Goal: Transaction & Acquisition: Subscribe to service/newsletter

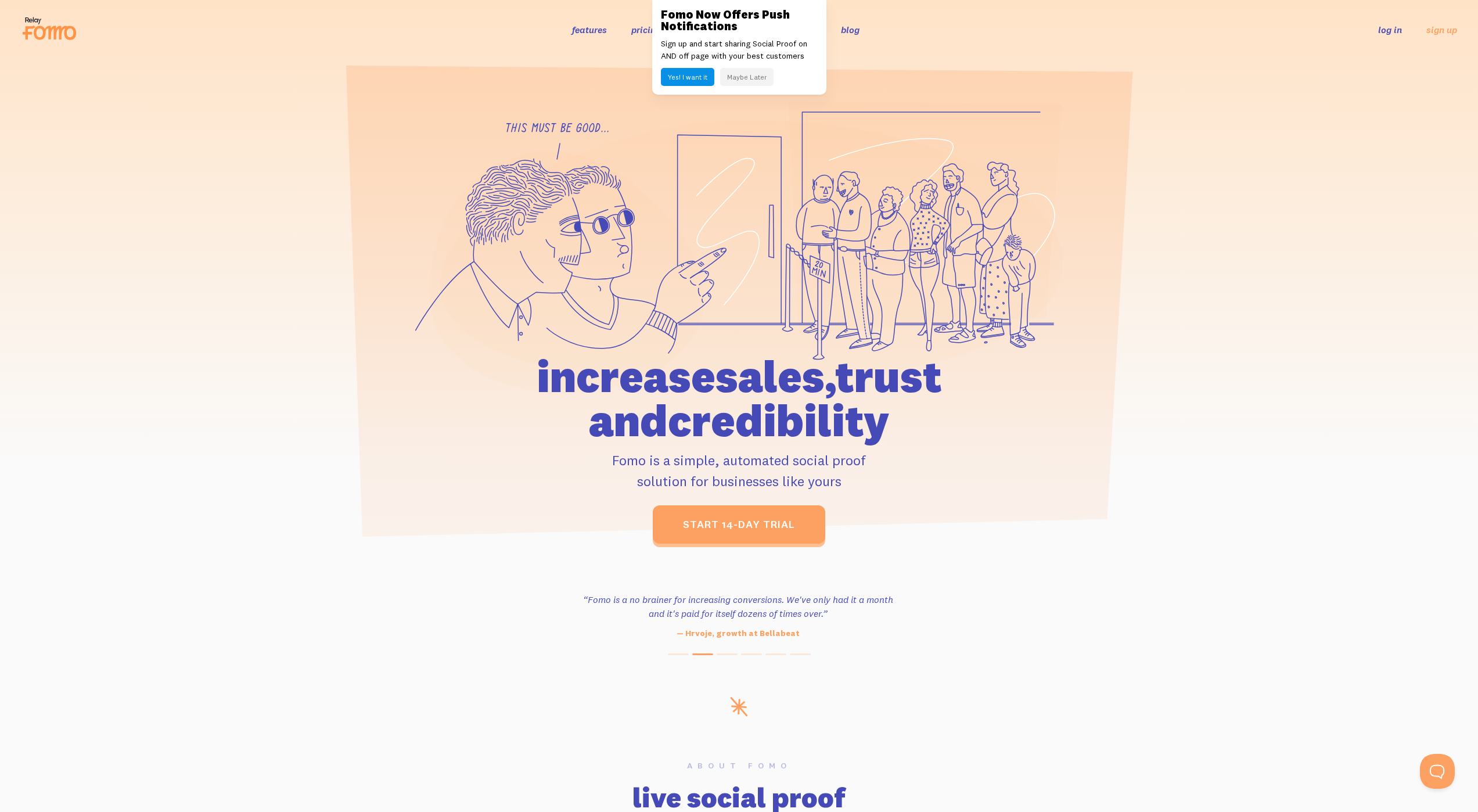
click at [149, 150] on div at bounding box center [739, 322] width 1478 height 442
click at [730, 77] on button "Maybe Later" at bounding box center [747, 77] width 53 height 18
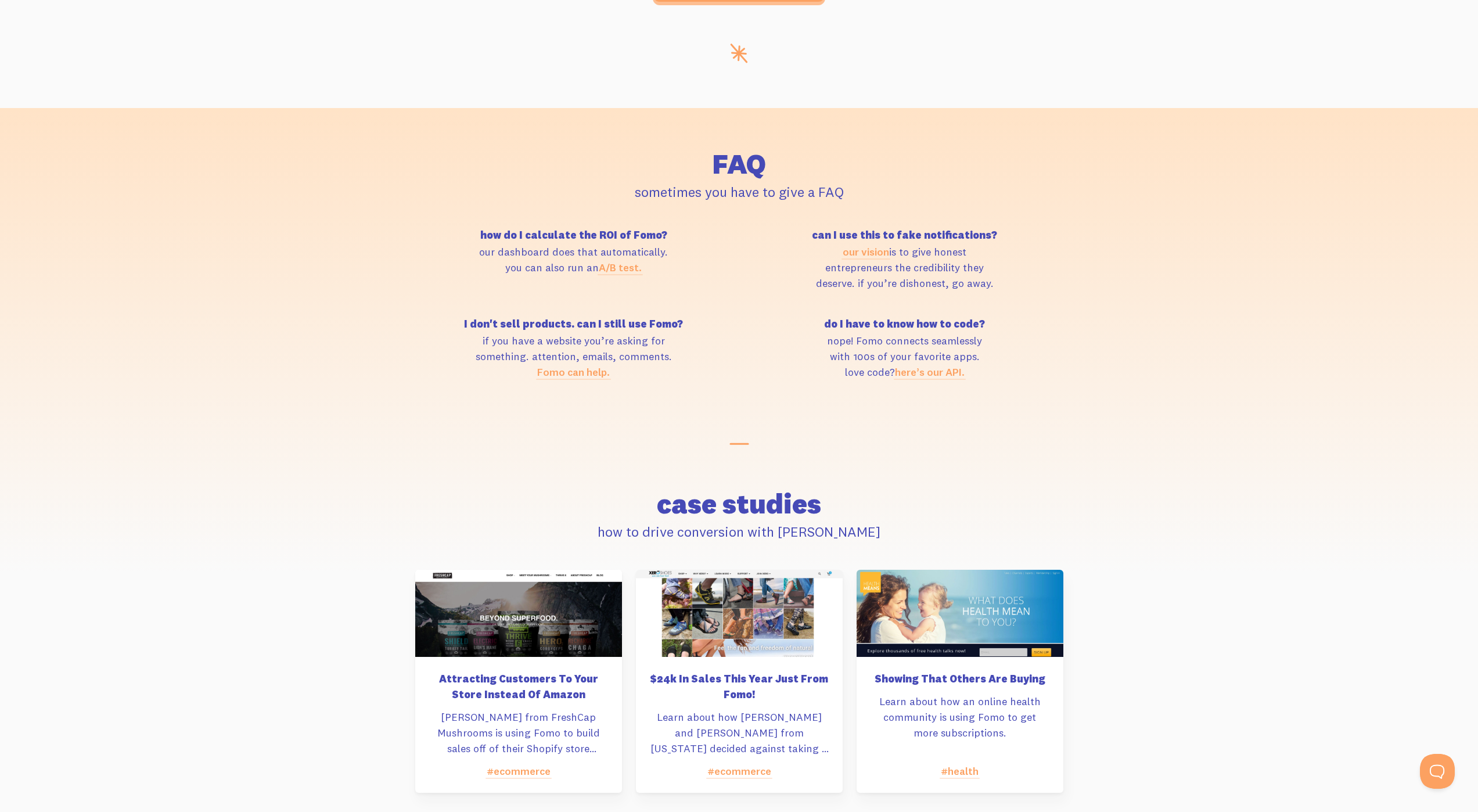
scroll to position [5032, 0]
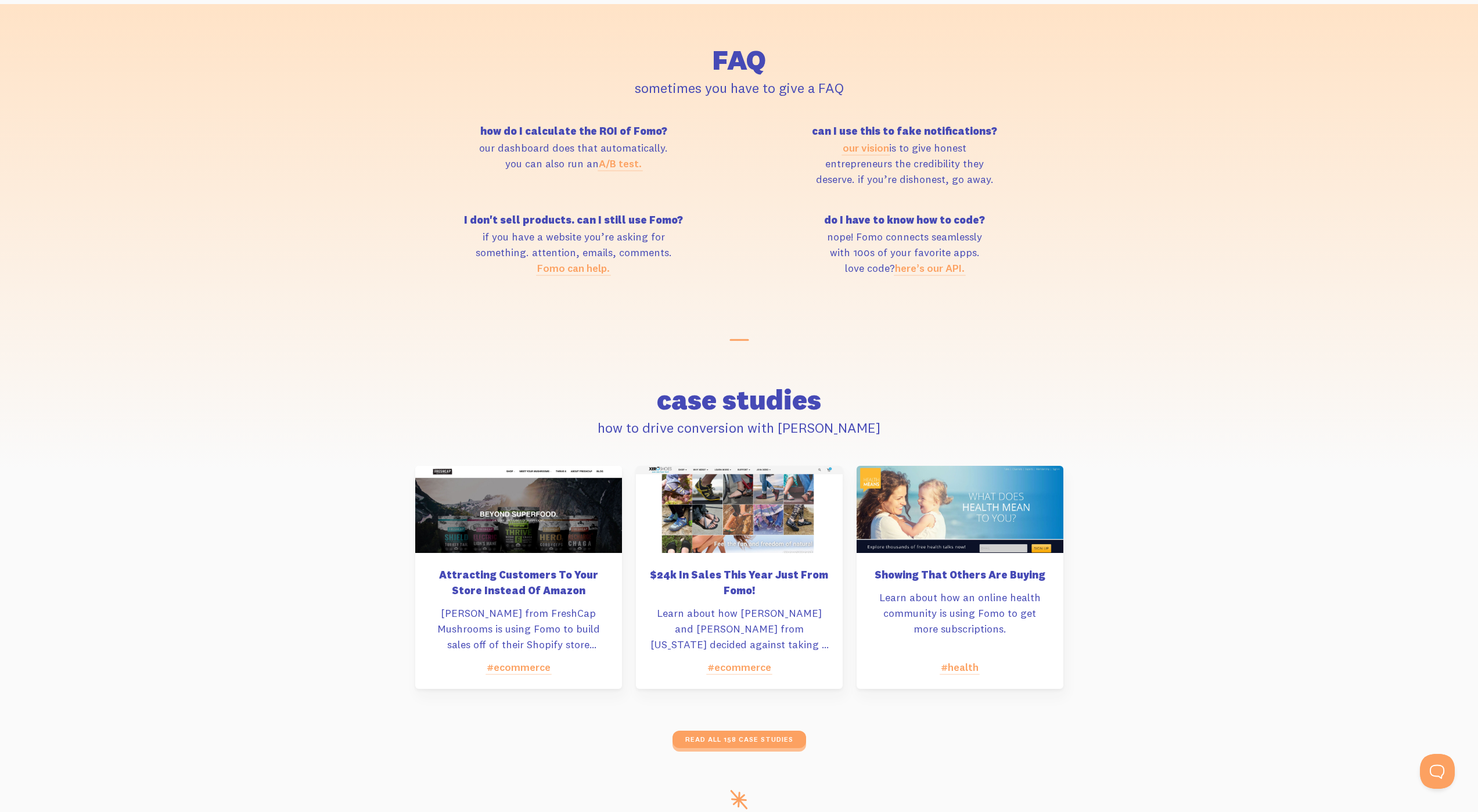
click at [575, 271] on link "Fomo can help." at bounding box center [574, 268] width 73 height 14
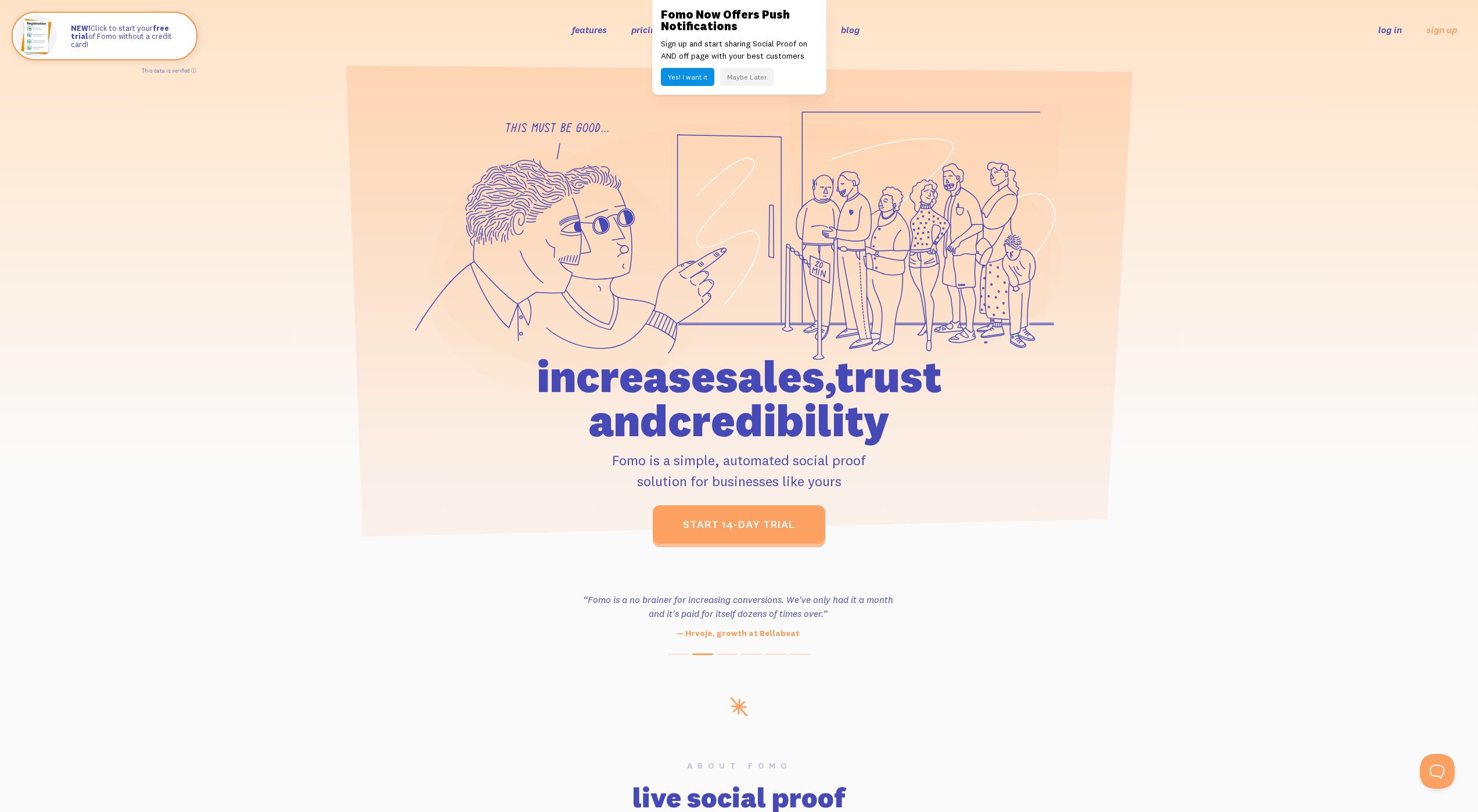
click at [752, 81] on button "Maybe Later" at bounding box center [747, 77] width 53 height 18
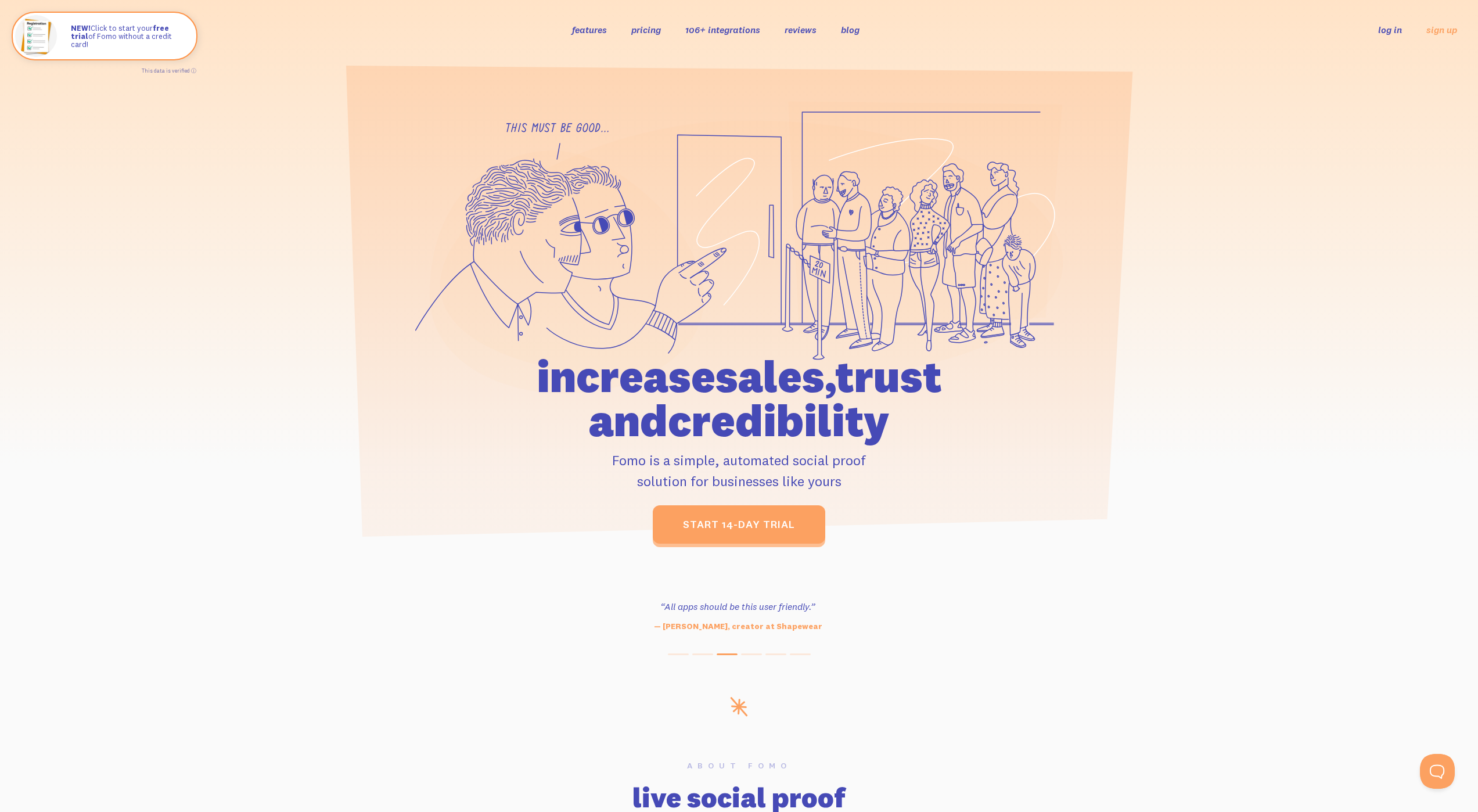
click at [584, 24] on link "features" at bounding box center [589, 29] width 35 height 11
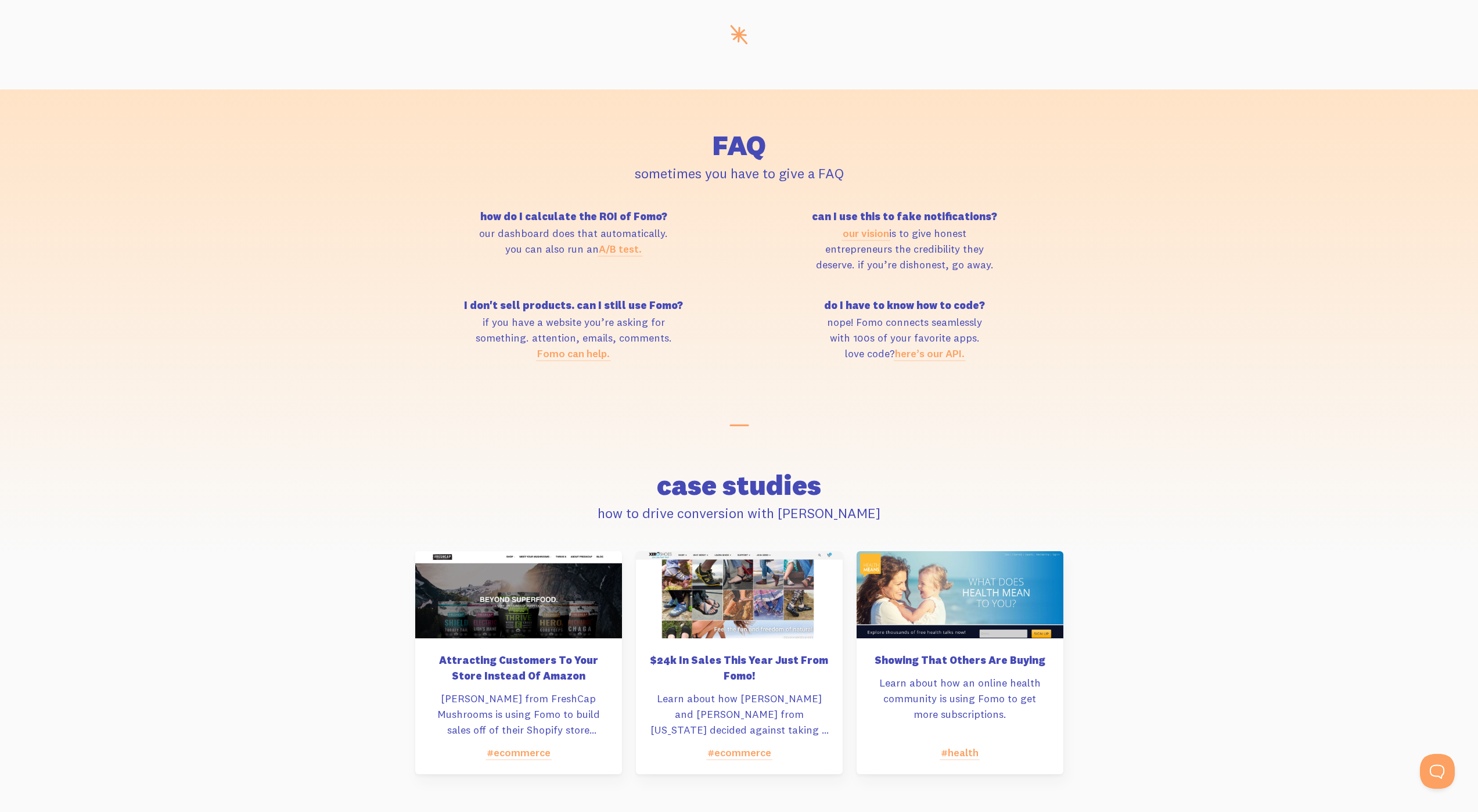
scroll to position [4790, 0]
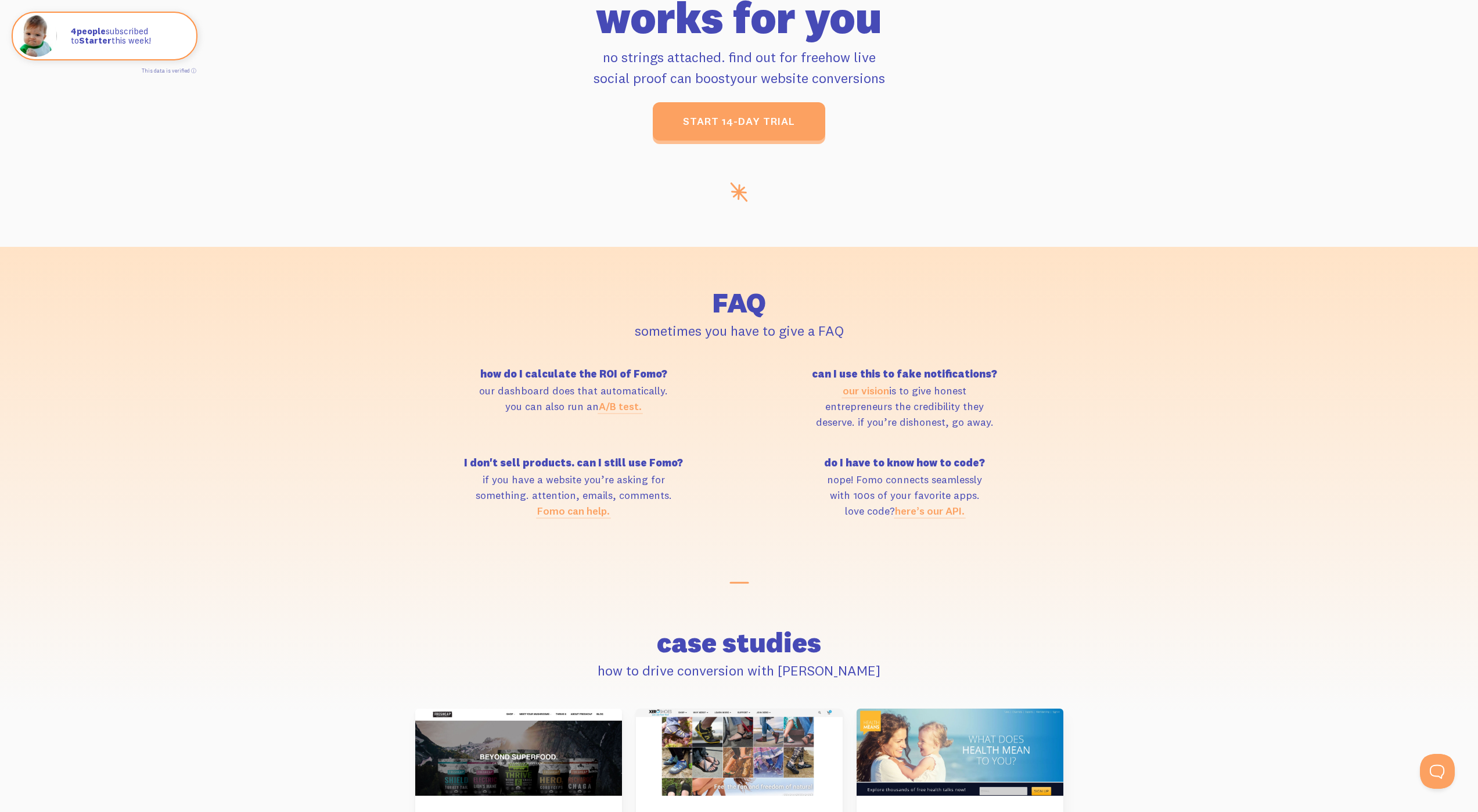
click at [734, 316] on h2 "FAQ" at bounding box center [739, 302] width 648 height 27
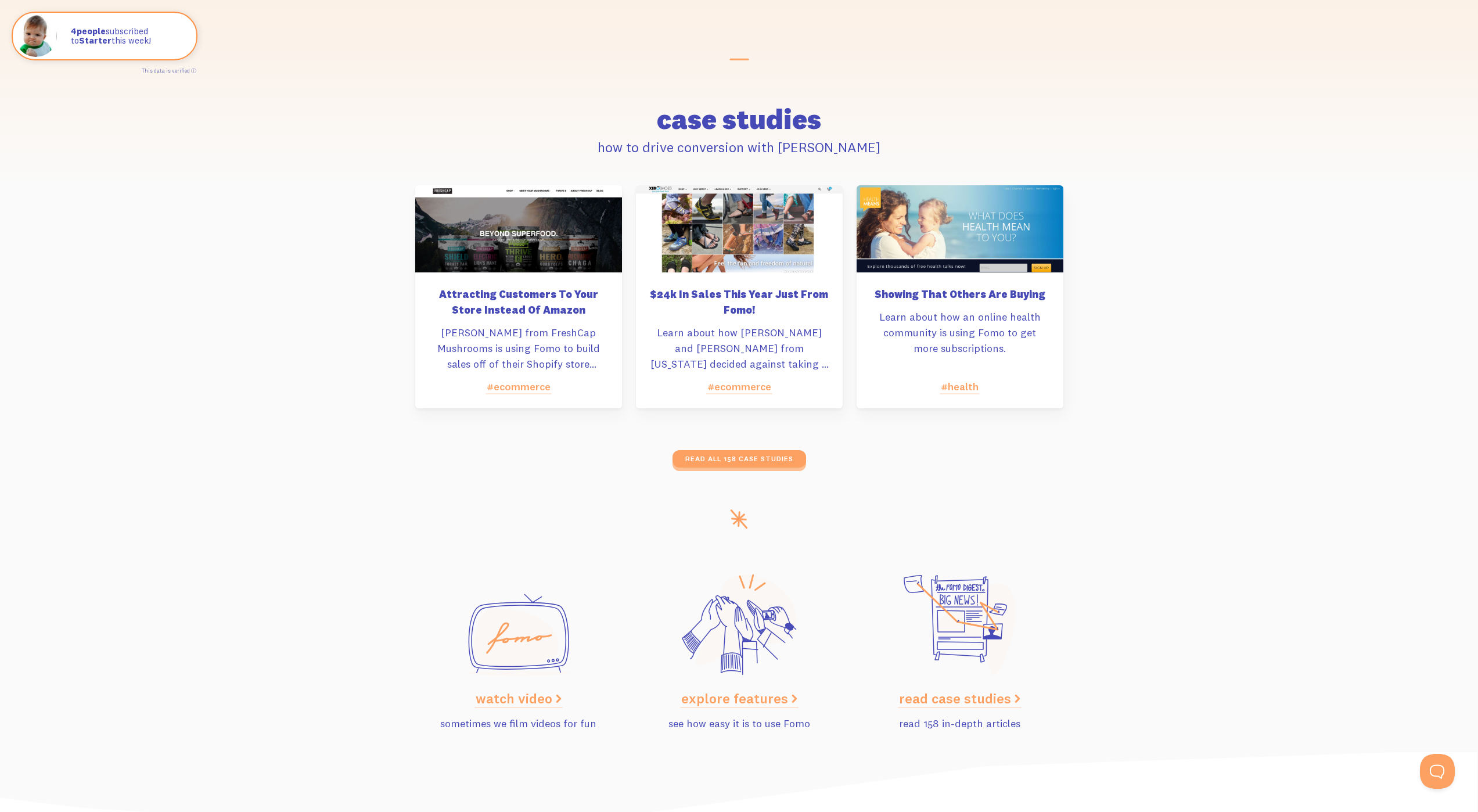
scroll to position [5369, 0]
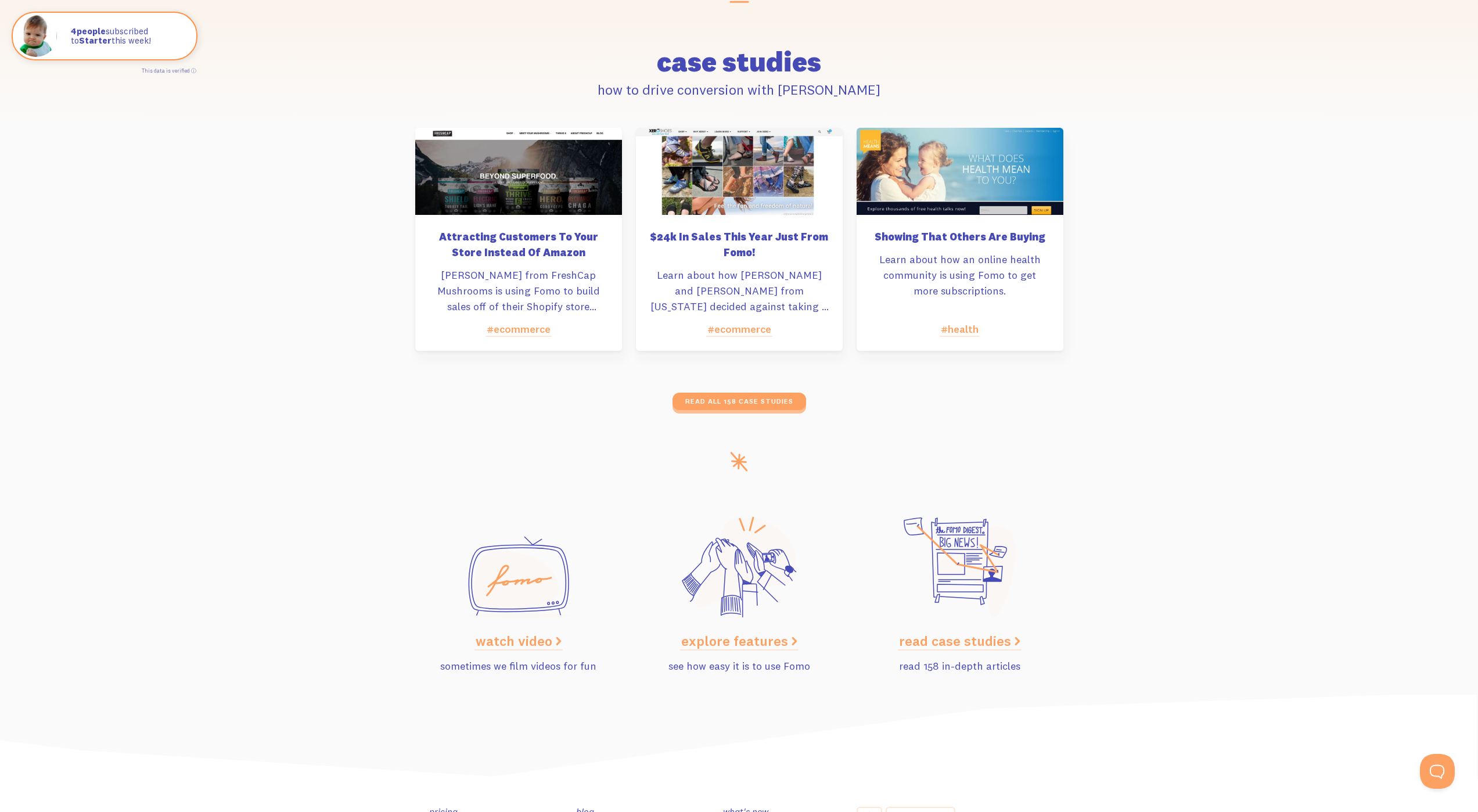
click at [520, 638] on link "watch video" at bounding box center [519, 641] width 86 height 18
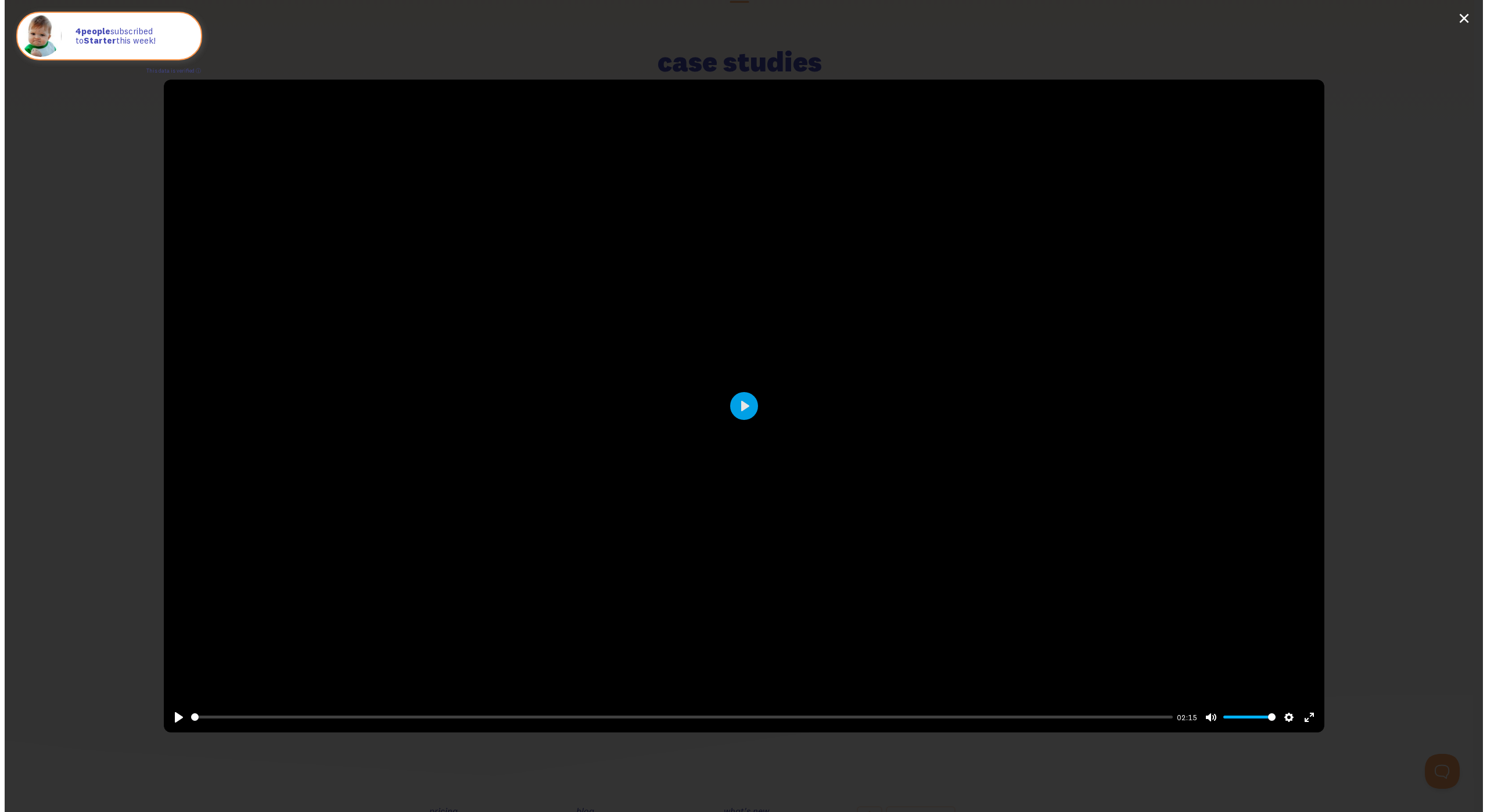
scroll to position [5174, 0]
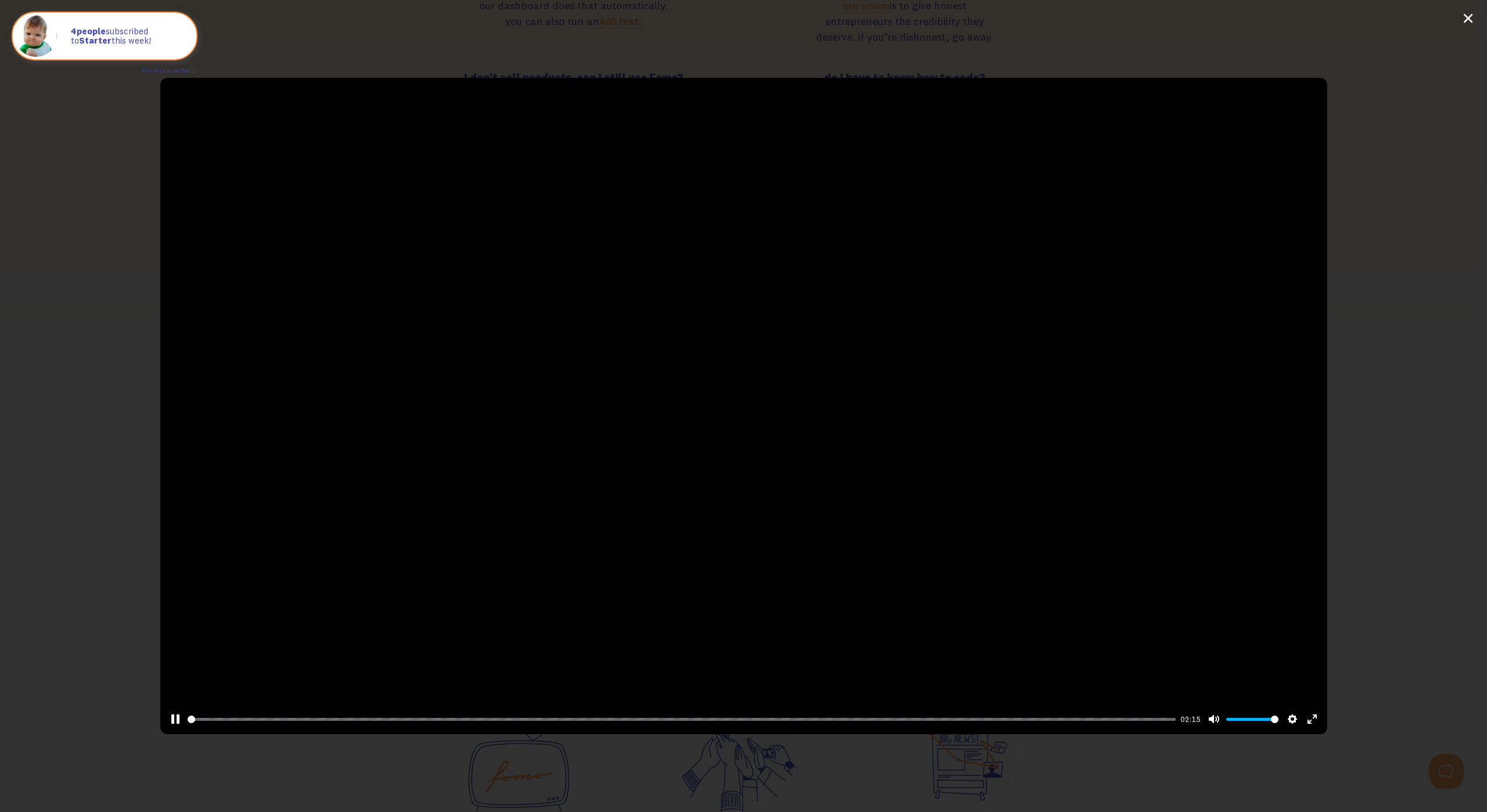
click at [758, 408] on div at bounding box center [744, 405] width 1167 height 656
click at [757, 408] on div at bounding box center [744, 405] width 1167 height 656
type input "47.7"
click at [655, 714] on input "Seek" at bounding box center [682, 719] width 989 height 11
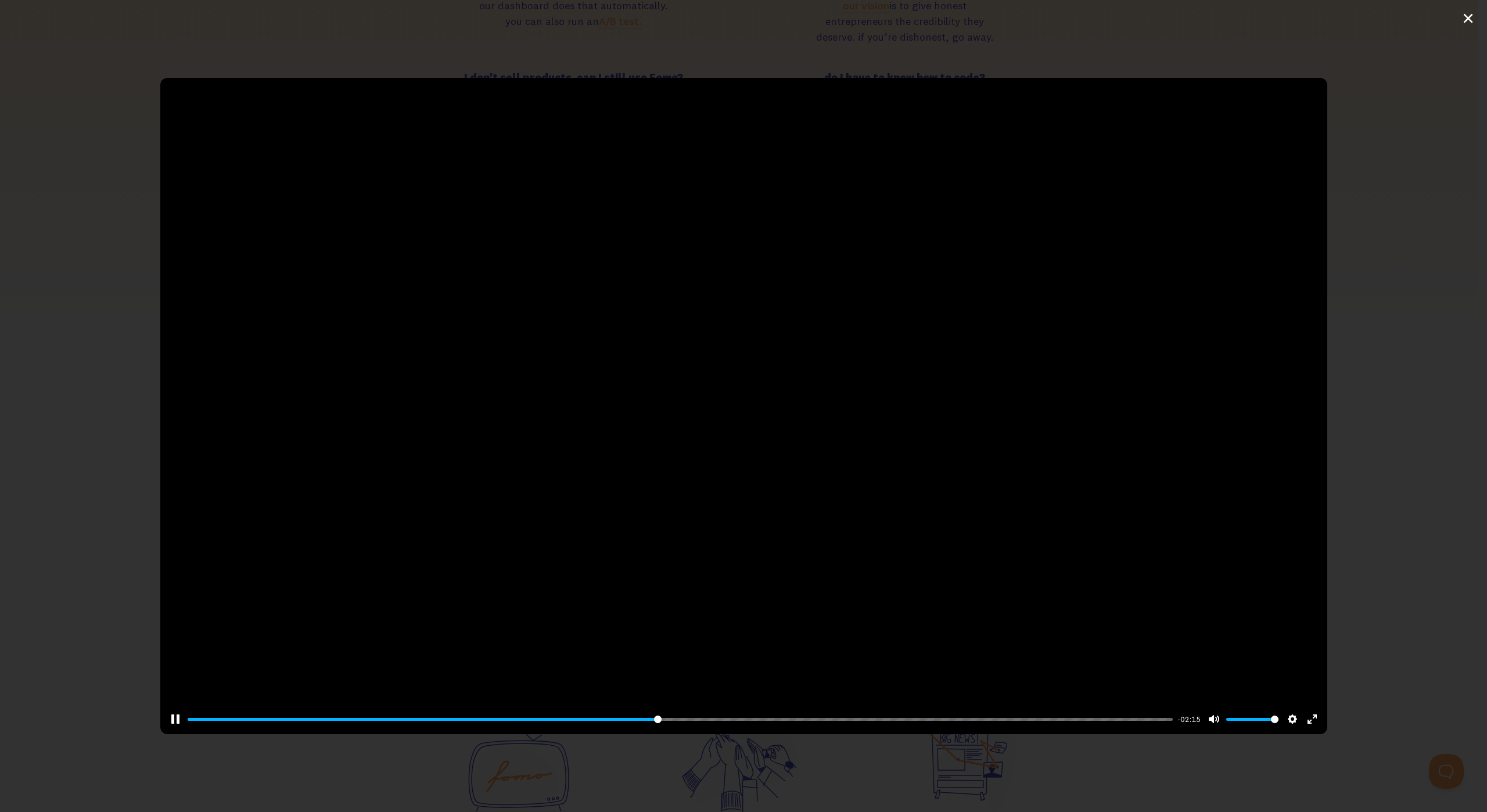
click at [1197, 790] on div "Pause Play % buffered 01:44 -02:15 Unmute Mute Disable captions Enable captions…" at bounding box center [744, 406] width 1487 height 812
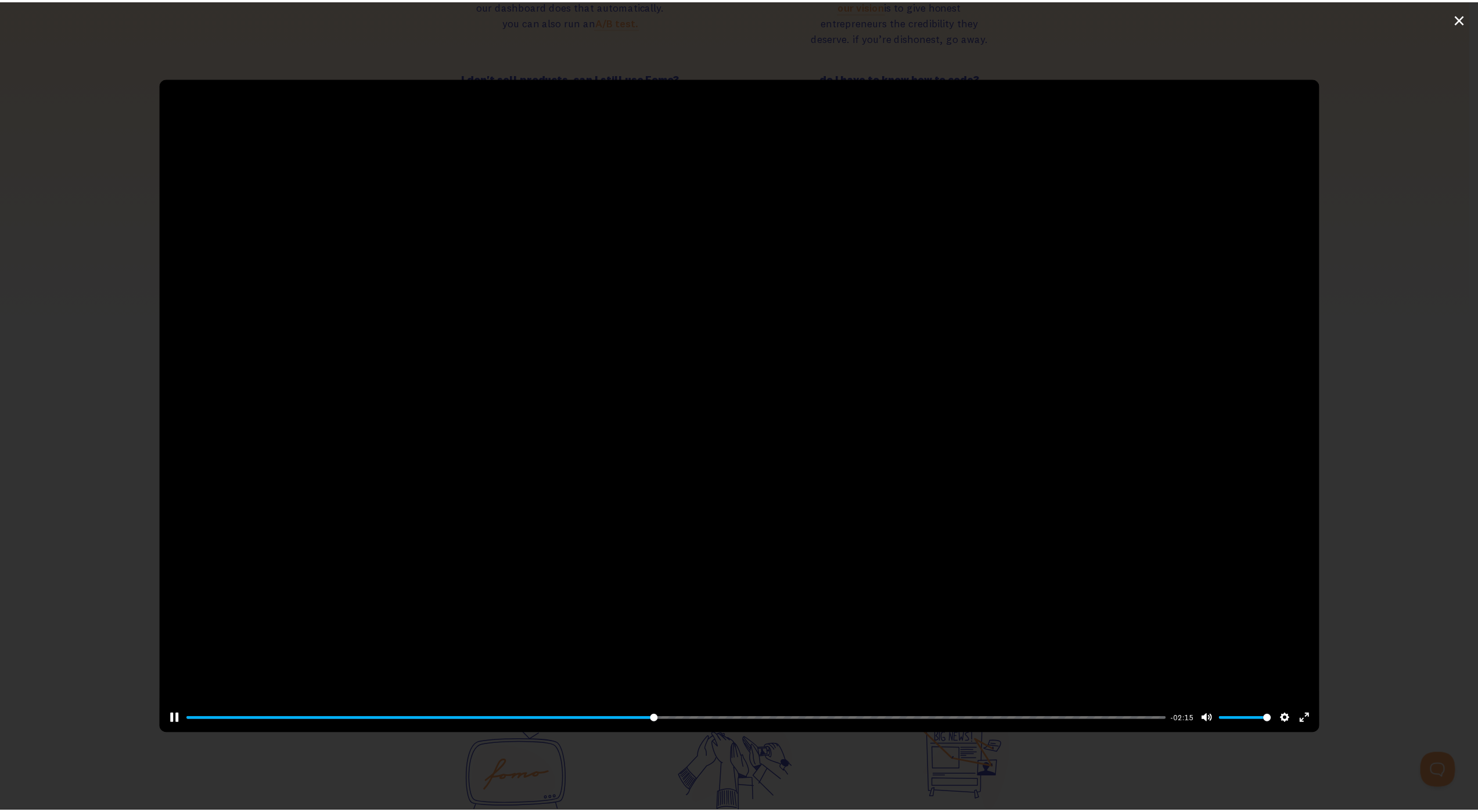
scroll to position [5369, 0]
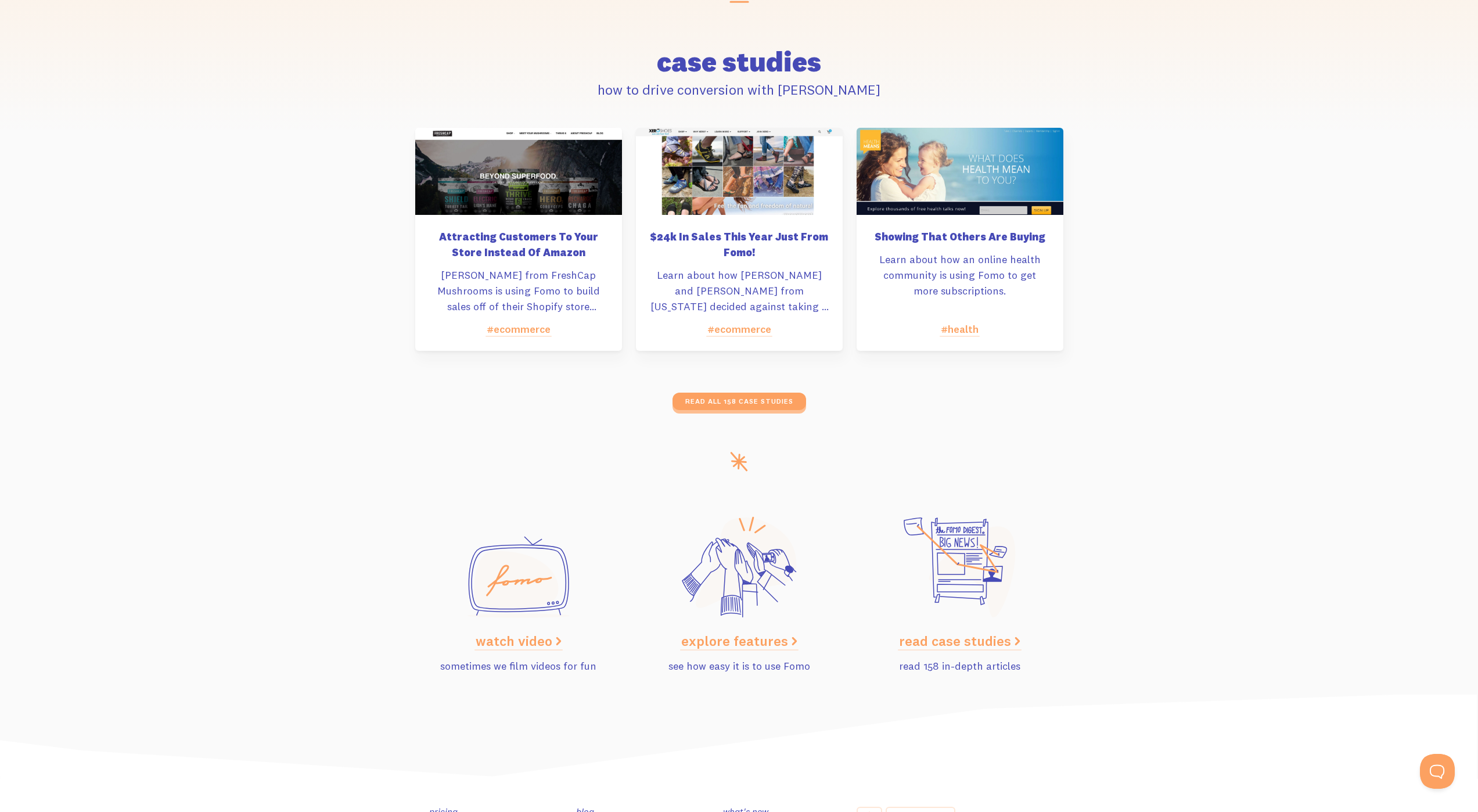
click at [976, 648] on link "read case studies" at bounding box center [959, 641] width 121 height 18
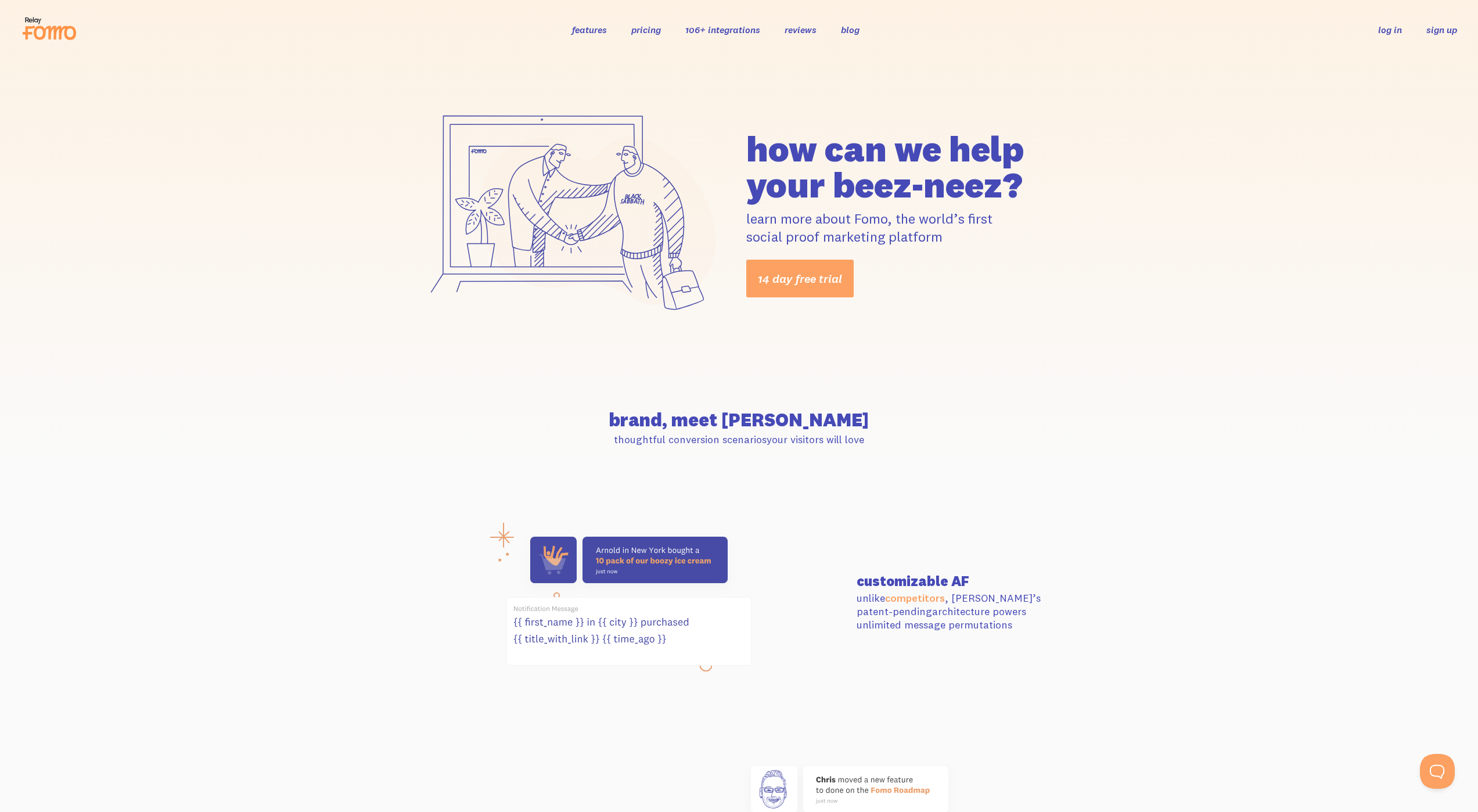
click at [1441, 27] on link "sign up" at bounding box center [1442, 29] width 31 height 12
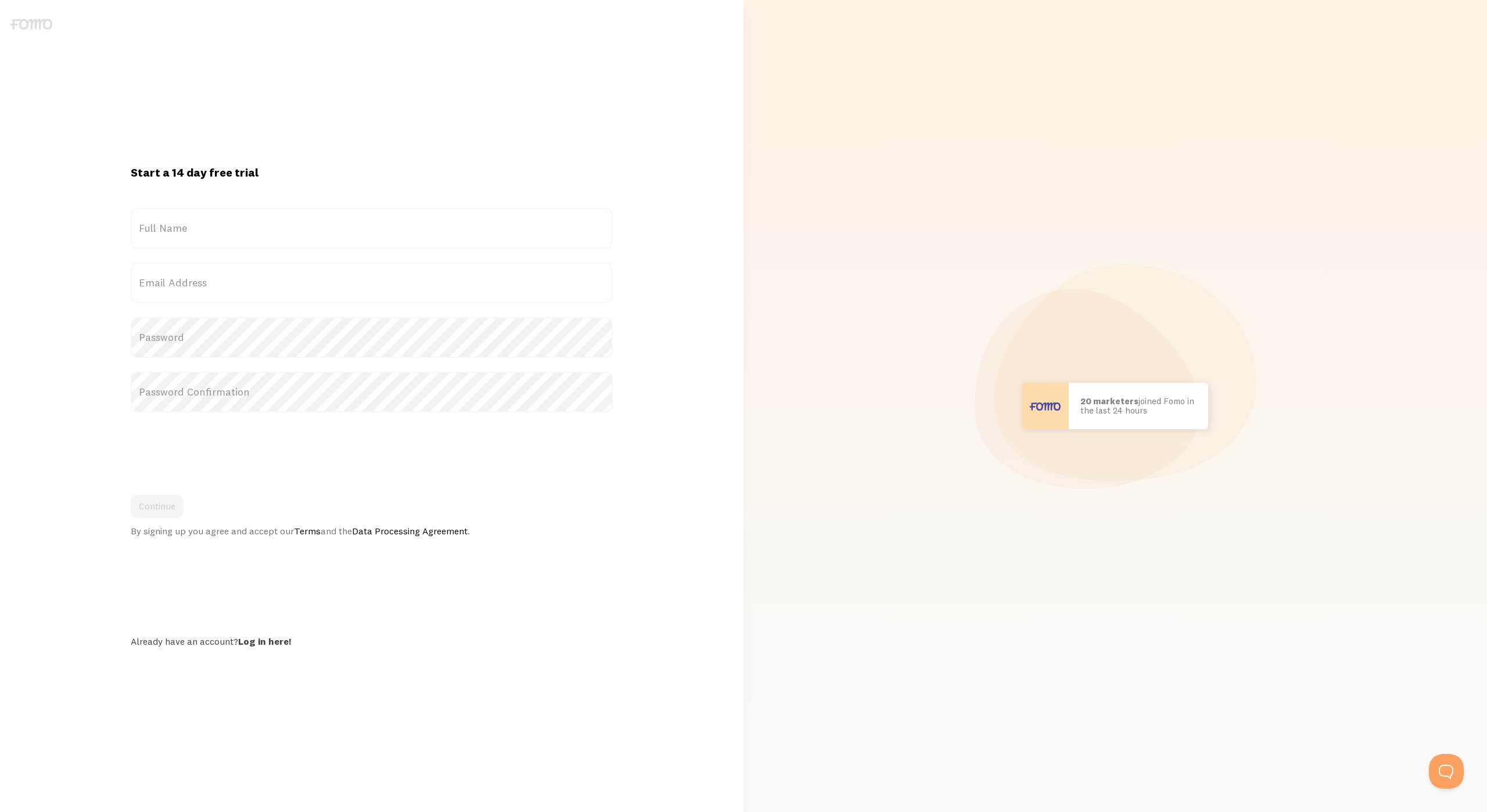
click at [342, 233] on label "Full Name" at bounding box center [371, 228] width 481 height 40
click at [342, 233] on input "Full Name" at bounding box center [371, 228] width 481 height 40
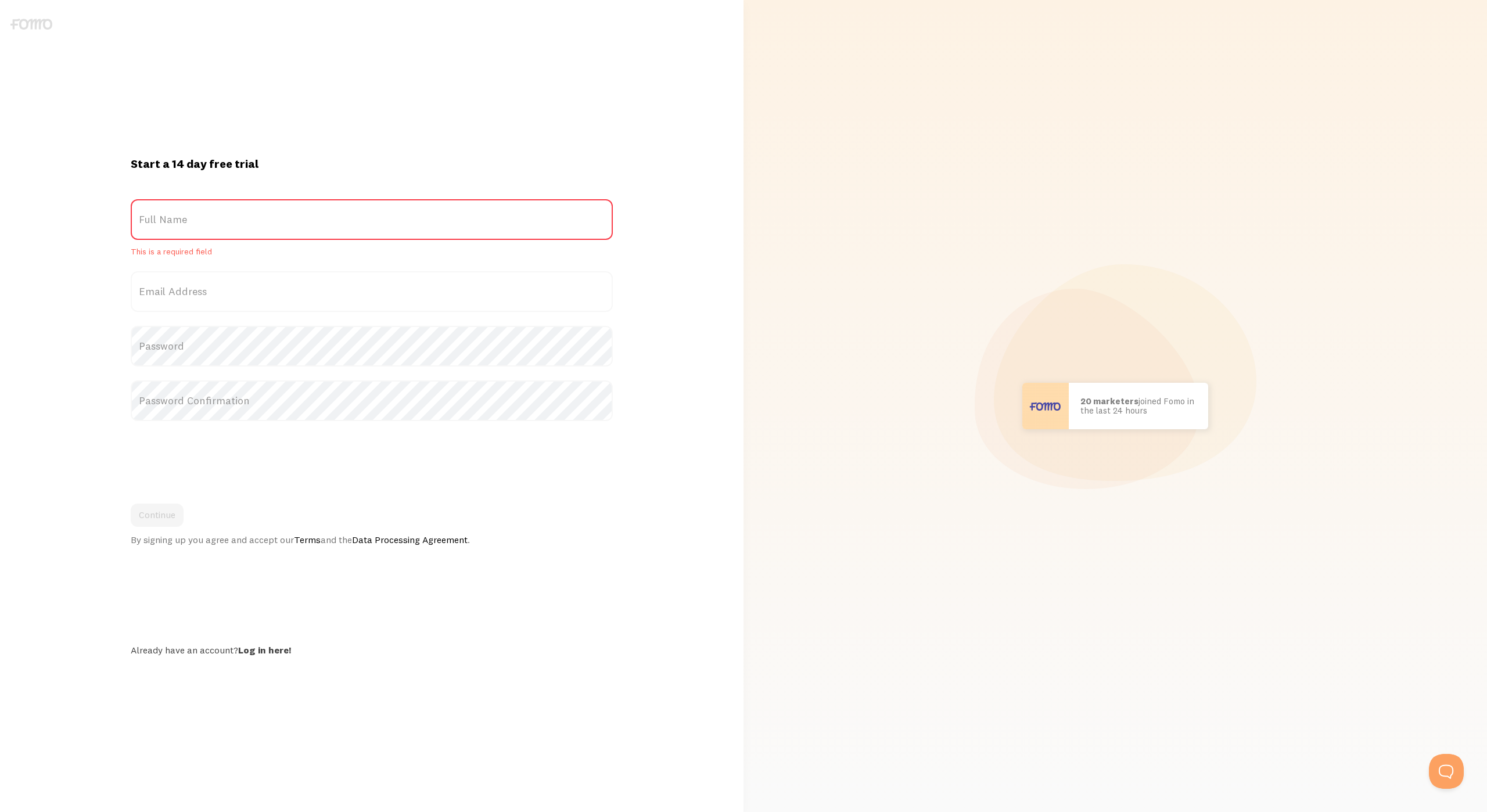
click at [344, 221] on label "Full Name" at bounding box center [371, 219] width 481 height 40
click at [344, 221] on input "Full Name" at bounding box center [371, 219] width 481 height 40
click at [344, 221] on label "Full Name" at bounding box center [371, 219] width 481 height 40
click at [344, 221] on input "Full Name" at bounding box center [371, 219] width 481 height 40
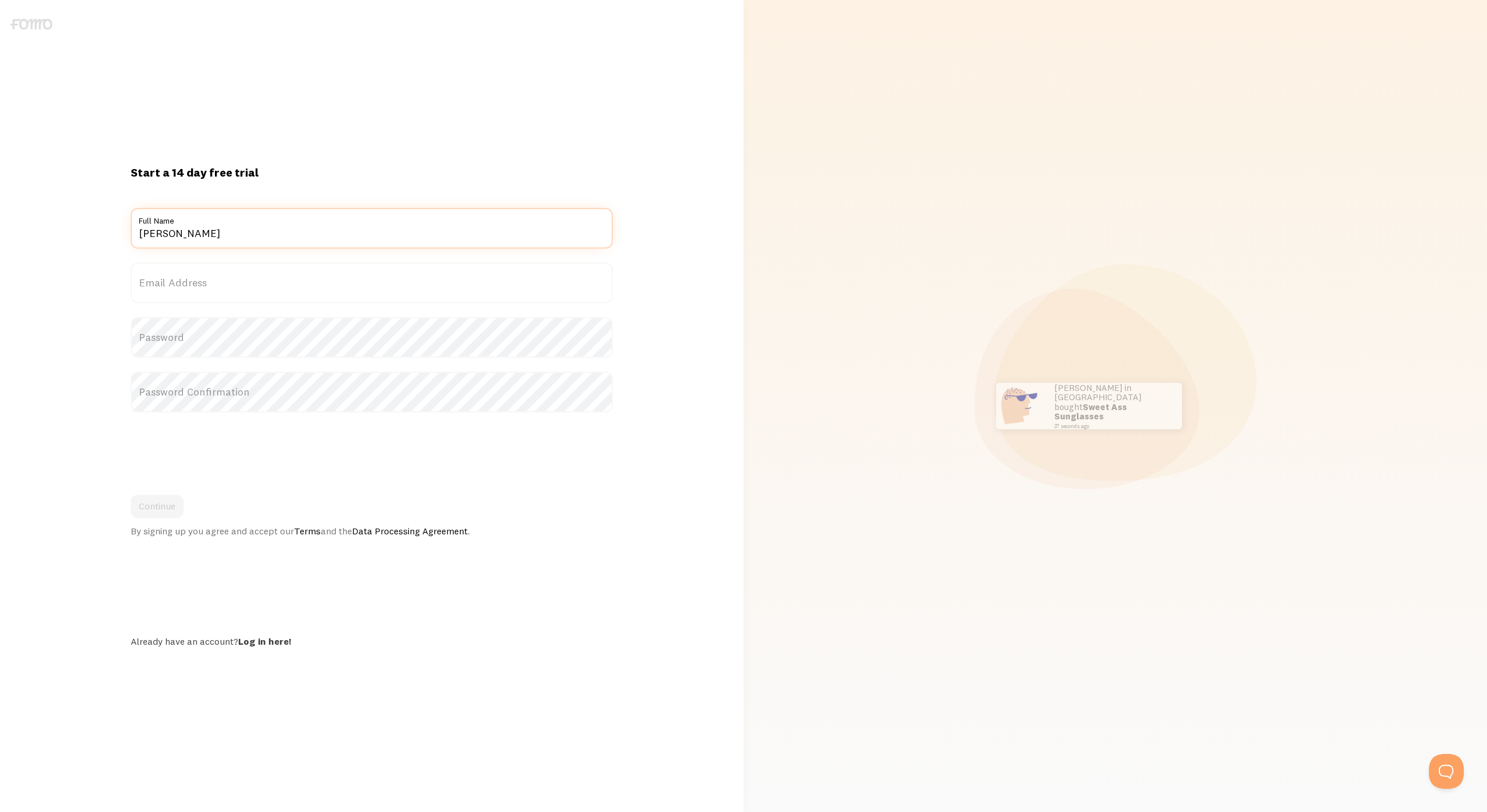
type input "Ivan"
click at [251, 301] on label "Email Address" at bounding box center [371, 282] width 481 height 40
click at [251, 301] on input "Email Address" at bounding box center [371, 282] width 481 height 40
click at [265, 288] on label "Email Address" at bounding box center [371, 282] width 481 height 40
click at [265, 288] on input "Email Address" at bounding box center [371, 282] width 481 height 40
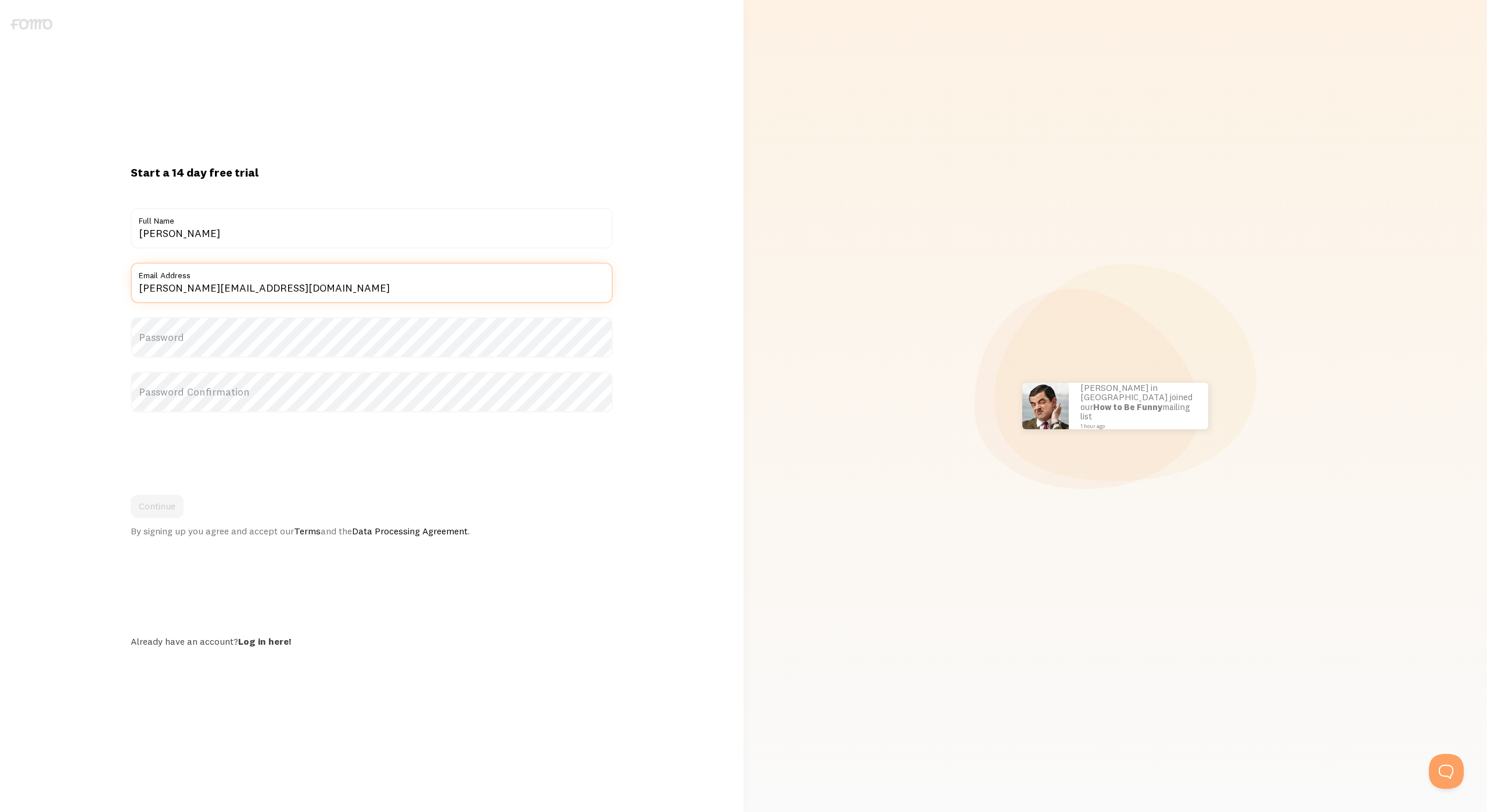
type input "ivan@autumninteractive.com"
click at [269, 349] on label "Password" at bounding box center [371, 337] width 481 height 40
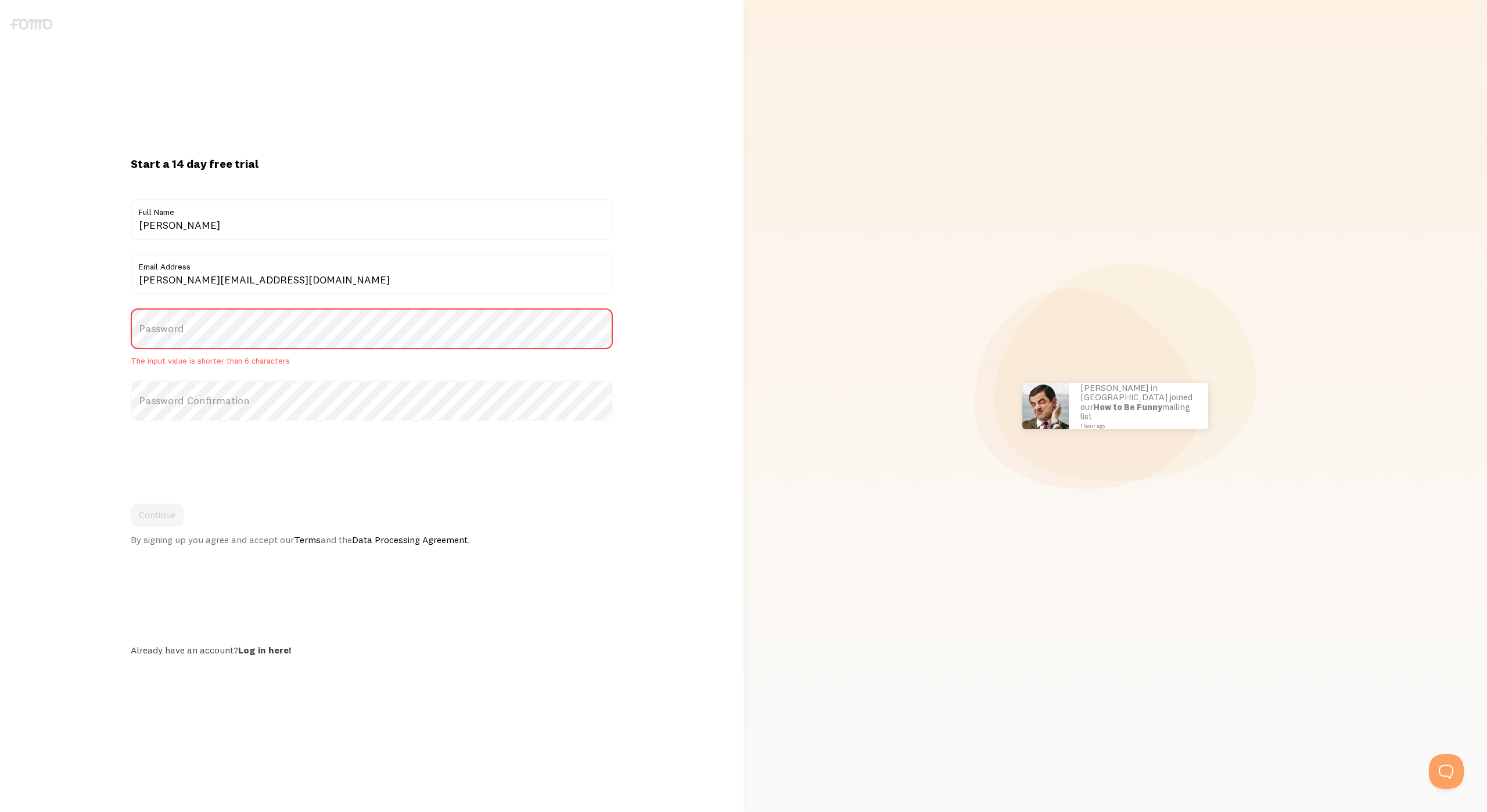
click at [269, 345] on label "Password" at bounding box center [371, 328] width 481 height 40
drag, startPoint x: 272, startPoint y: 336, endPoint x: 273, endPoint y: 324, distance: 12.0
click at [273, 324] on label "Password" at bounding box center [371, 328] width 481 height 40
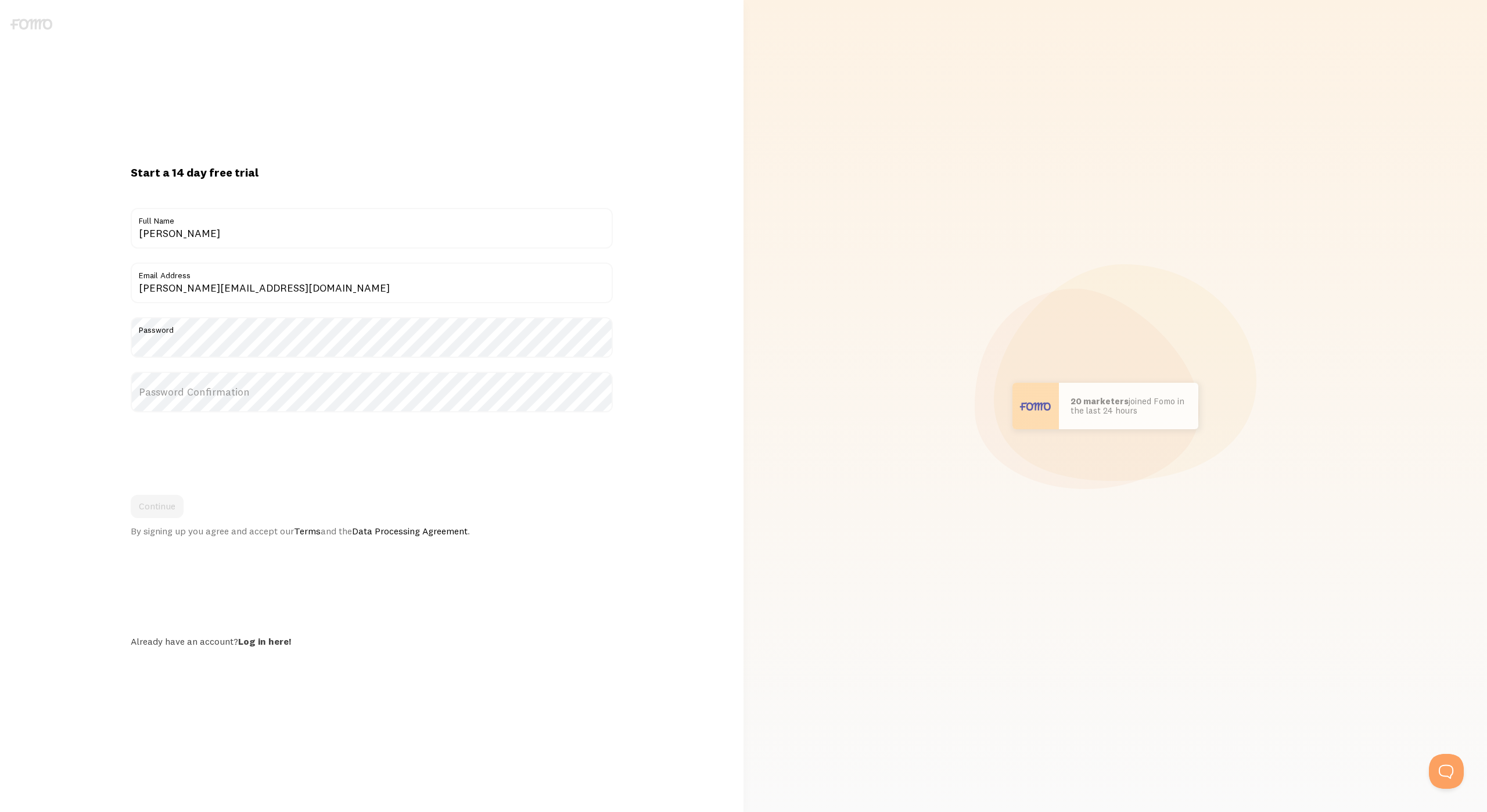
click at [269, 388] on label "Password Confirmation" at bounding box center [371, 391] width 481 height 40
click at [166, 508] on button "Continue" at bounding box center [157, 506] width 53 height 23
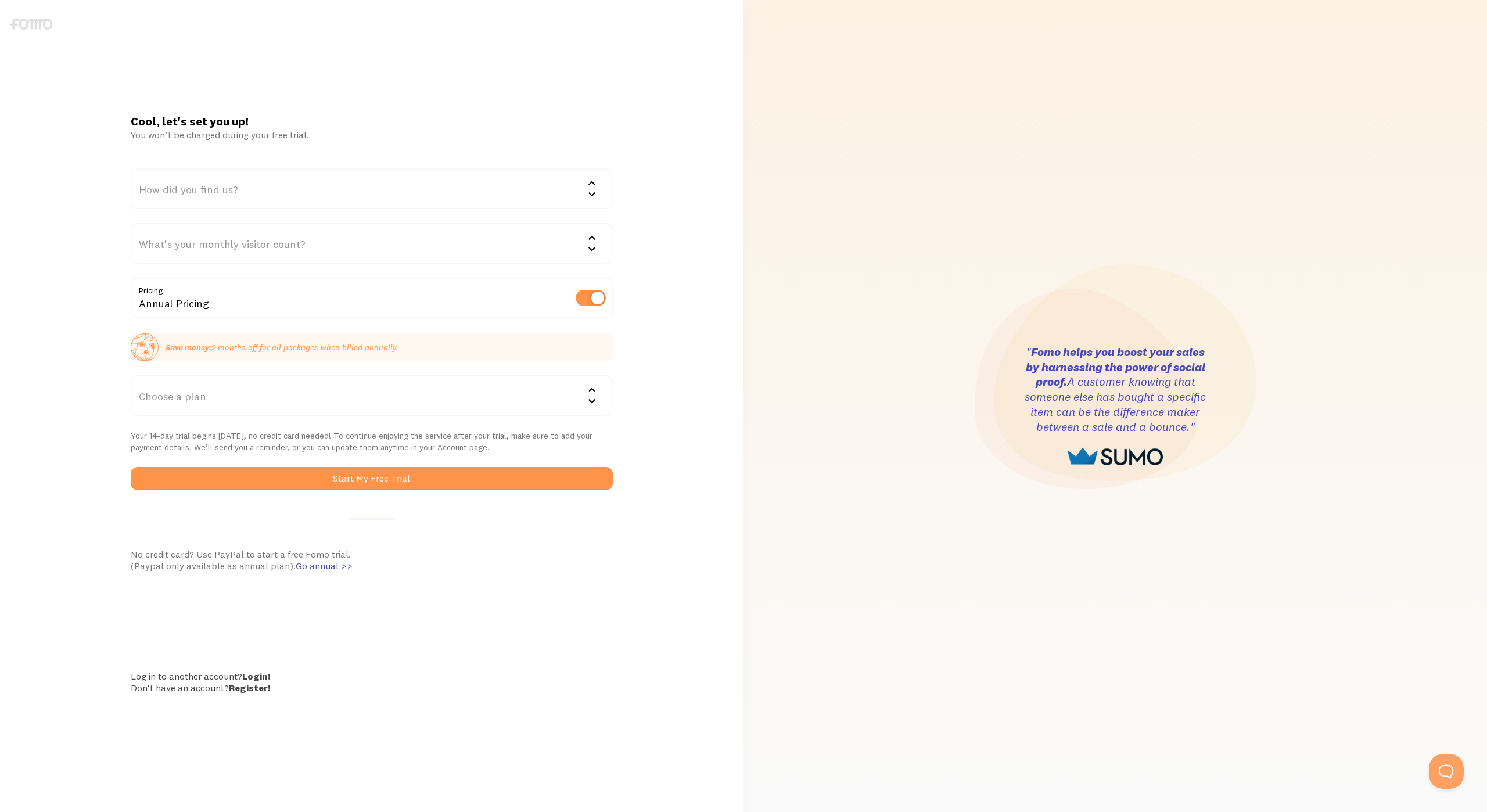
click at [594, 294] on label at bounding box center [590, 298] width 30 height 16
click at [594, 294] on input "checkbox" at bounding box center [590, 298] width 30 height 16
checkbox input "false"
click at [541, 260] on div "What's your monthly visitor count?" at bounding box center [371, 243] width 481 height 40
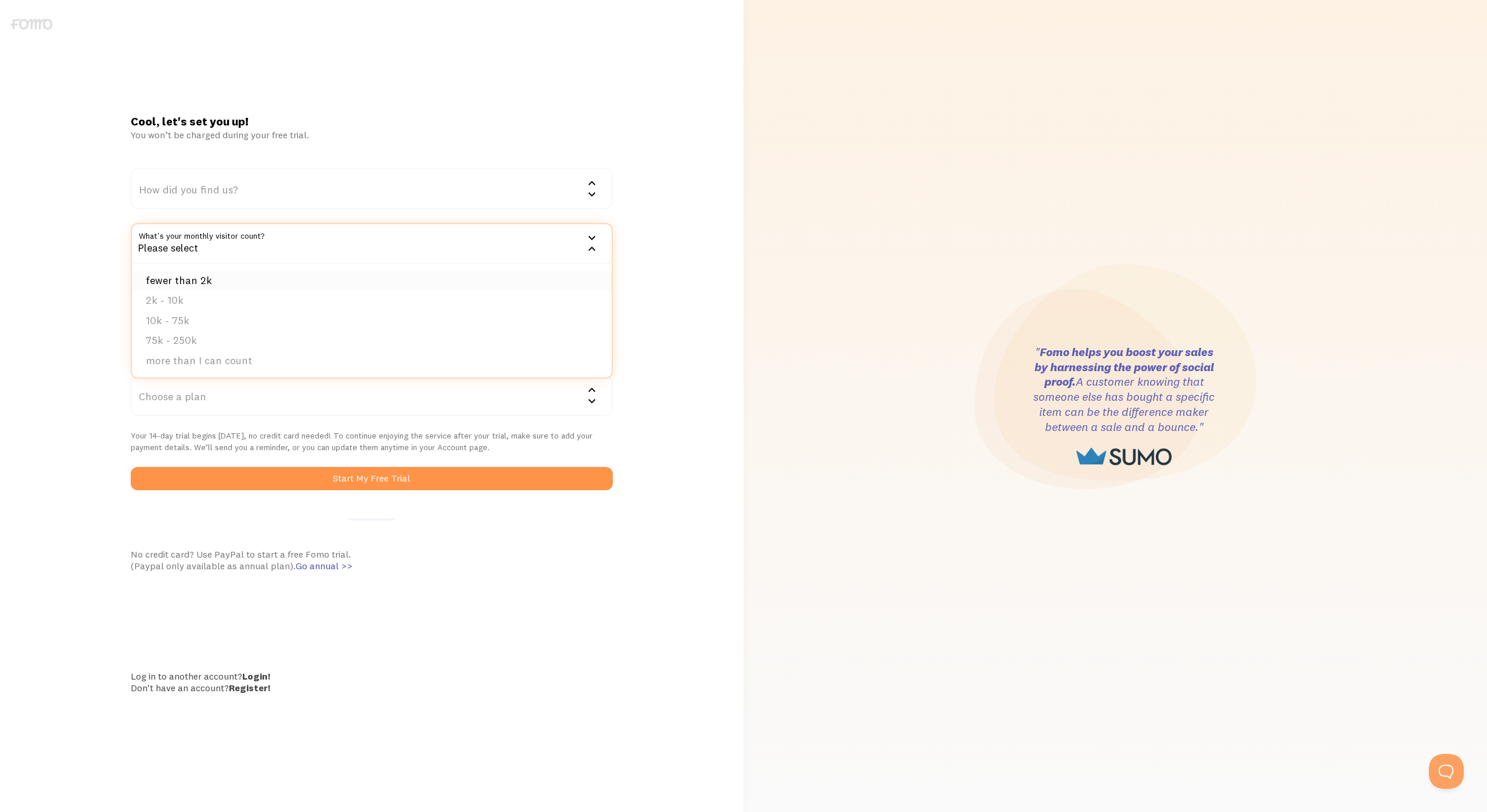
click at [519, 281] on li "fewer than 2k" at bounding box center [371, 281] width 479 height 20
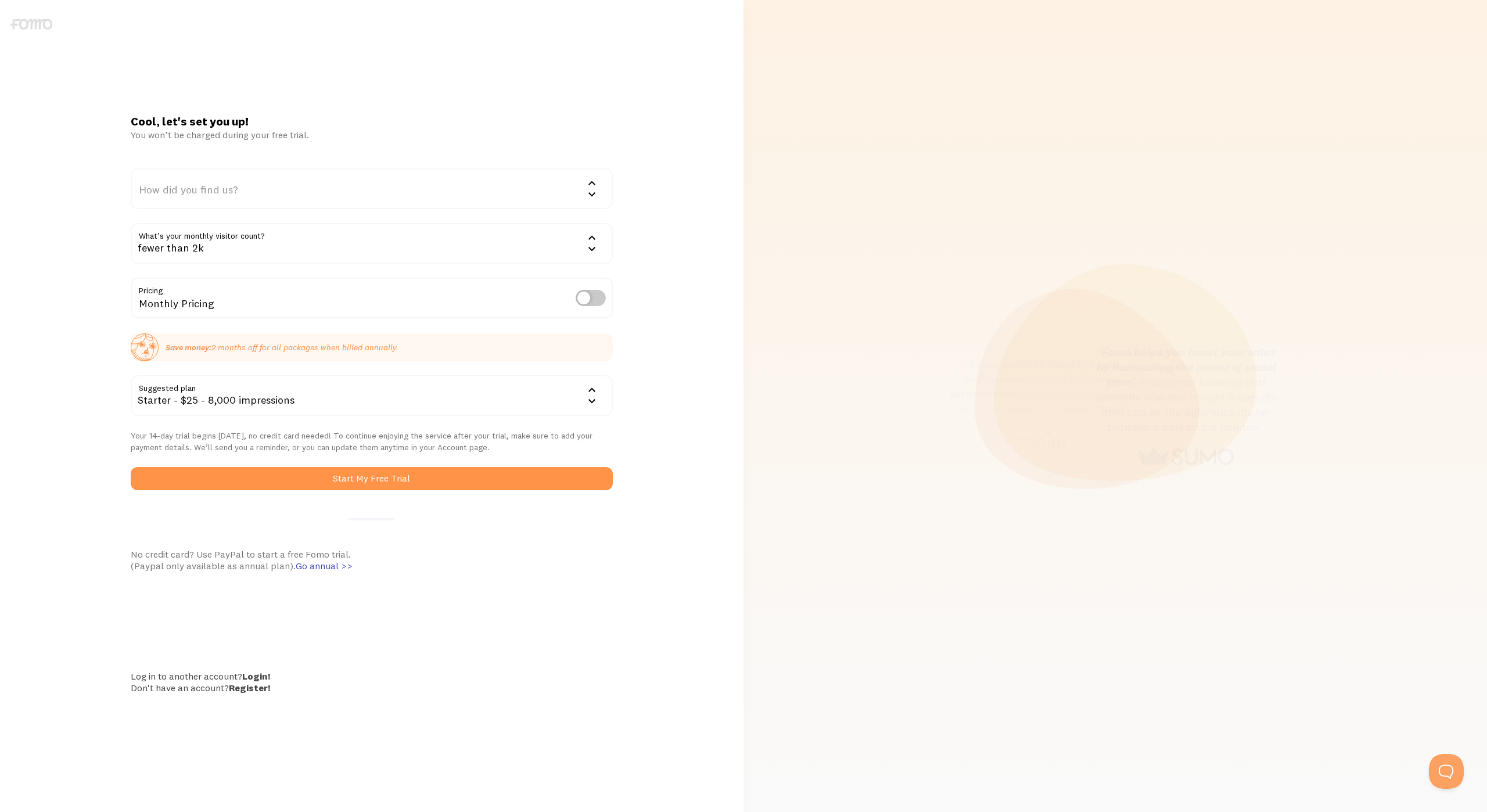
click at [509, 181] on div "How did you find us?" at bounding box center [371, 188] width 481 height 40
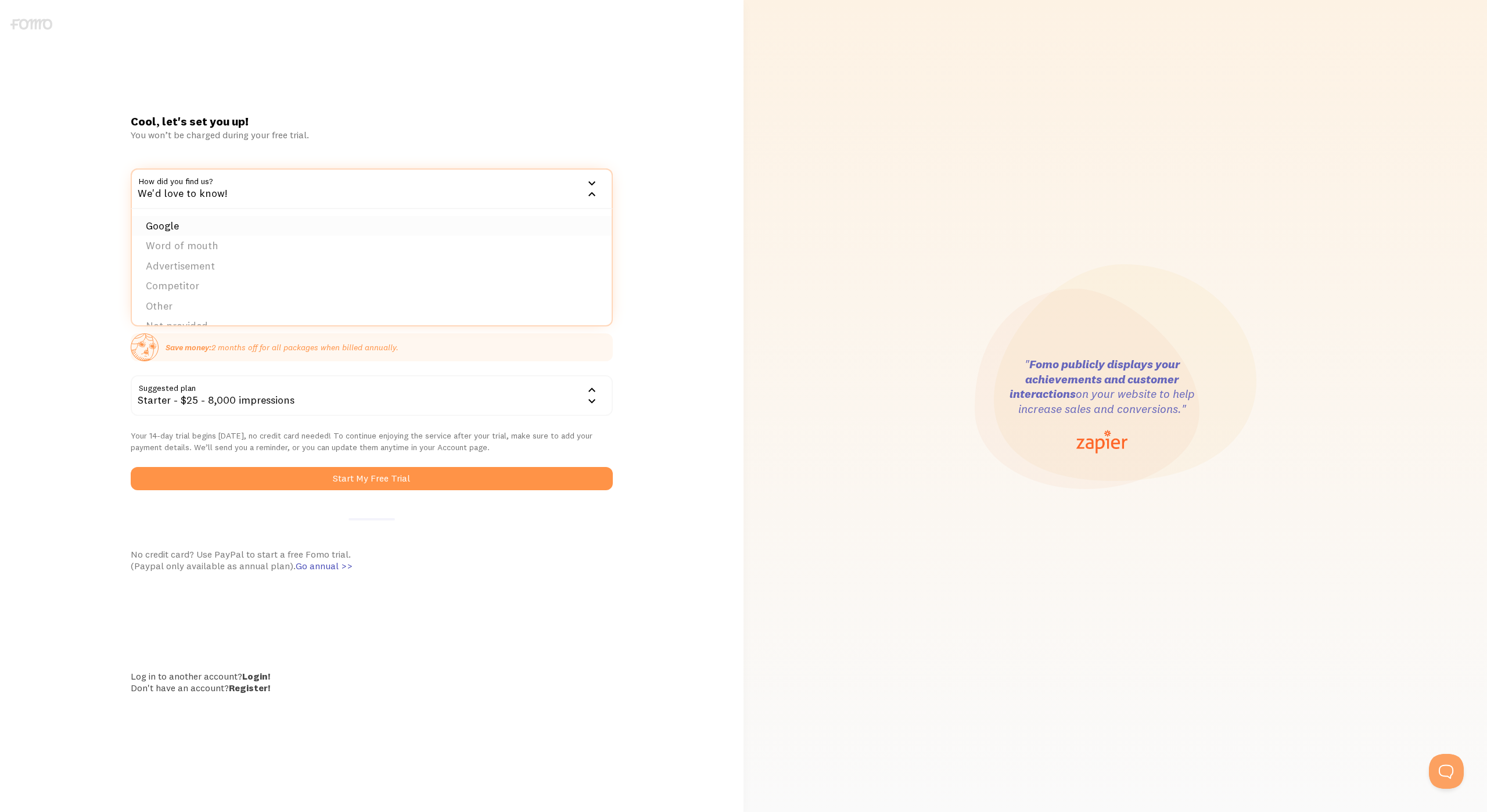
click at [496, 230] on li "Google" at bounding box center [371, 226] width 479 height 20
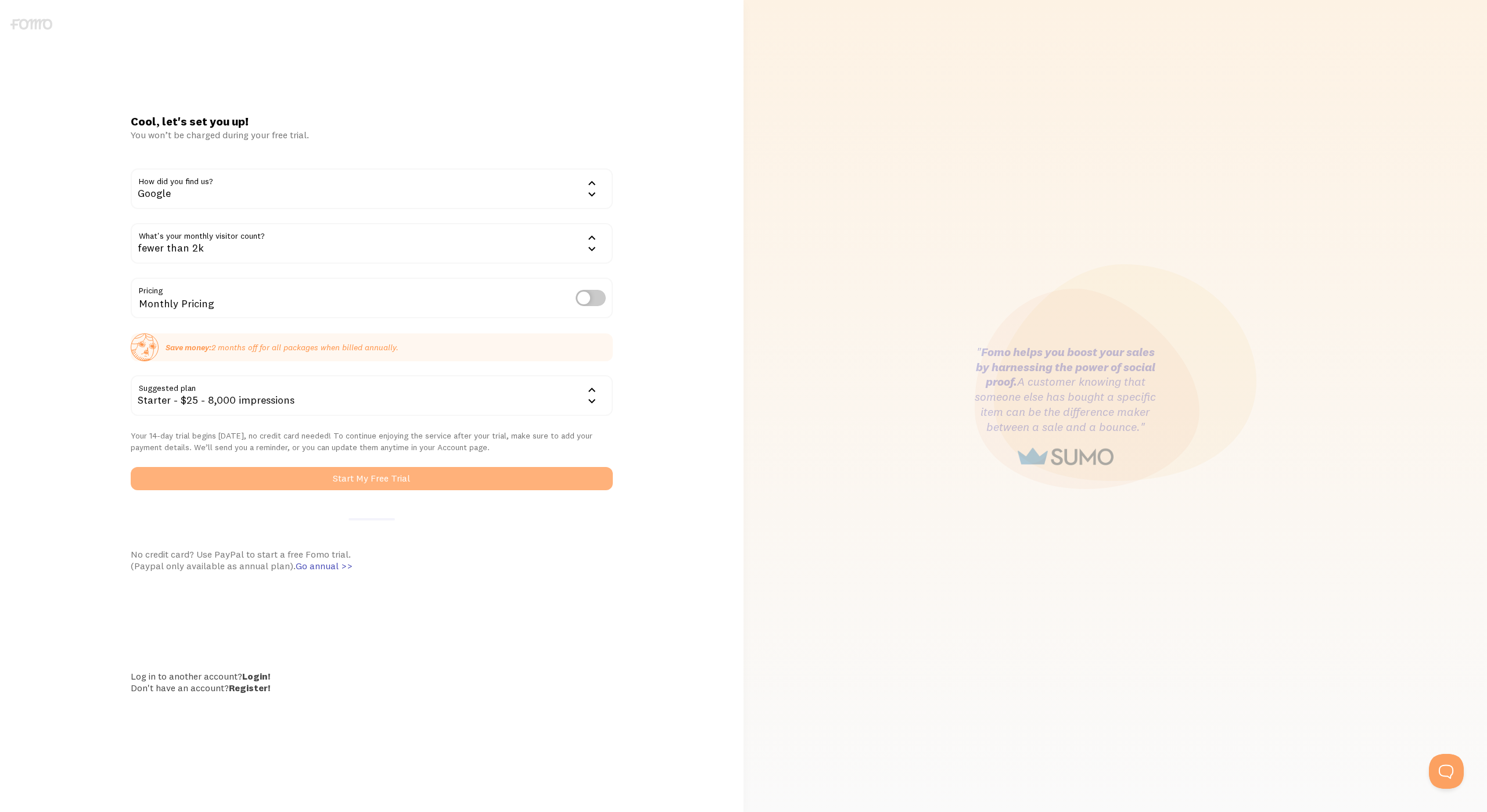
click at [562, 484] on button "Start My Free Trial" at bounding box center [371, 478] width 481 height 23
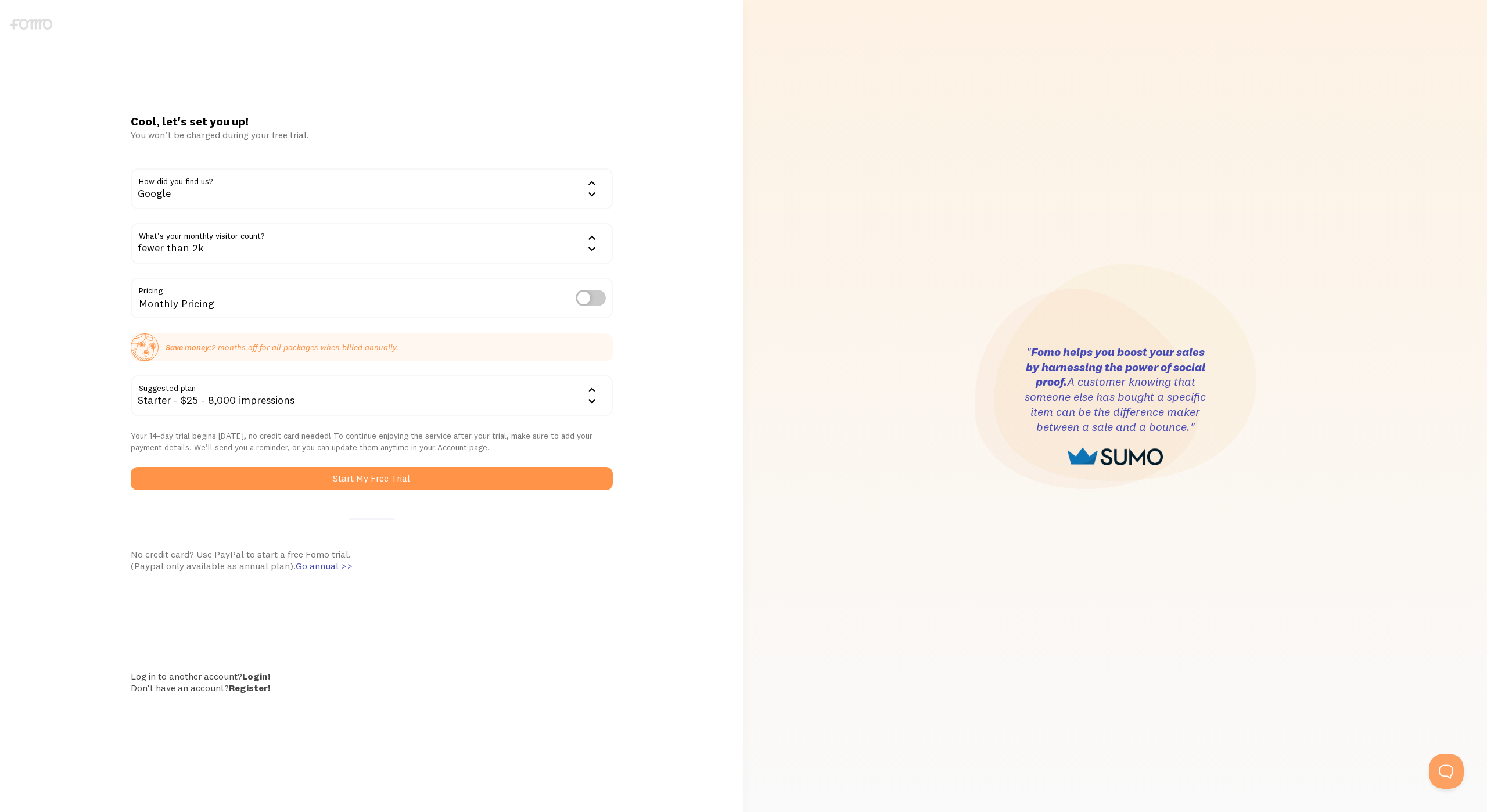
click at [582, 386] on div "Starter - $25 - 8,000 impressions" at bounding box center [371, 395] width 481 height 40
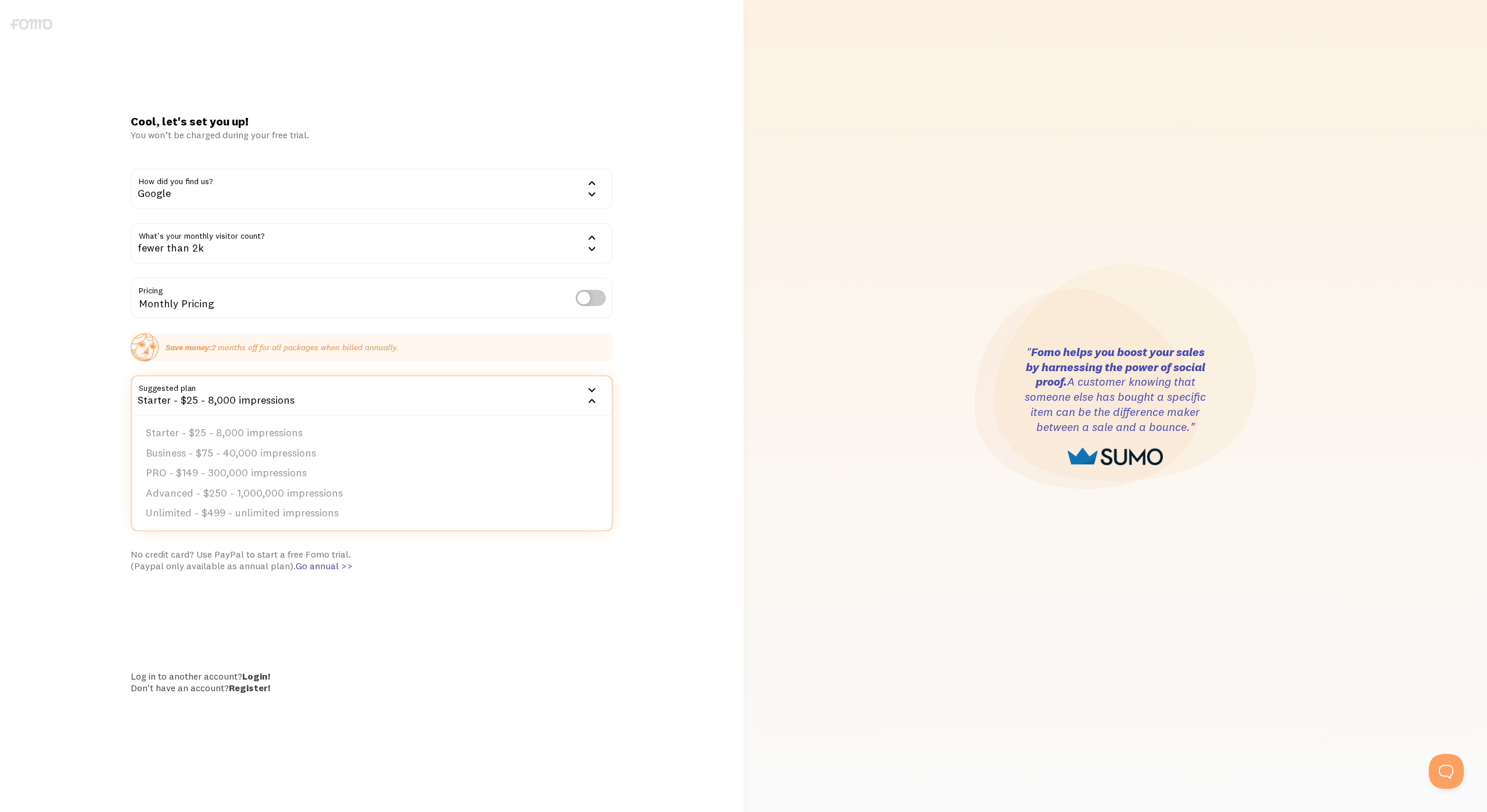
click at [582, 386] on div "Starter - $25 - 8,000 impressions" at bounding box center [371, 395] width 481 height 40
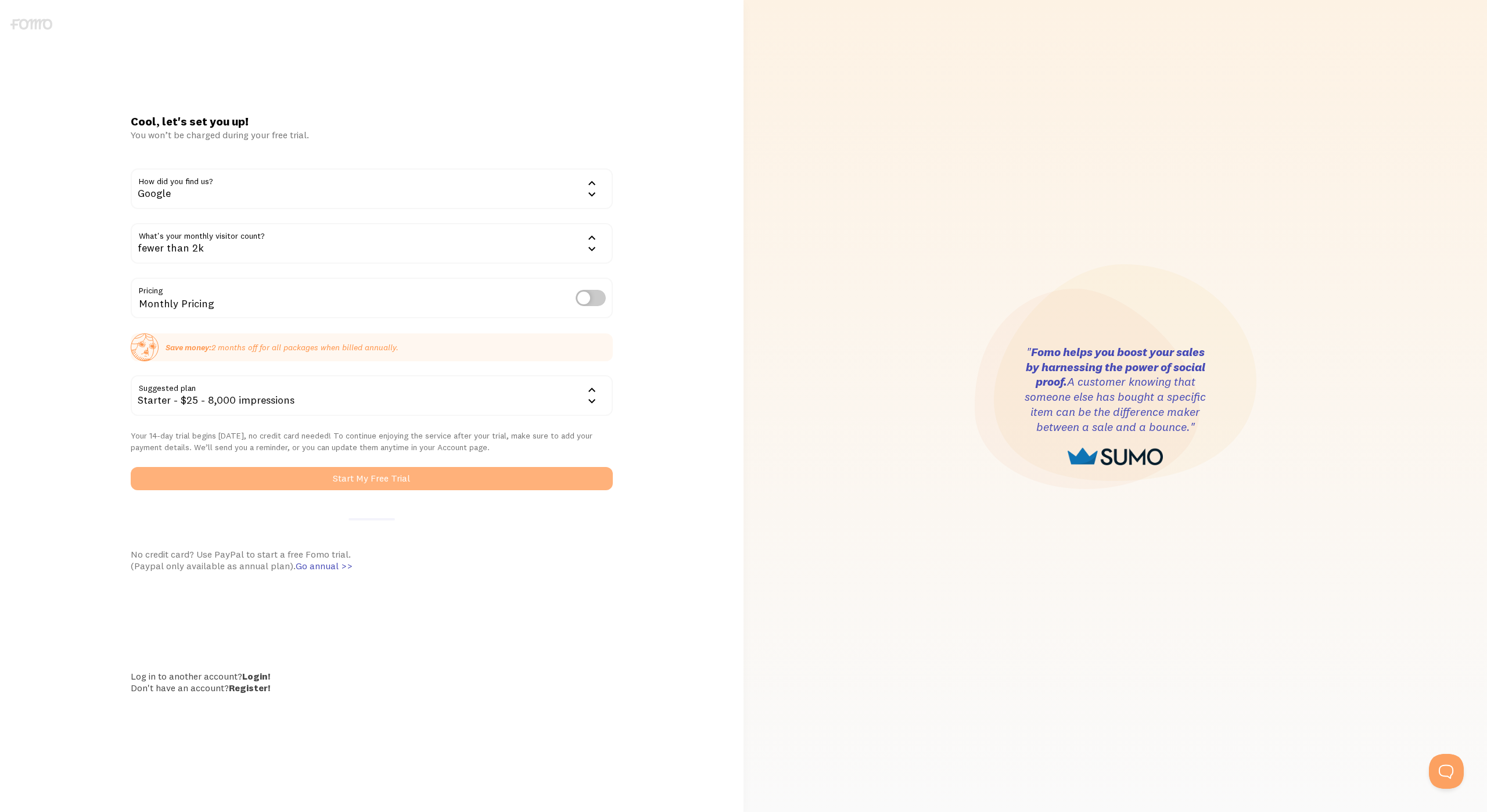
click at [543, 475] on button "Start My Free Trial" at bounding box center [371, 478] width 481 height 23
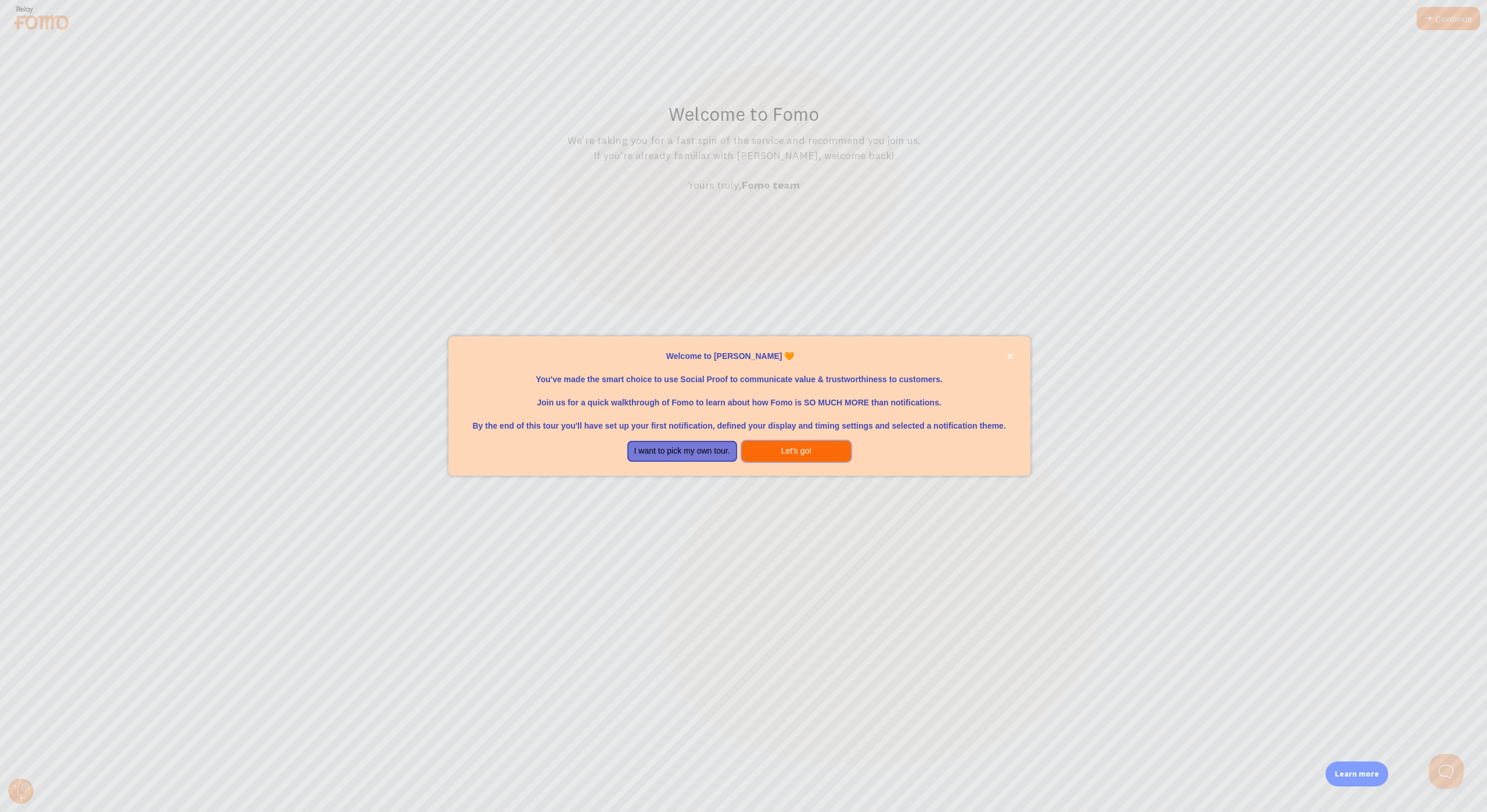
click at [798, 451] on button "Let's go!" at bounding box center [797, 451] width 110 height 21
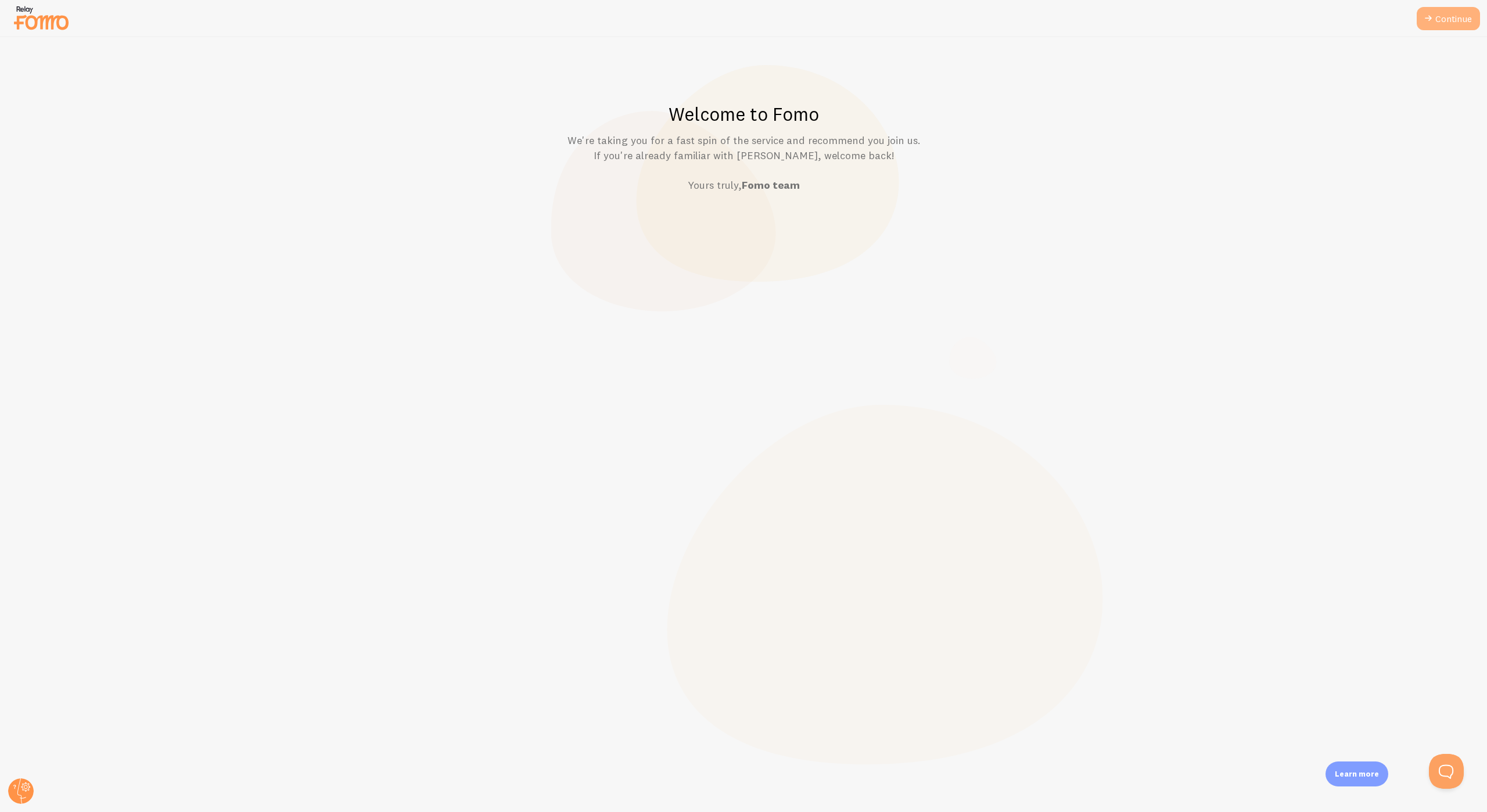
click at [1451, 23] on link "Continue" at bounding box center [1448, 19] width 63 height 23
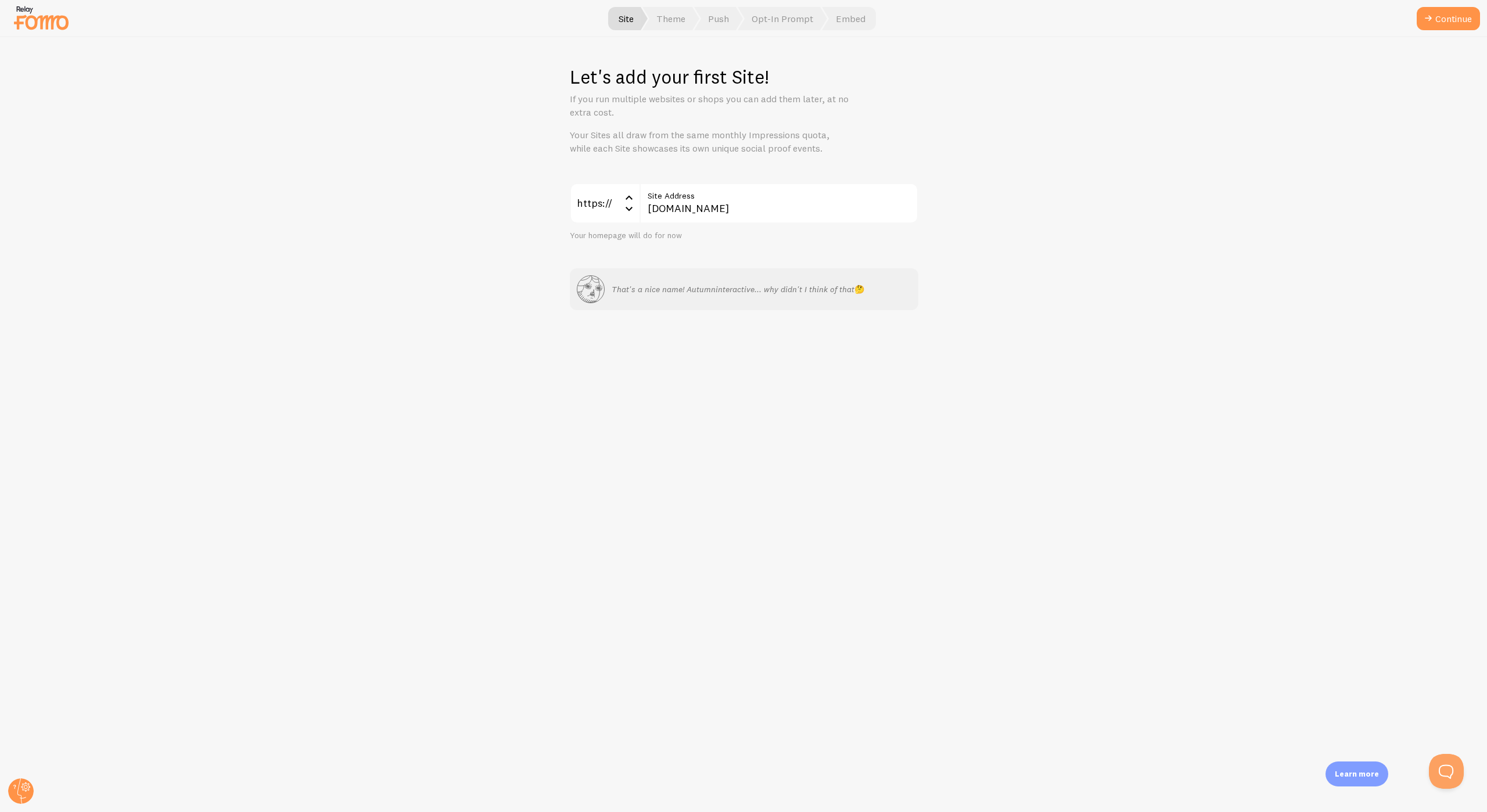
click at [1451, 23] on button "Continue" at bounding box center [1448, 19] width 63 height 23
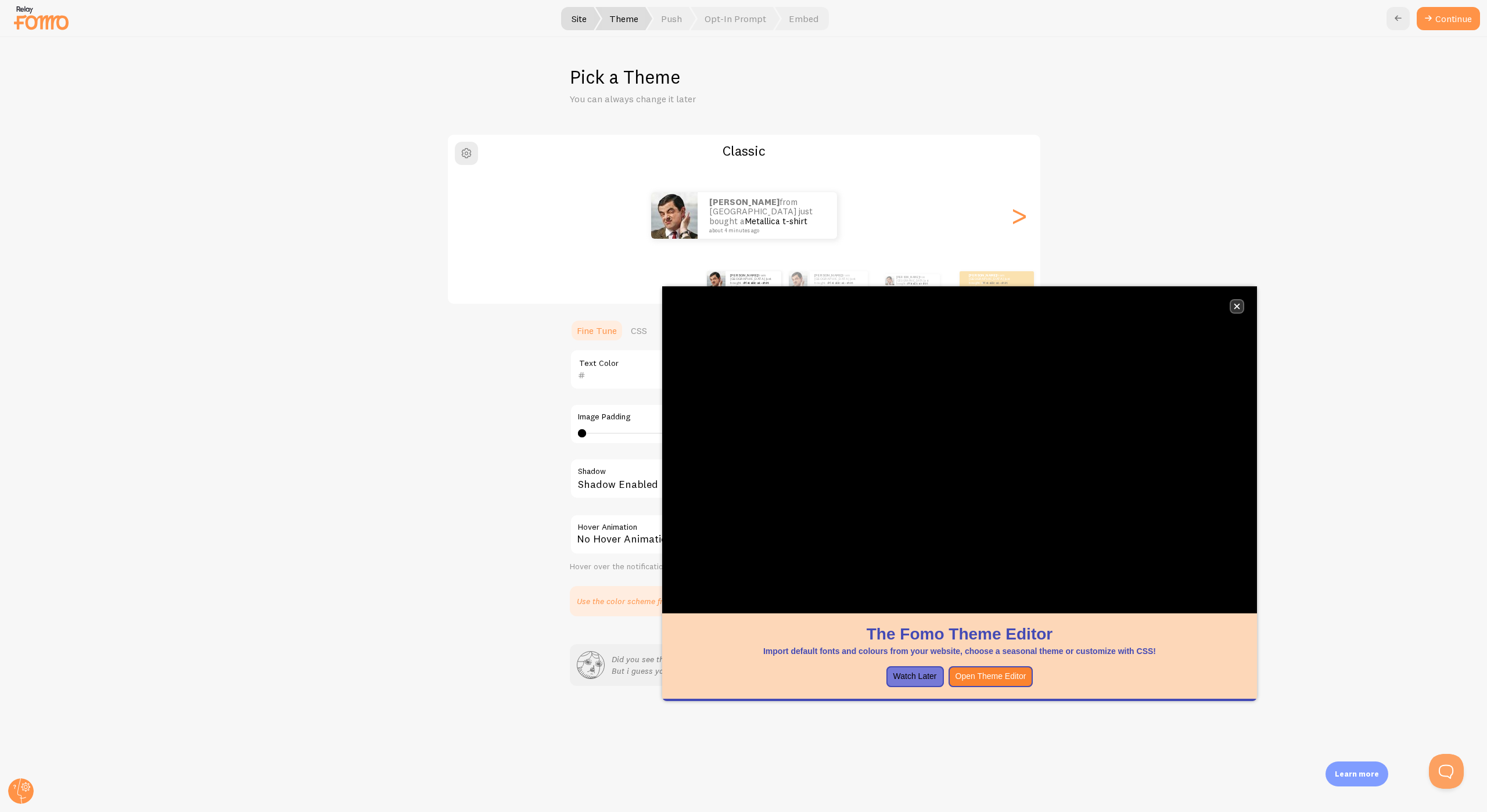
click at [1238, 305] on icon "close," at bounding box center [1236, 306] width 6 height 6
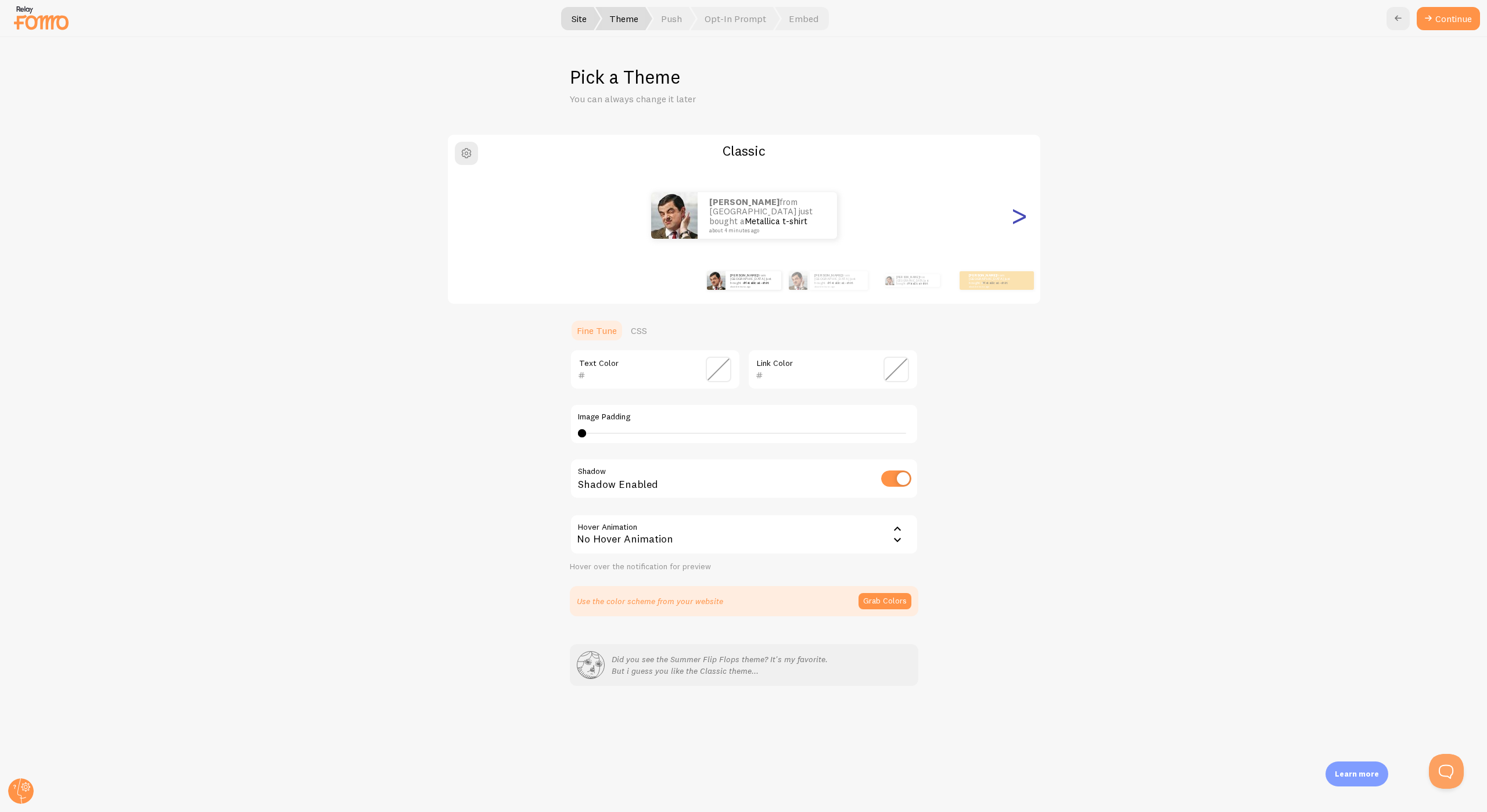
click at [1015, 226] on div ">" at bounding box center [1019, 215] width 14 height 83
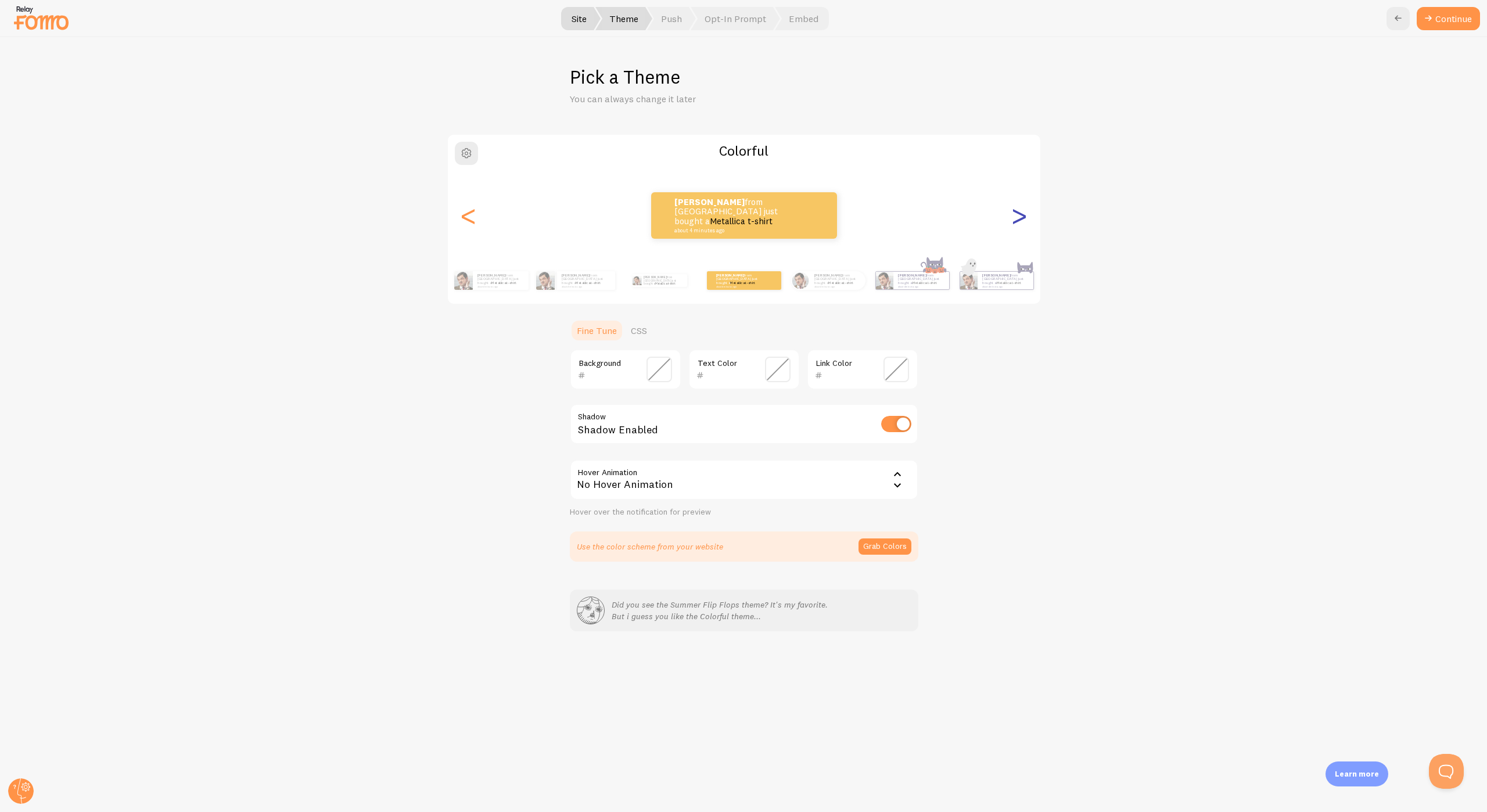
click at [1015, 226] on div ">" at bounding box center [1019, 215] width 14 height 83
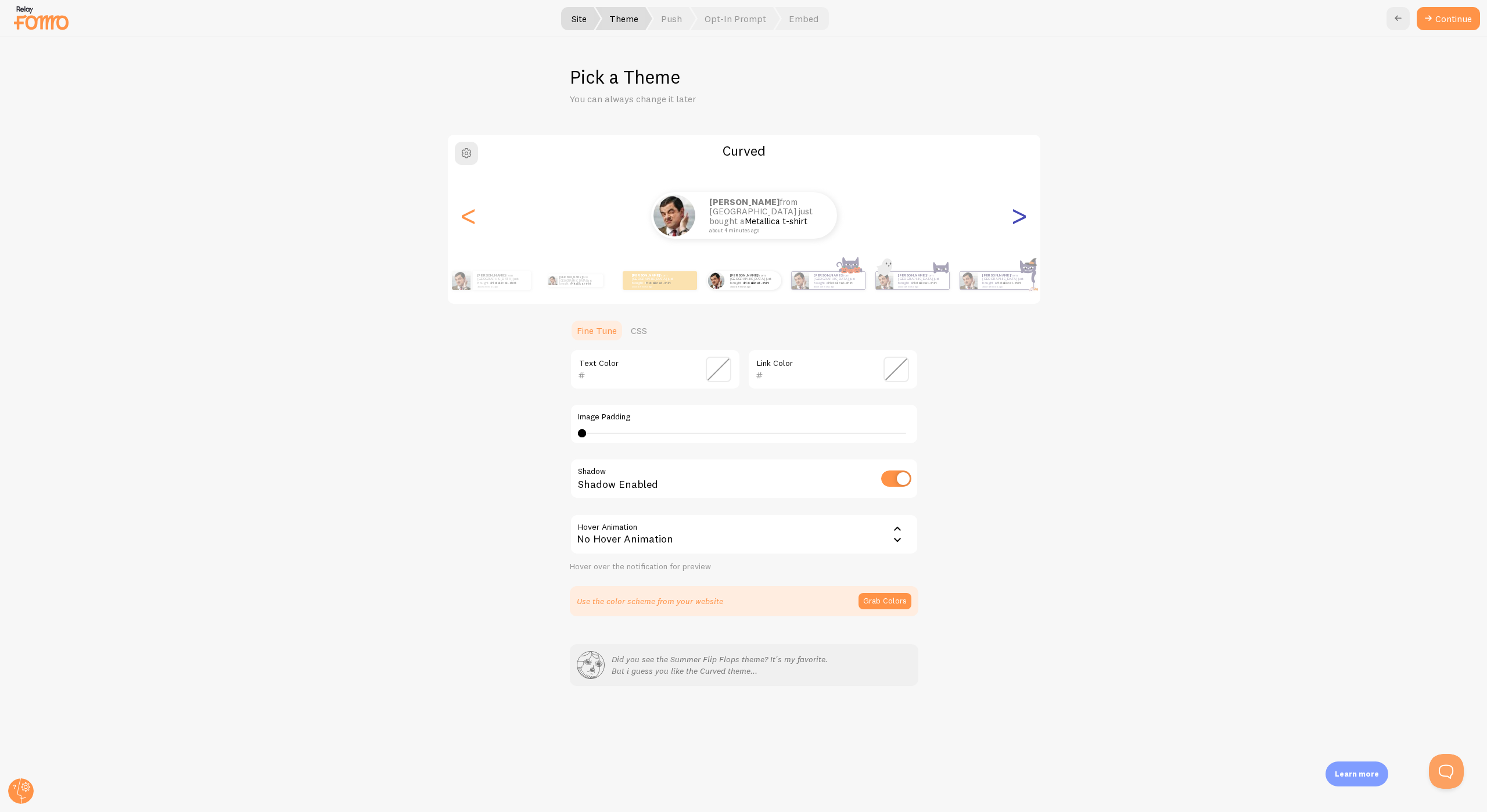
click at [1015, 226] on div ">" at bounding box center [1019, 215] width 14 height 83
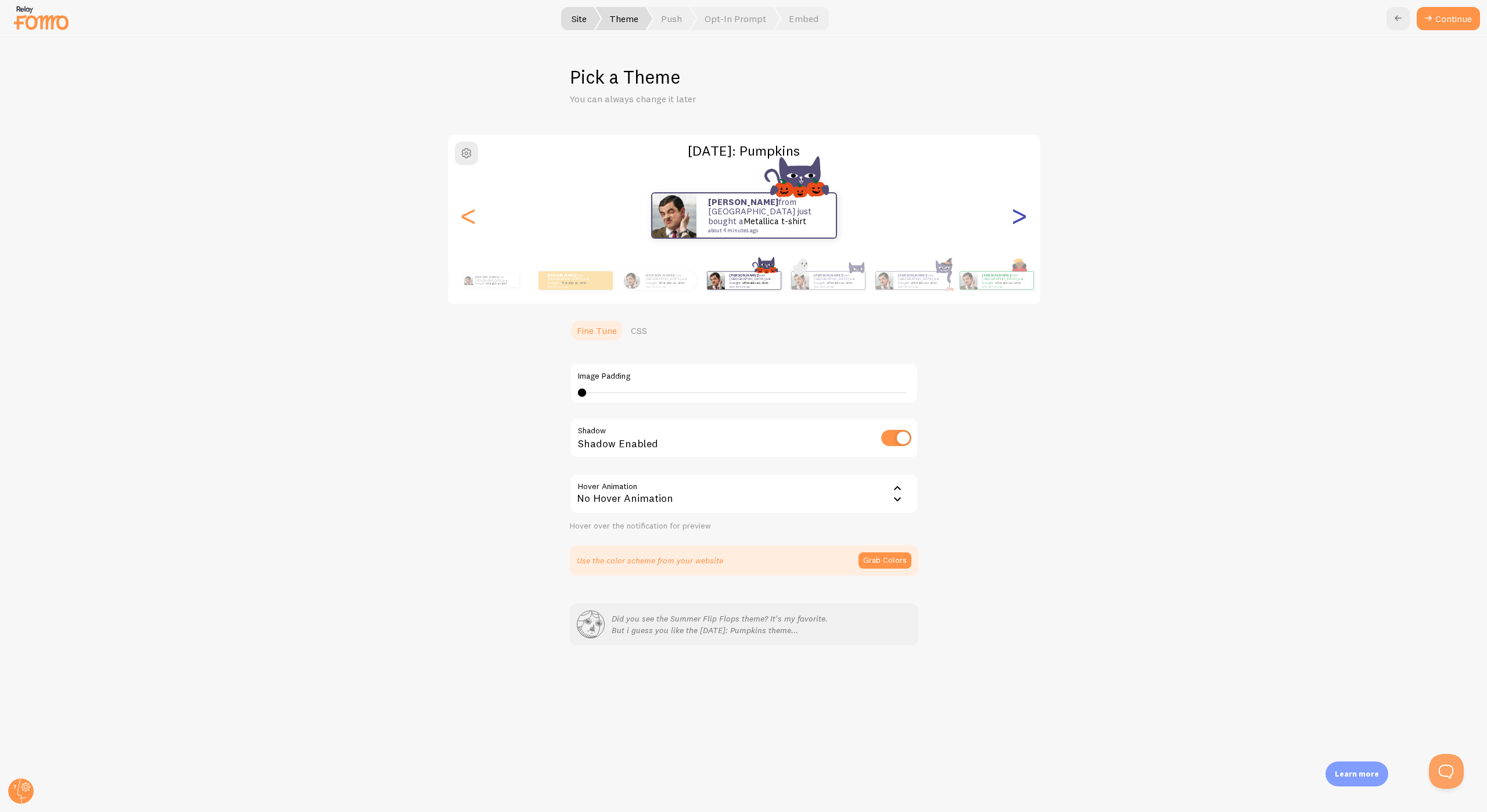
click at [1015, 226] on div ">" at bounding box center [1019, 215] width 14 height 83
click at [1020, 217] on div ">" at bounding box center [1019, 215] width 14 height 83
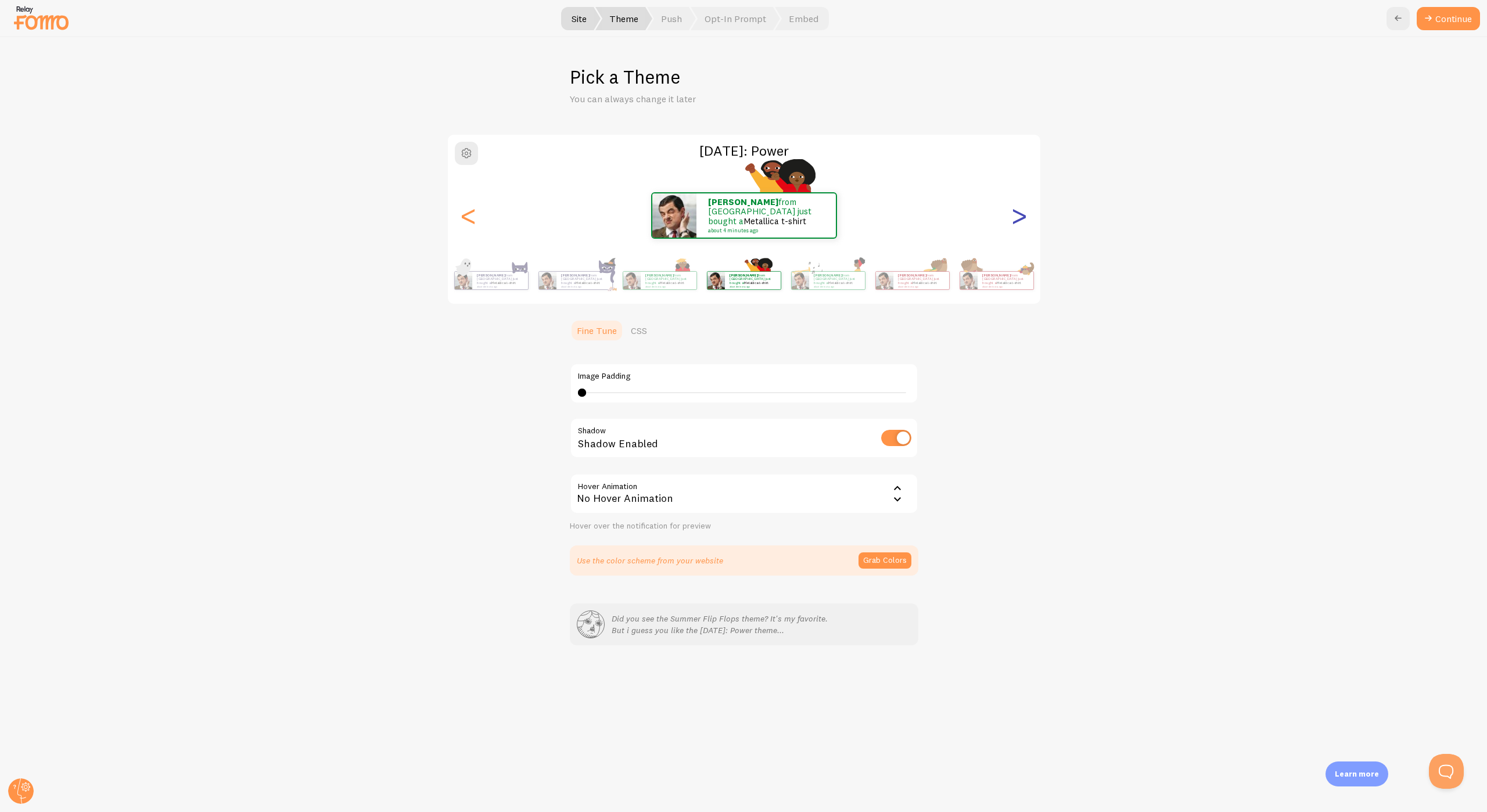
click at [1020, 217] on div ">" at bounding box center [1019, 215] width 14 height 83
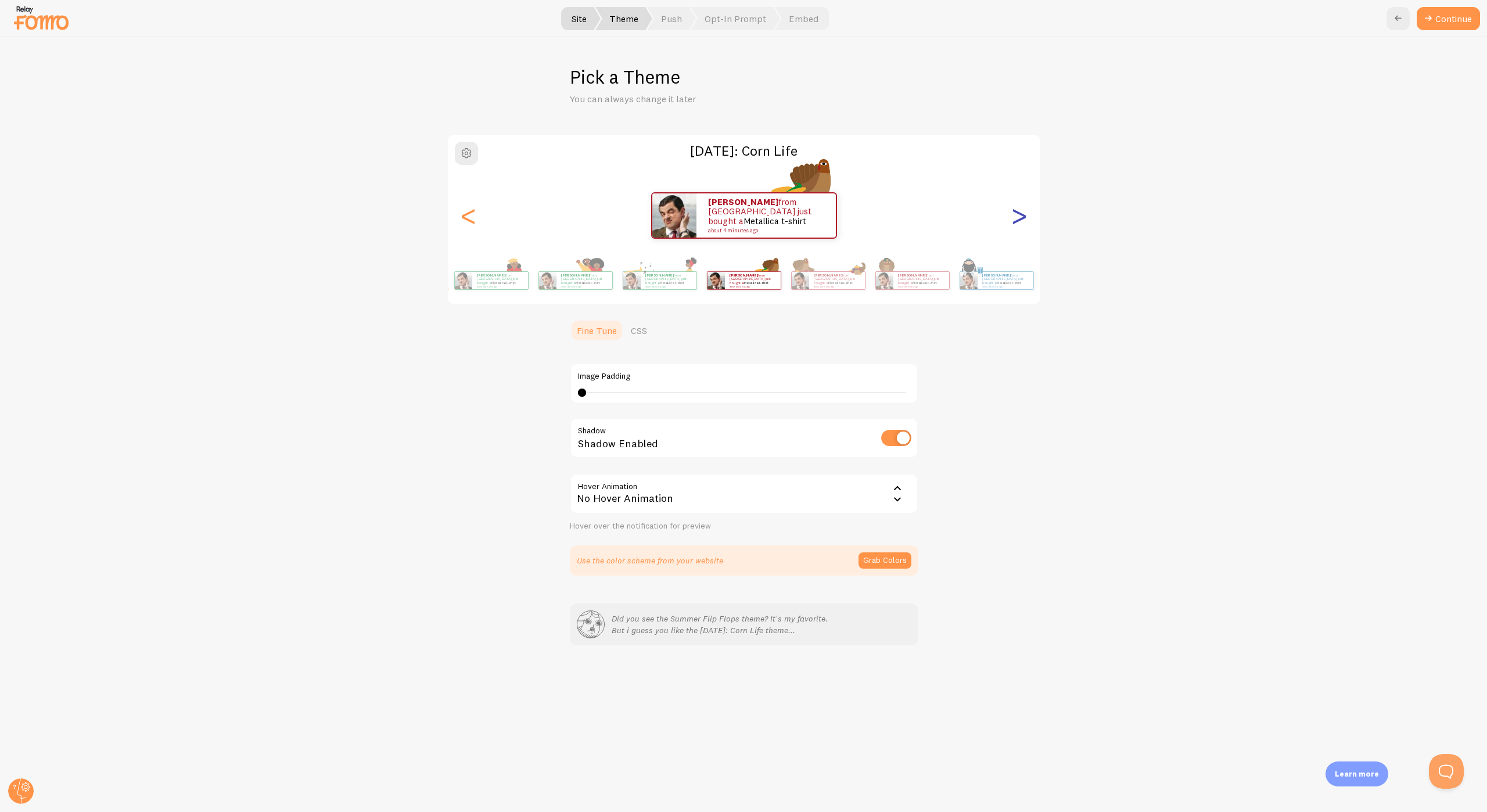
click at [1020, 217] on div ">" at bounding box center [1019, 215] width 14 height 83
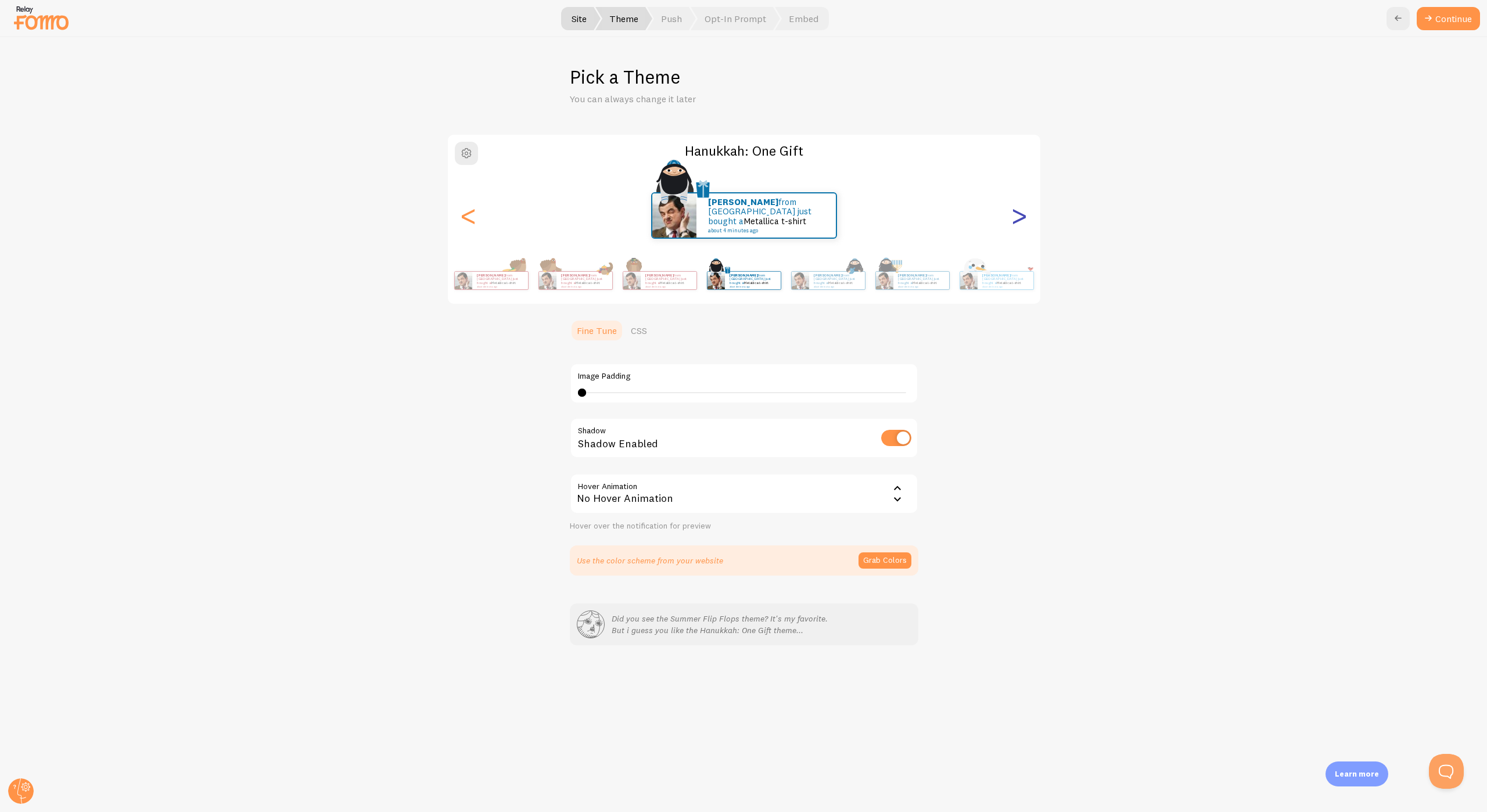
click at [1020, 217] on div ">" at bounding box center [1019, 215] width 14 height 83
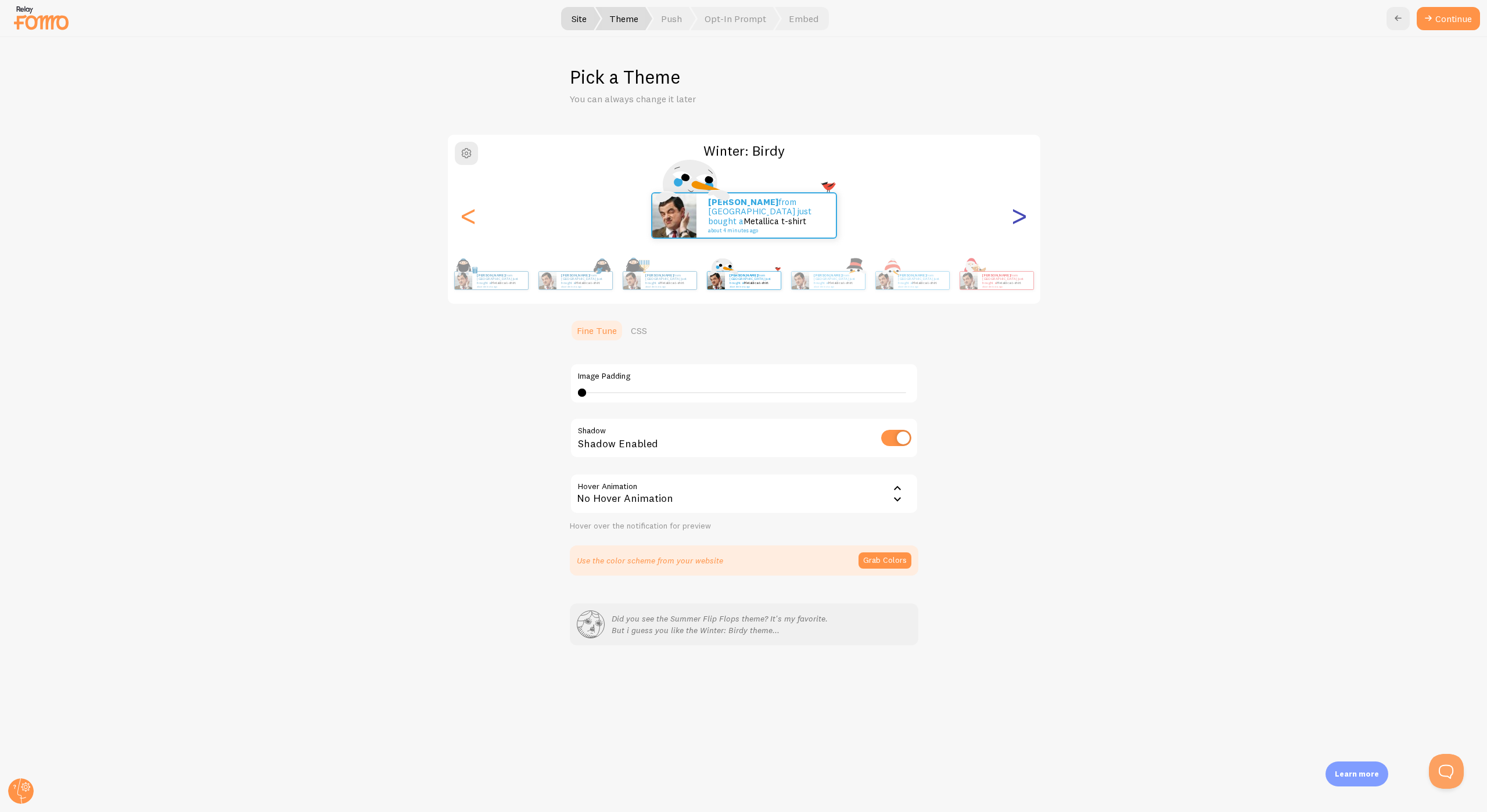
click at [1020, 217] on div ">" at bounding box center [1019, 215] width 14 height 83
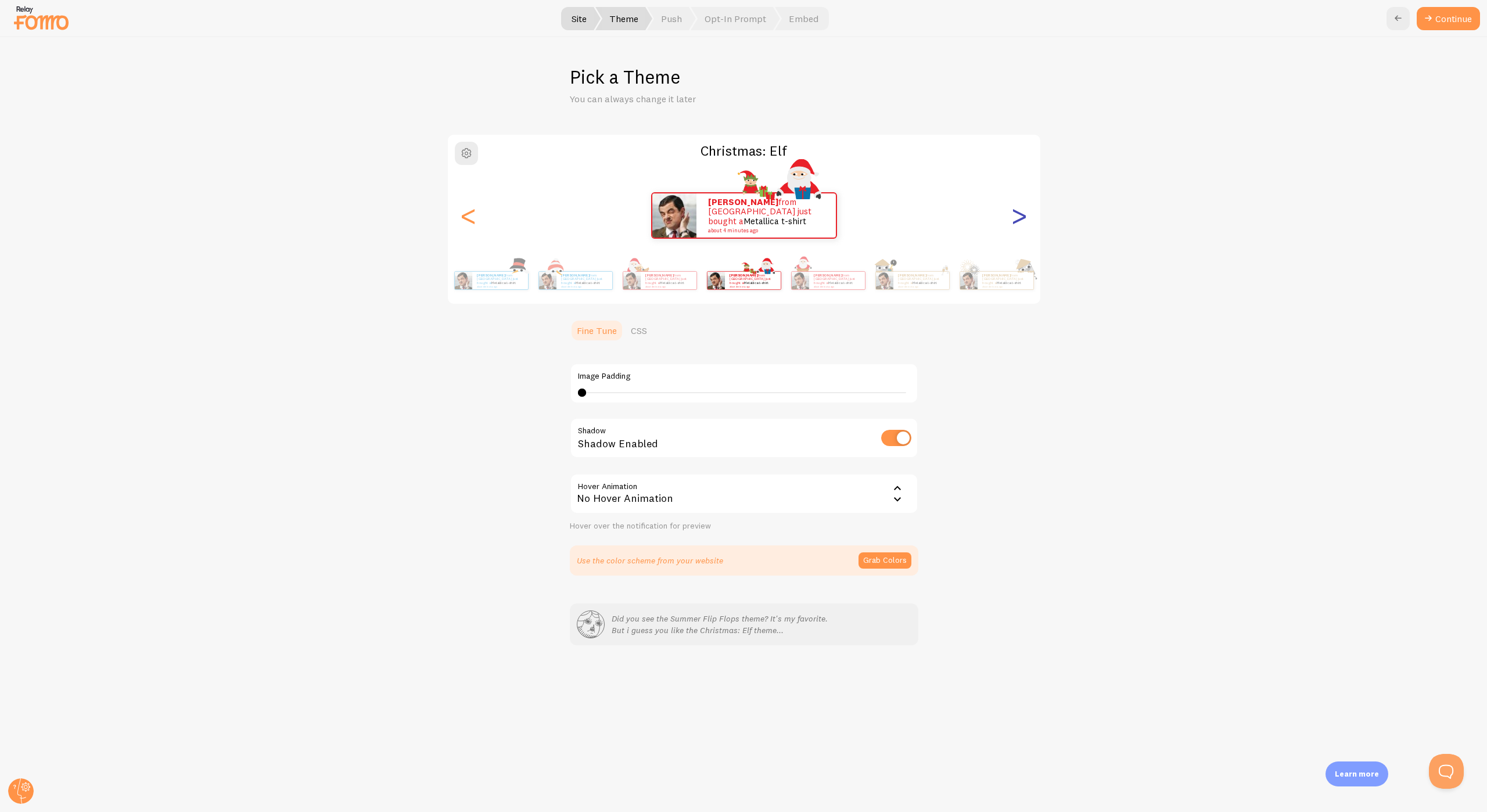
click at [1020, 217] on div ">" at bounding box center [1019, 215] width 14 height 83
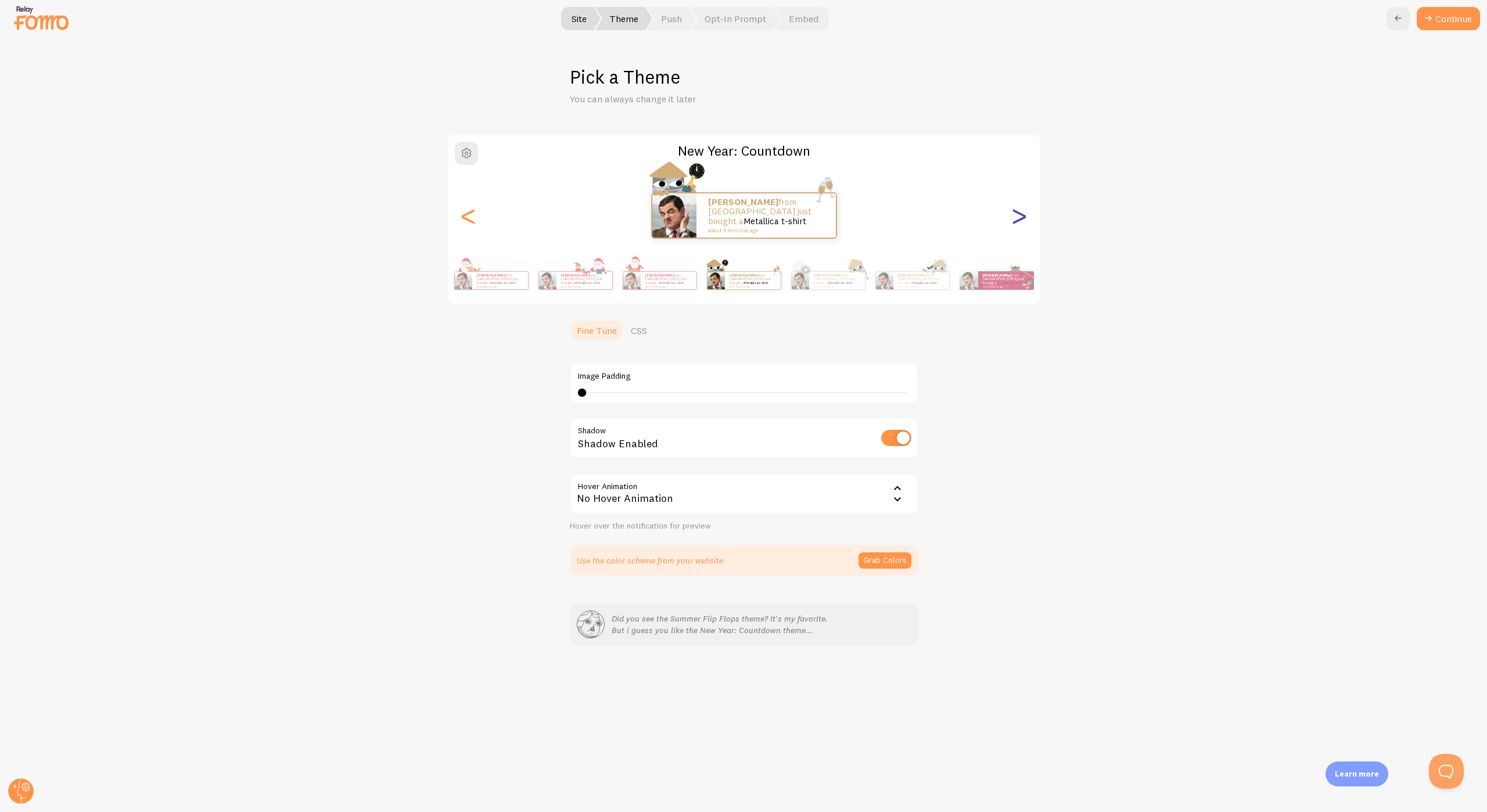
click at [1020, 217] on div ">" at bounding box center [1019, 215] width 14 height 83
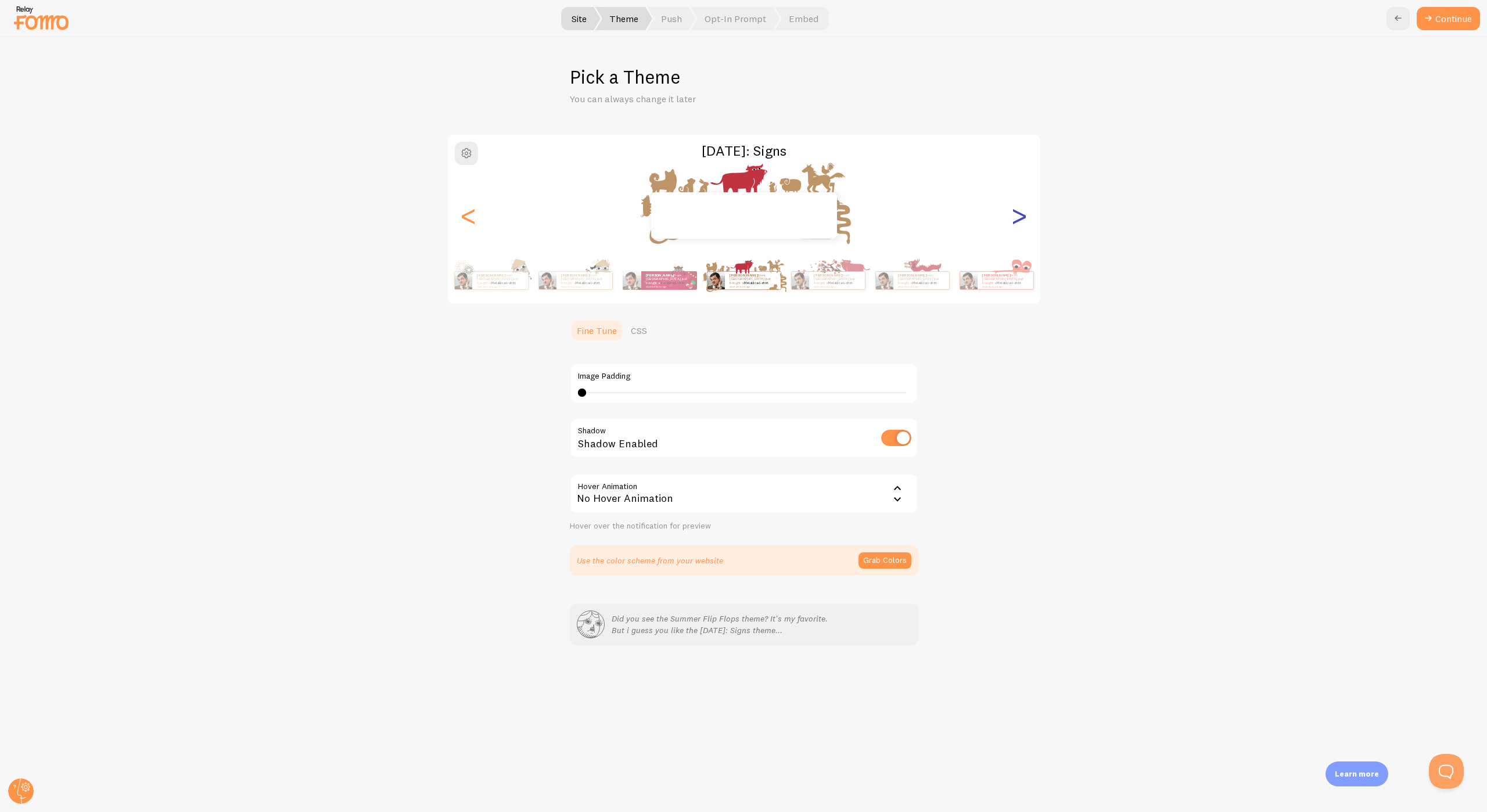
click at [1020, 217] on div ">" at bounding box center [1019, 215] width 14 height 83
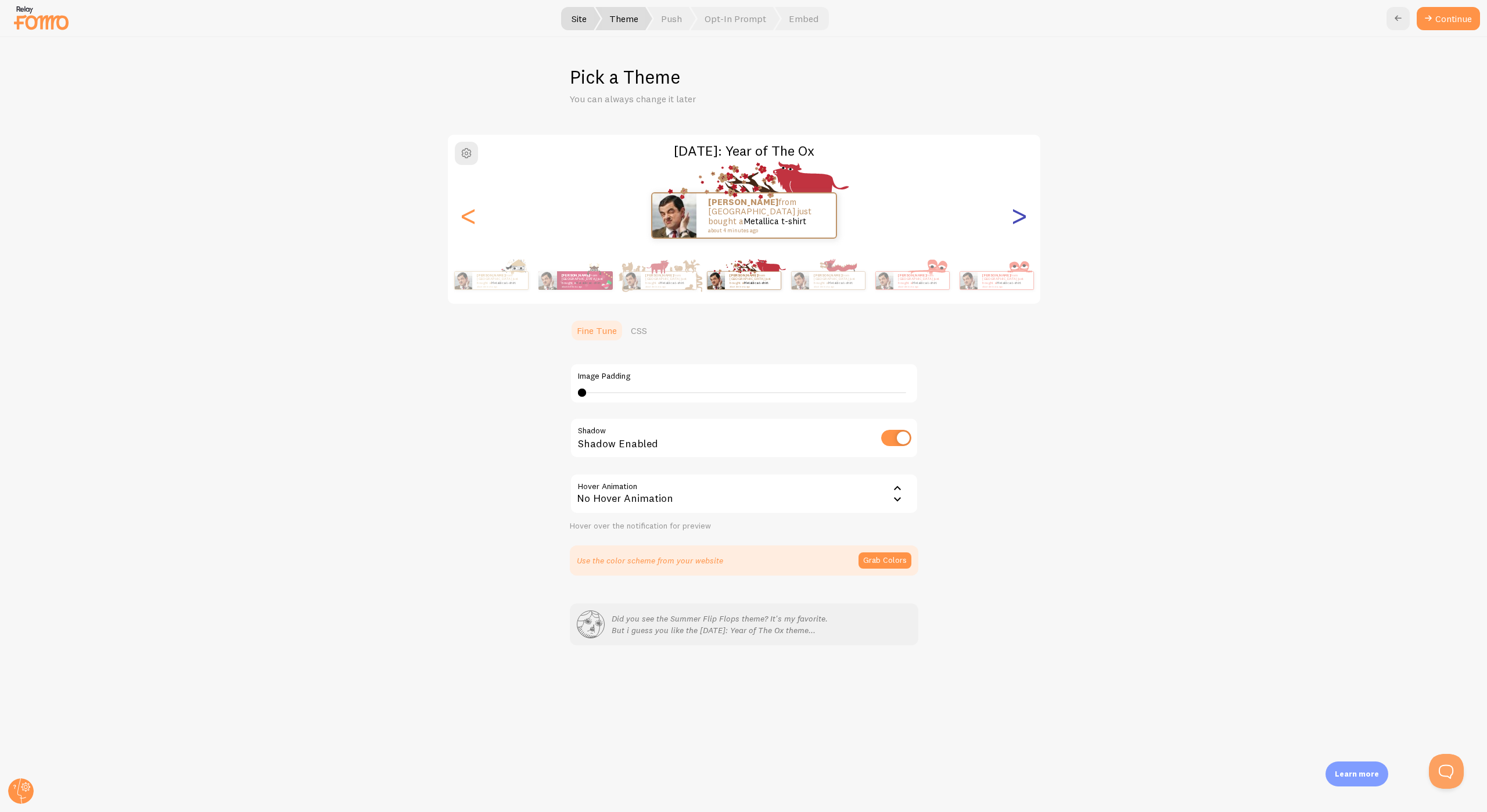
click at [1020, 217] on div ">" at bounding box center [1019, 215] width 14 height 83
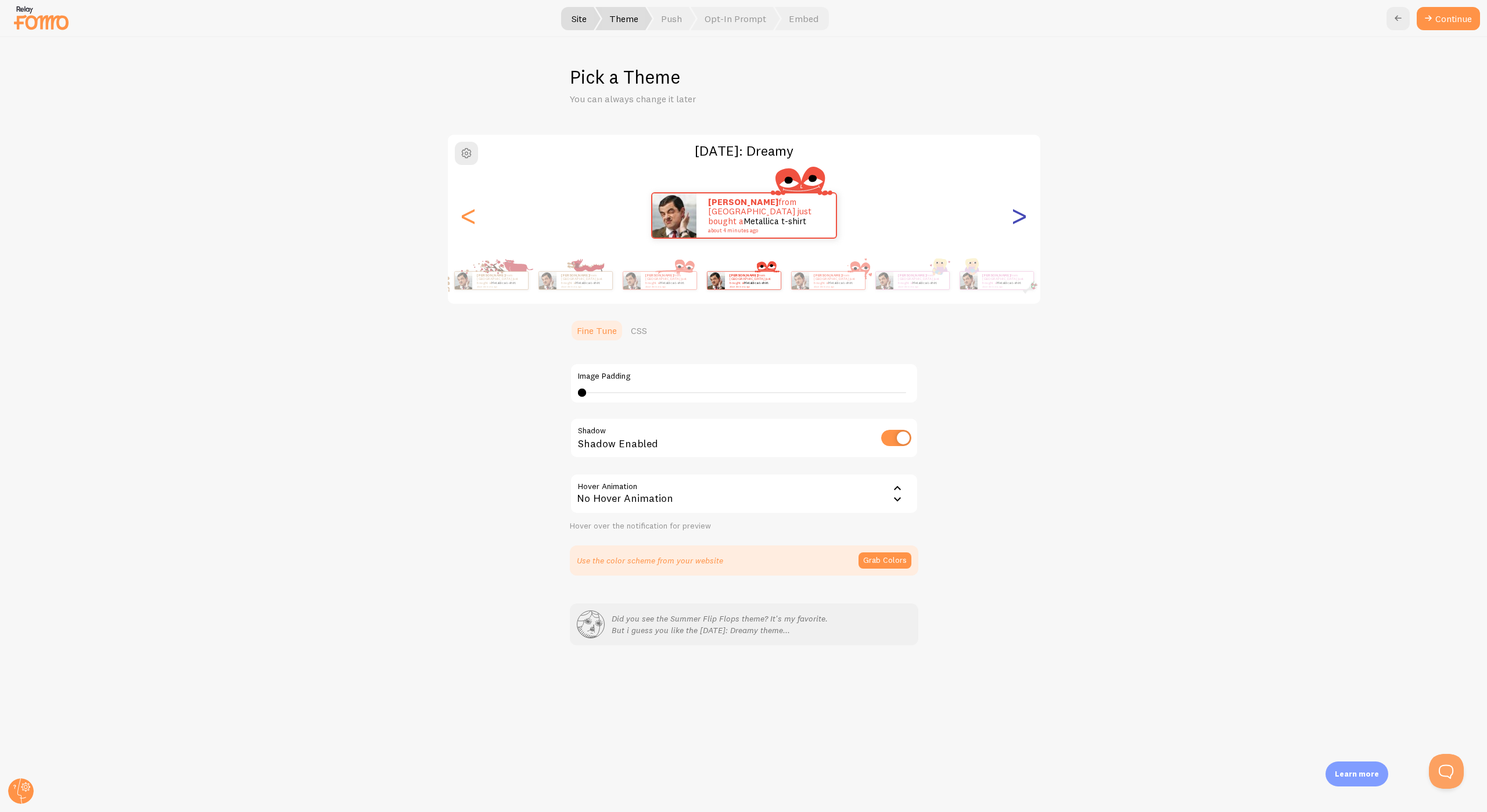
click at [1020, 217] on div ">" at bounding box center [1019, 215] width 14 height 83
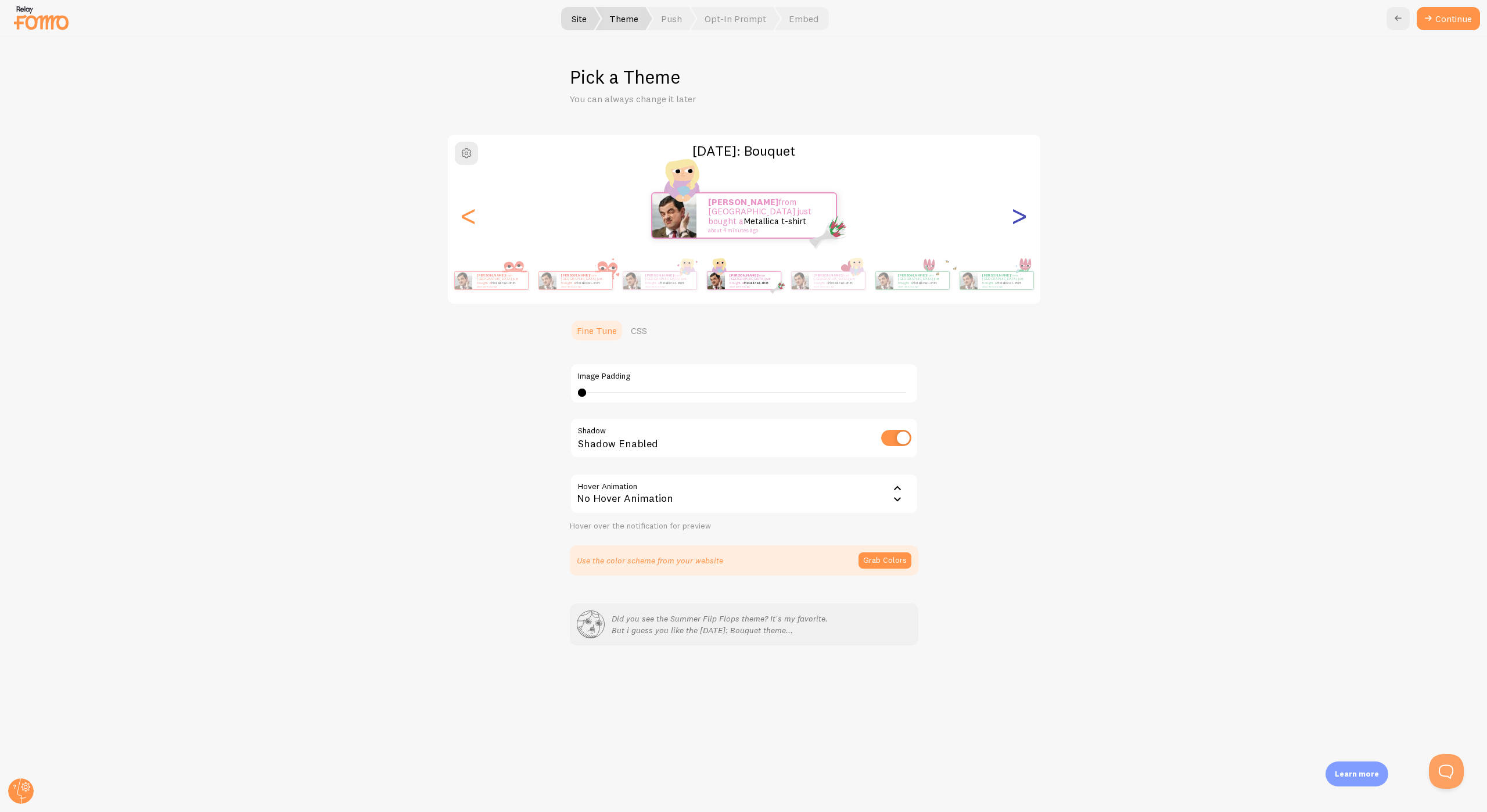
click at [1020, 217] on div ">" at bounding box center [1019, 215] width 14 height 83
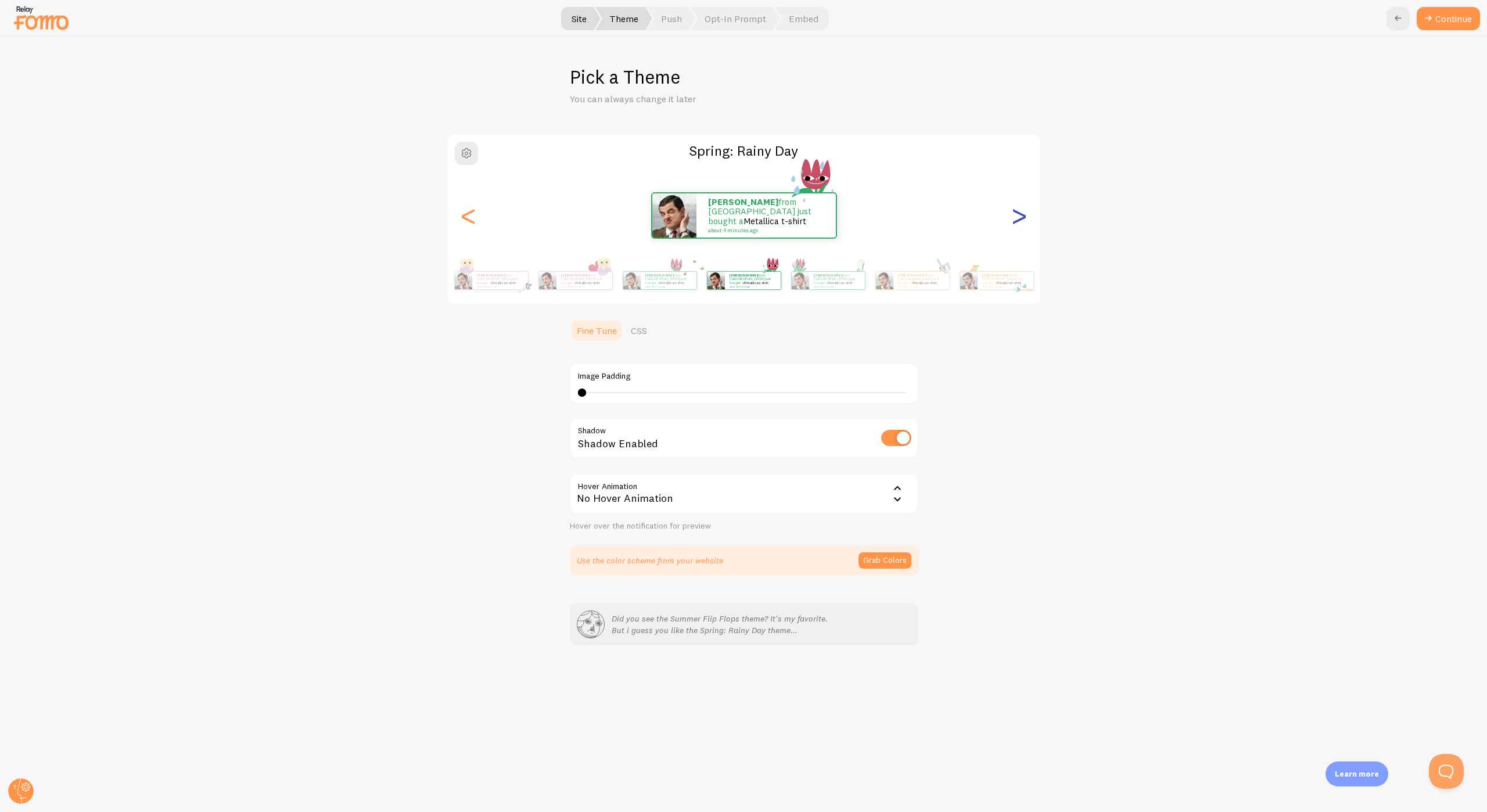
click at [1020, 217] on div ">" at bounding box center [1019, 215] width 14 height 83
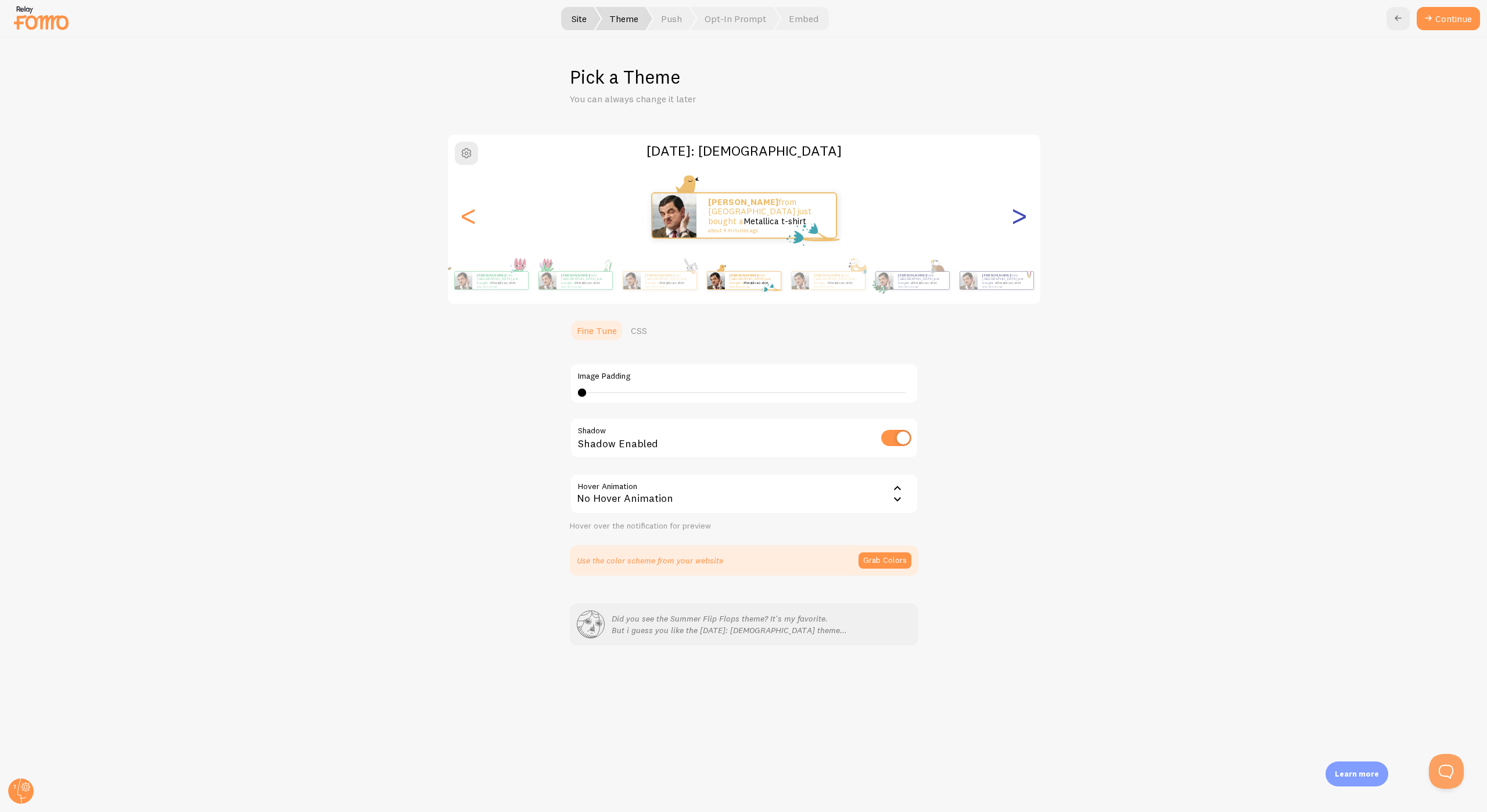
click at [1020, 217] on div ">" at bounding box center [1019, 215] width 14 height 83
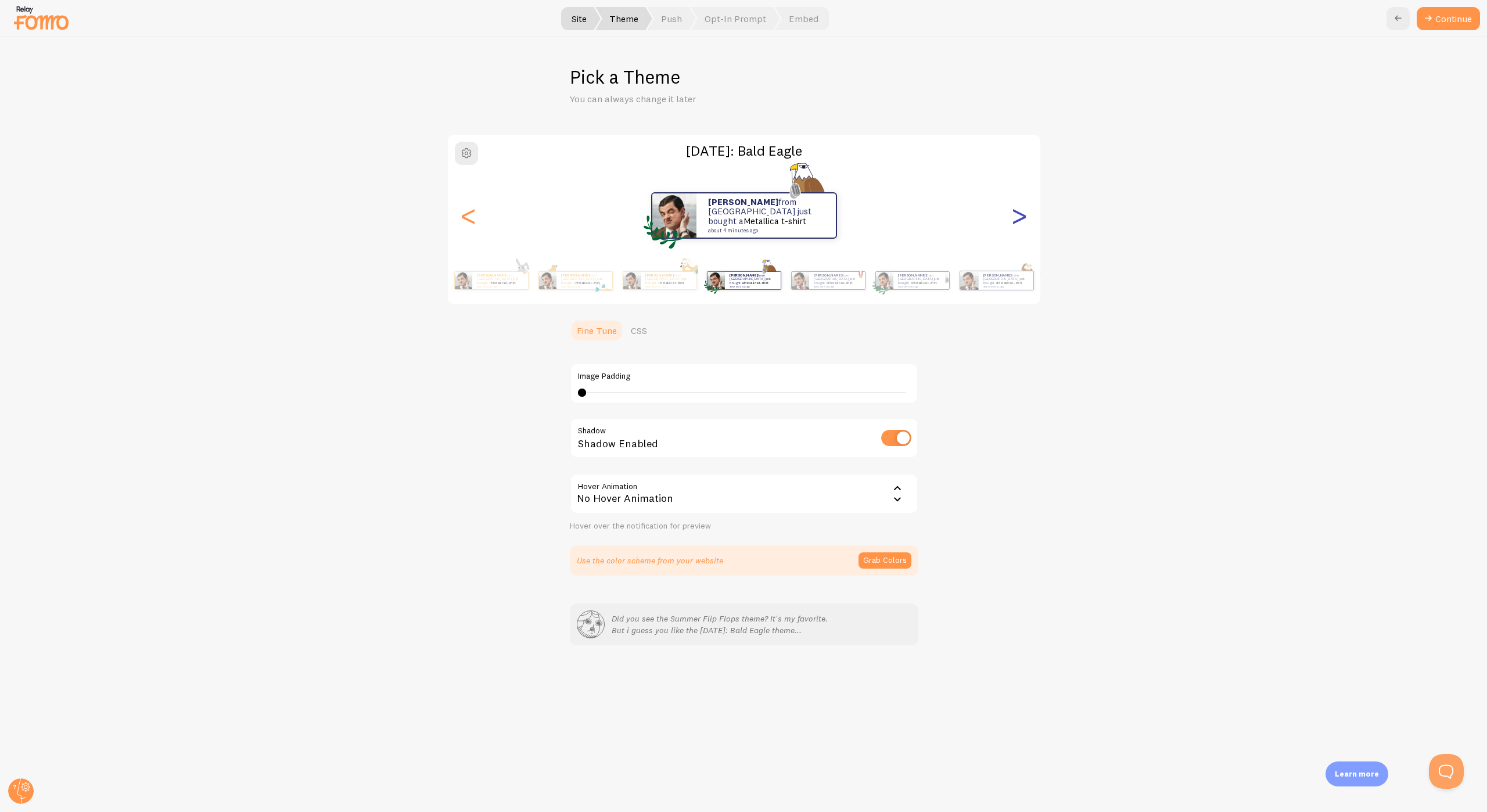
click at [1020, 217] on div ">" at bounding box center [1019, 215] width 14 height 83
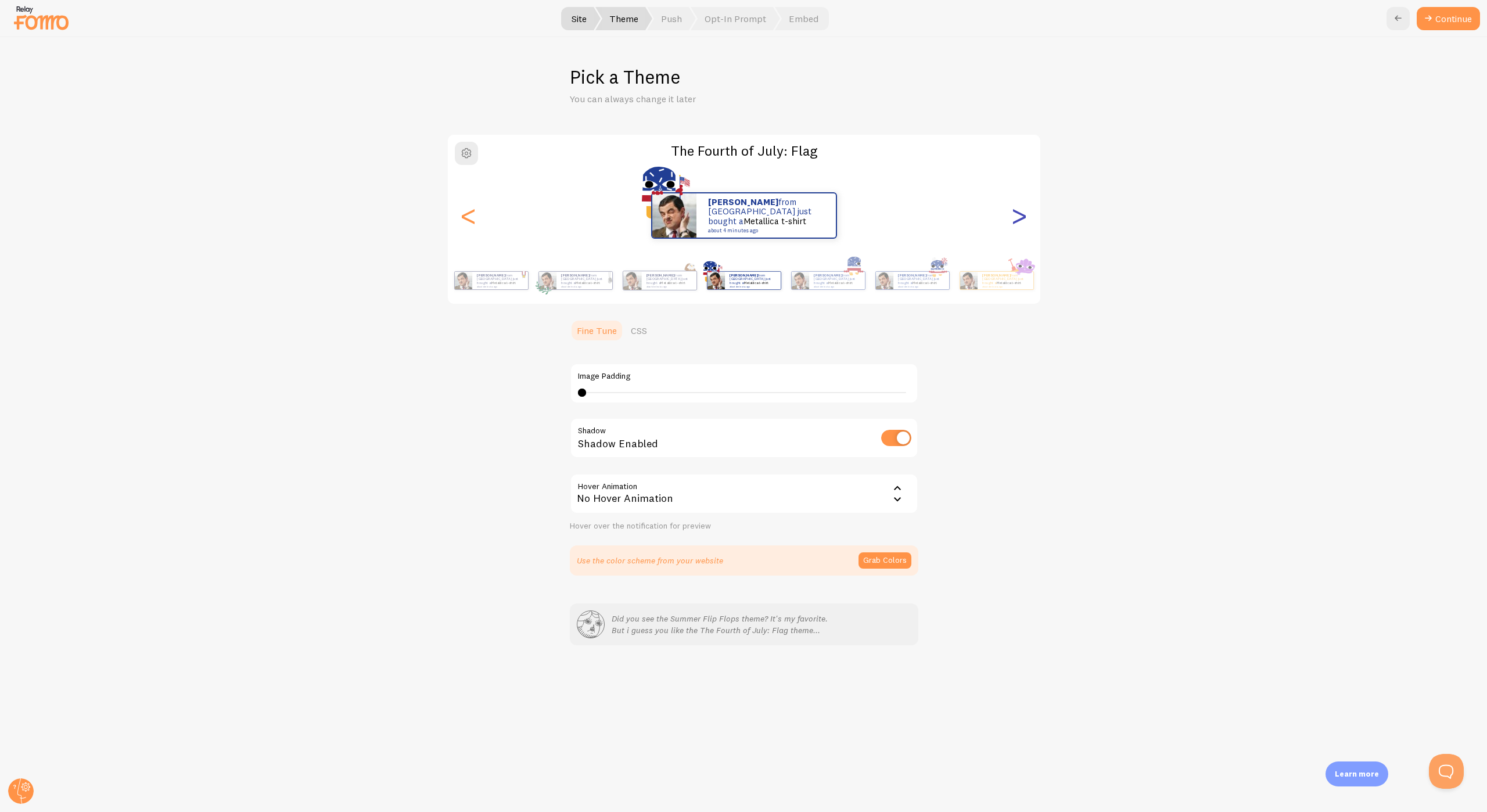
click at [1020, 217] on div ">" at bounding box center [1019, 215] width 14 height 83
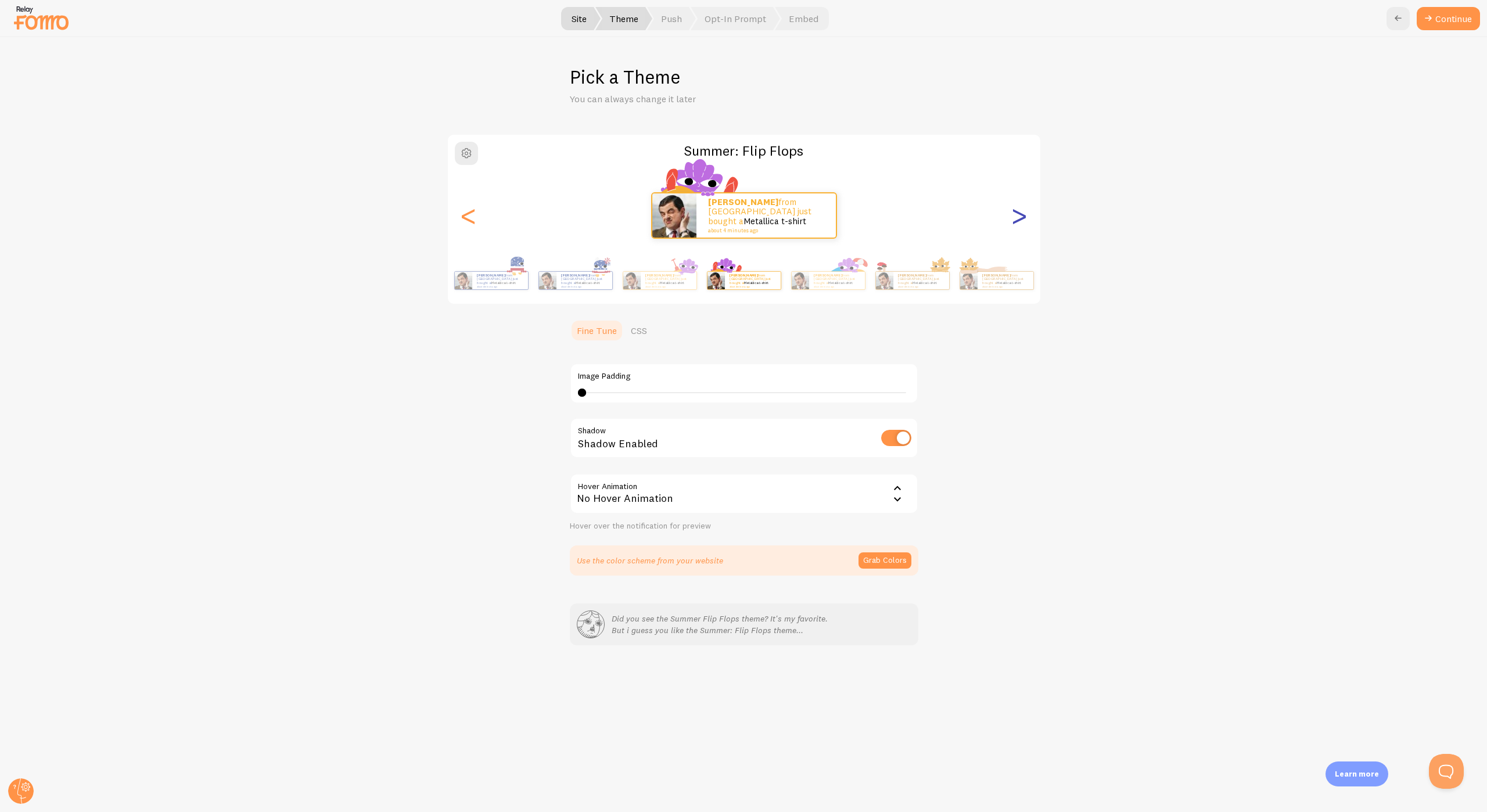
click at [1020, 217] on div ">" at bounding box center [1019, 215] width 14 height 83
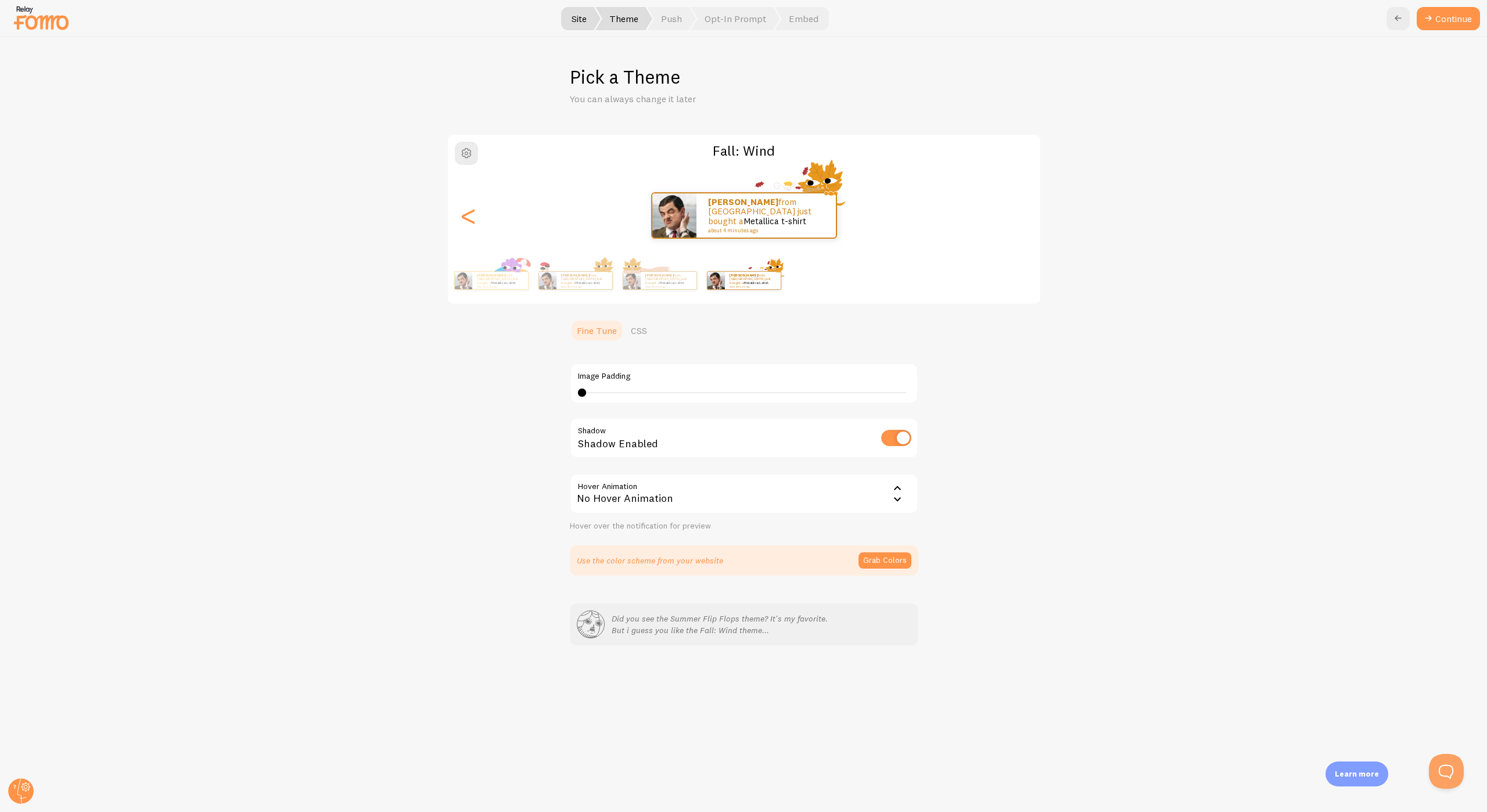
click at [1020, 217] on div ">" at bounding box center [1019, 215] width 14 height 83
click at [1020, 217] on div "Ivan from Singapore just bought a Metallica t-shirt about 4 minutes ago Ivan fr…" at bounding box center [744, 215] width 592 height 83
click at [1020, 217] on div "Ivan from Singapore just bought a Metallica t-shirt about 4 minutes ago" at bounding box center [744, 215] width 592 height 46
click at [472, 218] on div "<" at bounding box center [468, 215] width 14 height 83
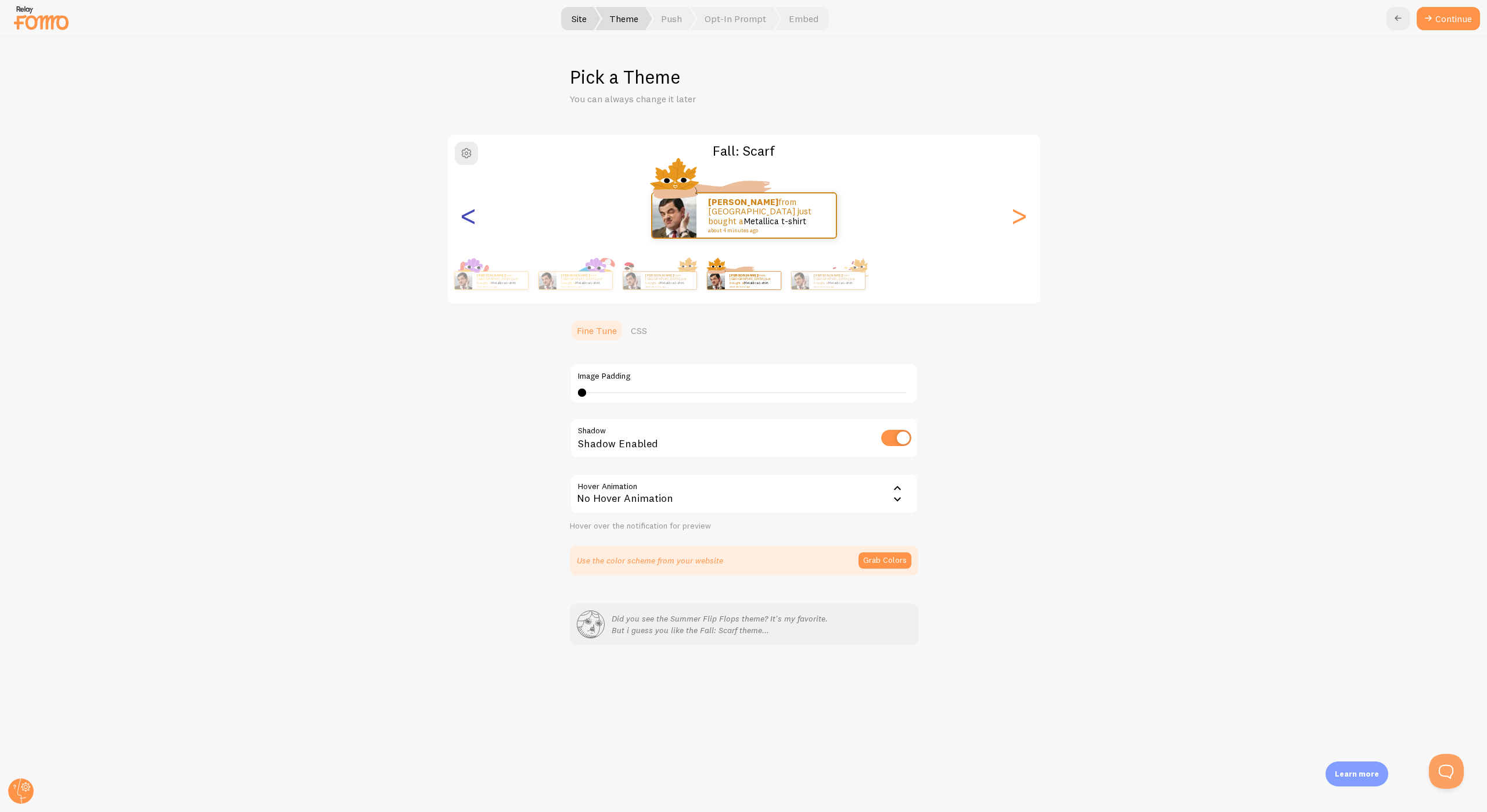
click at [472, 218] on div "<" at bounding box center [468, 215] width 14 height 83
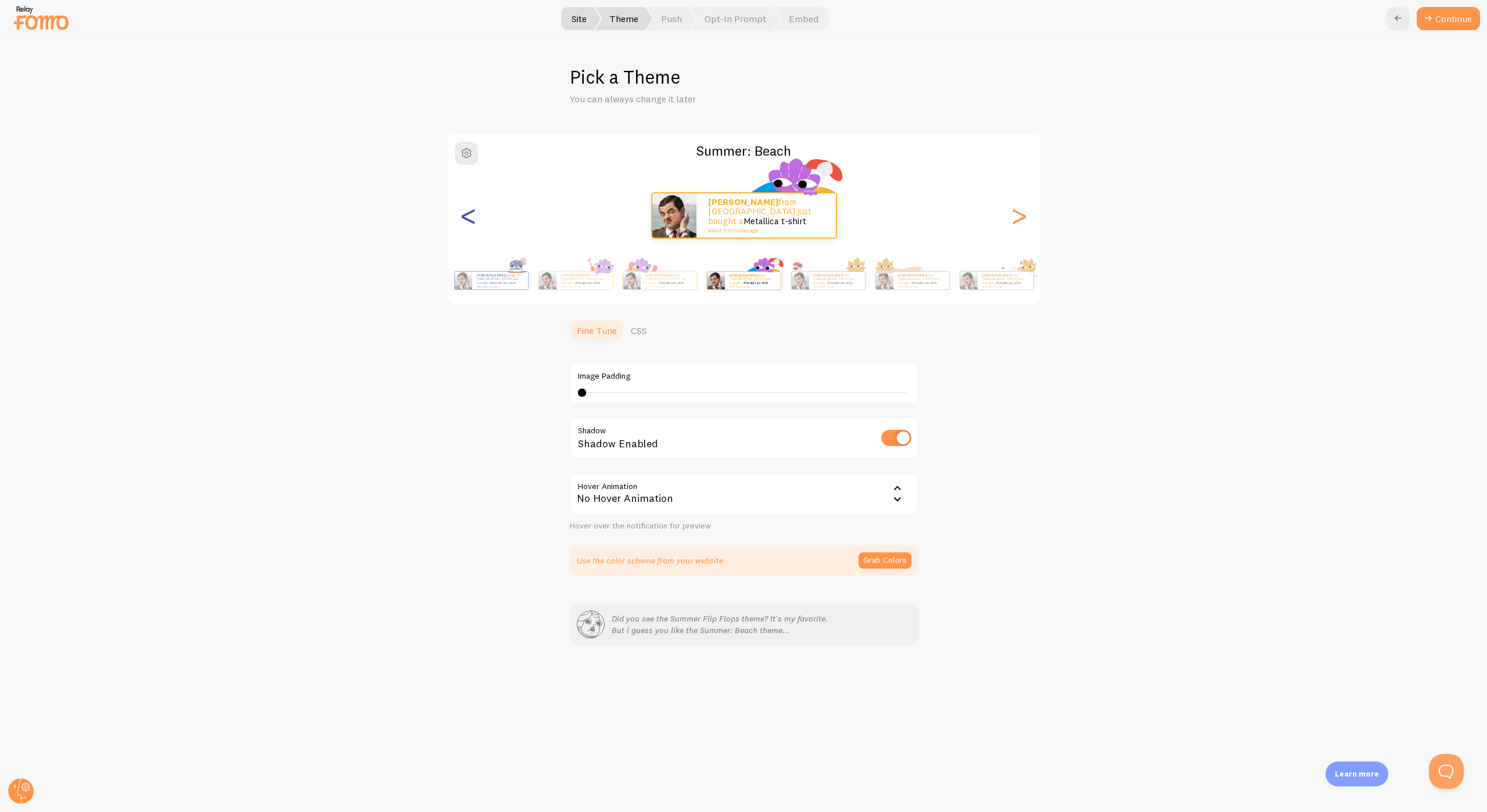
click at [472, 218] on div "<" at bounding box center [468, 215] width 14 height 83
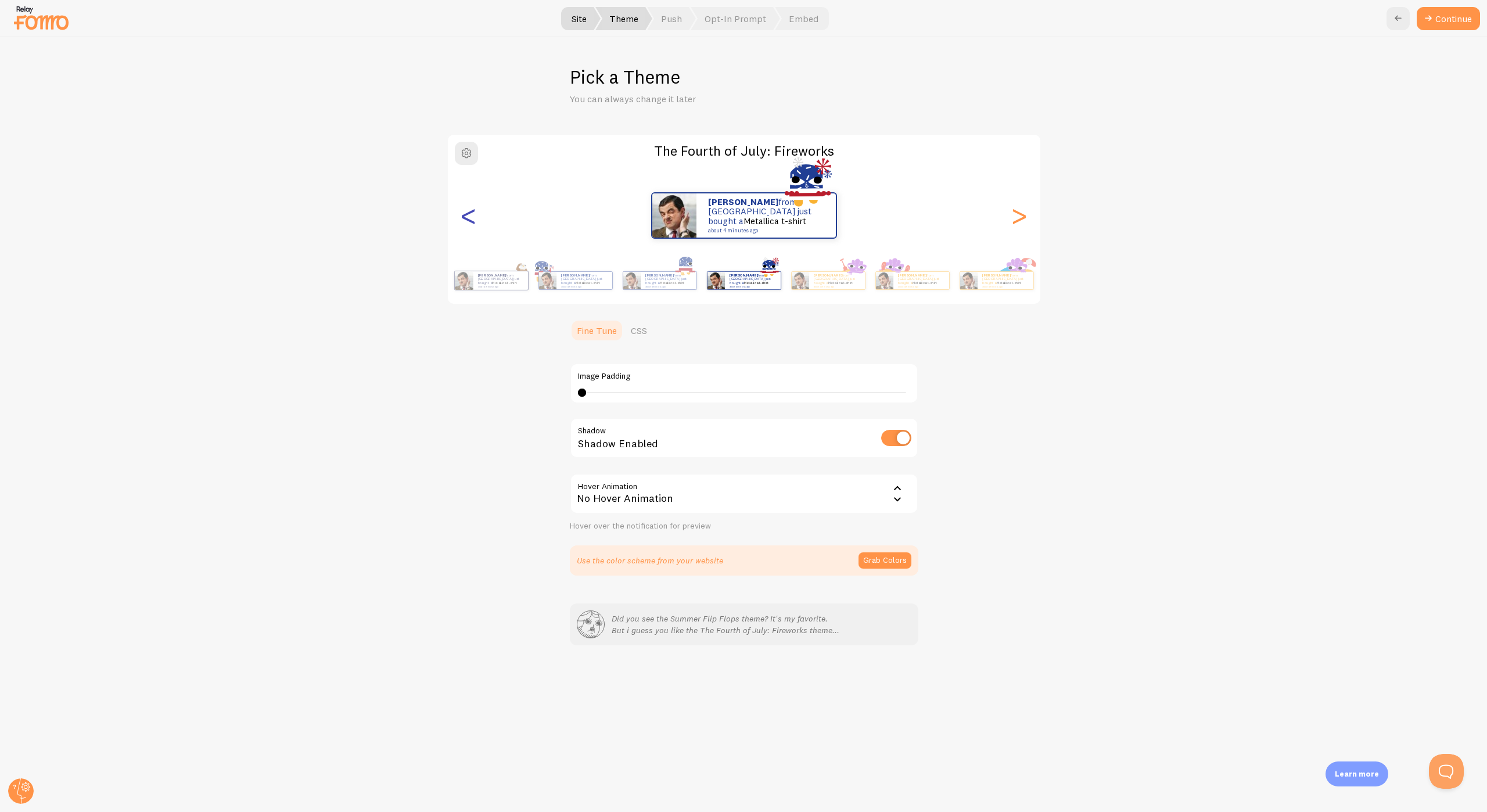
click at [472, 218] on div "<" at bounding box center [468, 215] width 14 height 83
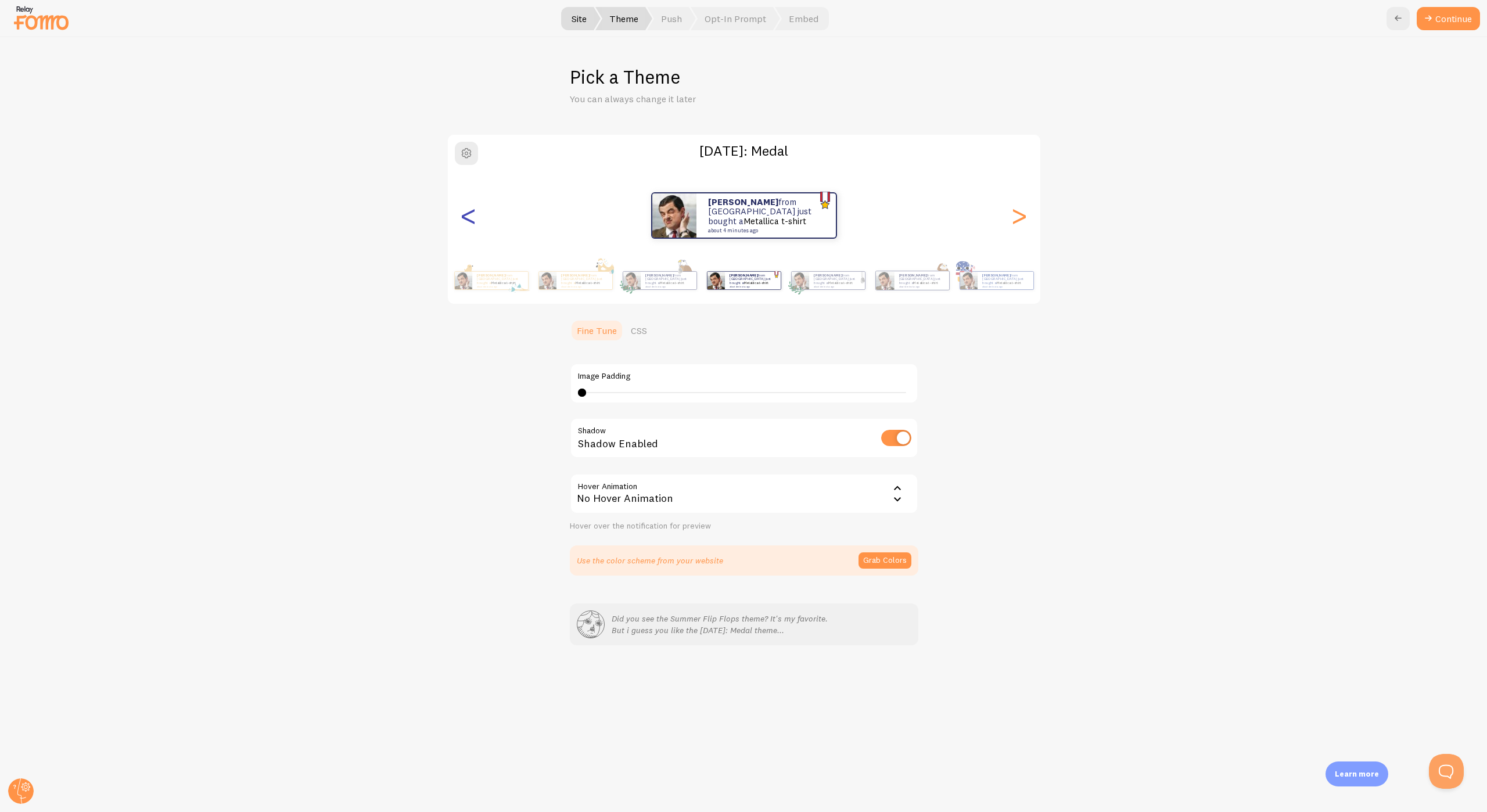
click at [472, 218] on div "<" at bounding box center [468, 215] width 14 height 83
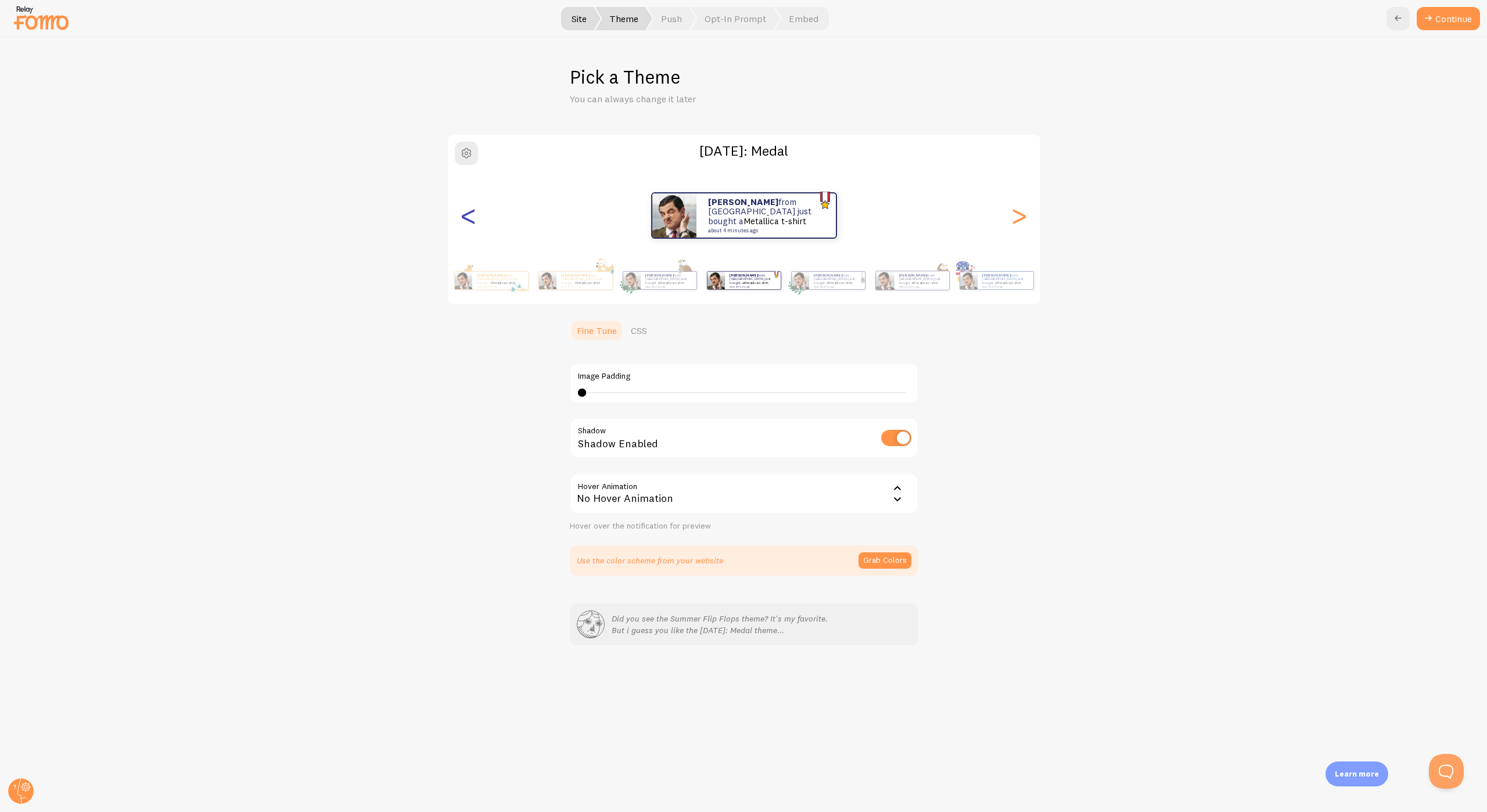
click at [472, 218] on div "<" at bounding box center [468, 215] width 14 height 83
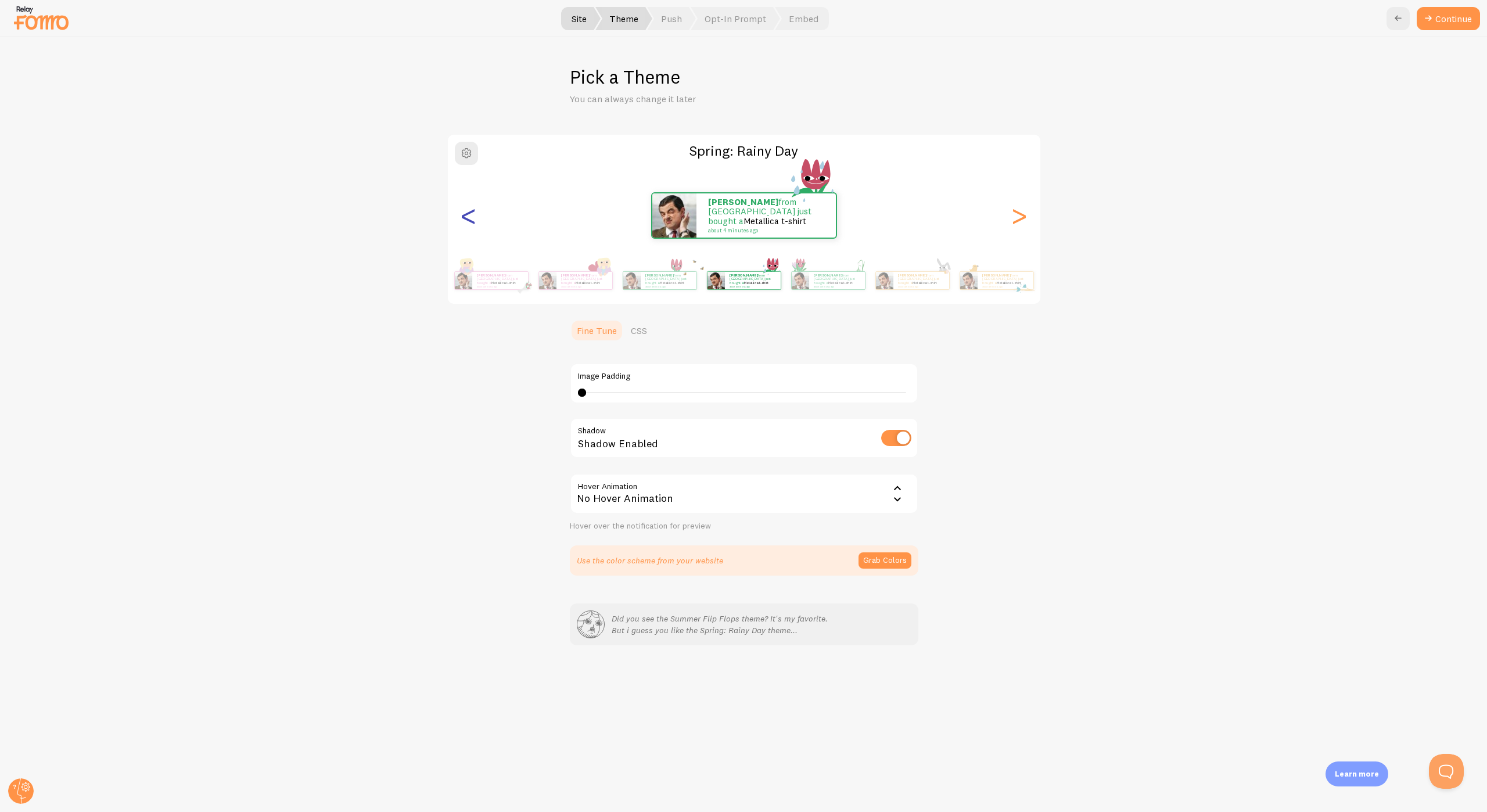
click at [472, 218] on div "<" at bounding box center [468, 215] width 14 height 83
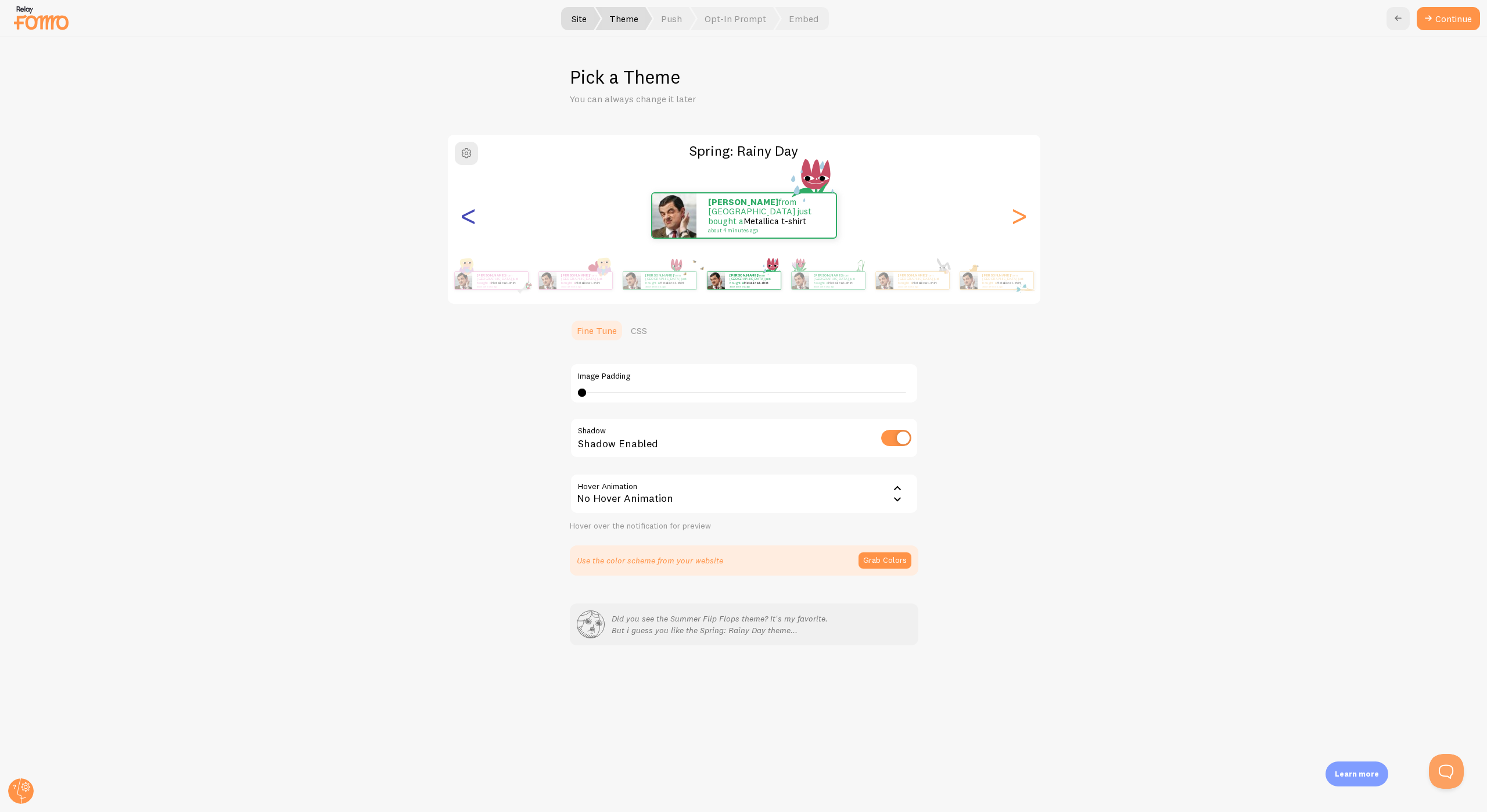
click at [472, 218] on div "<" at bounding box center [468, 215] width 14 height 83
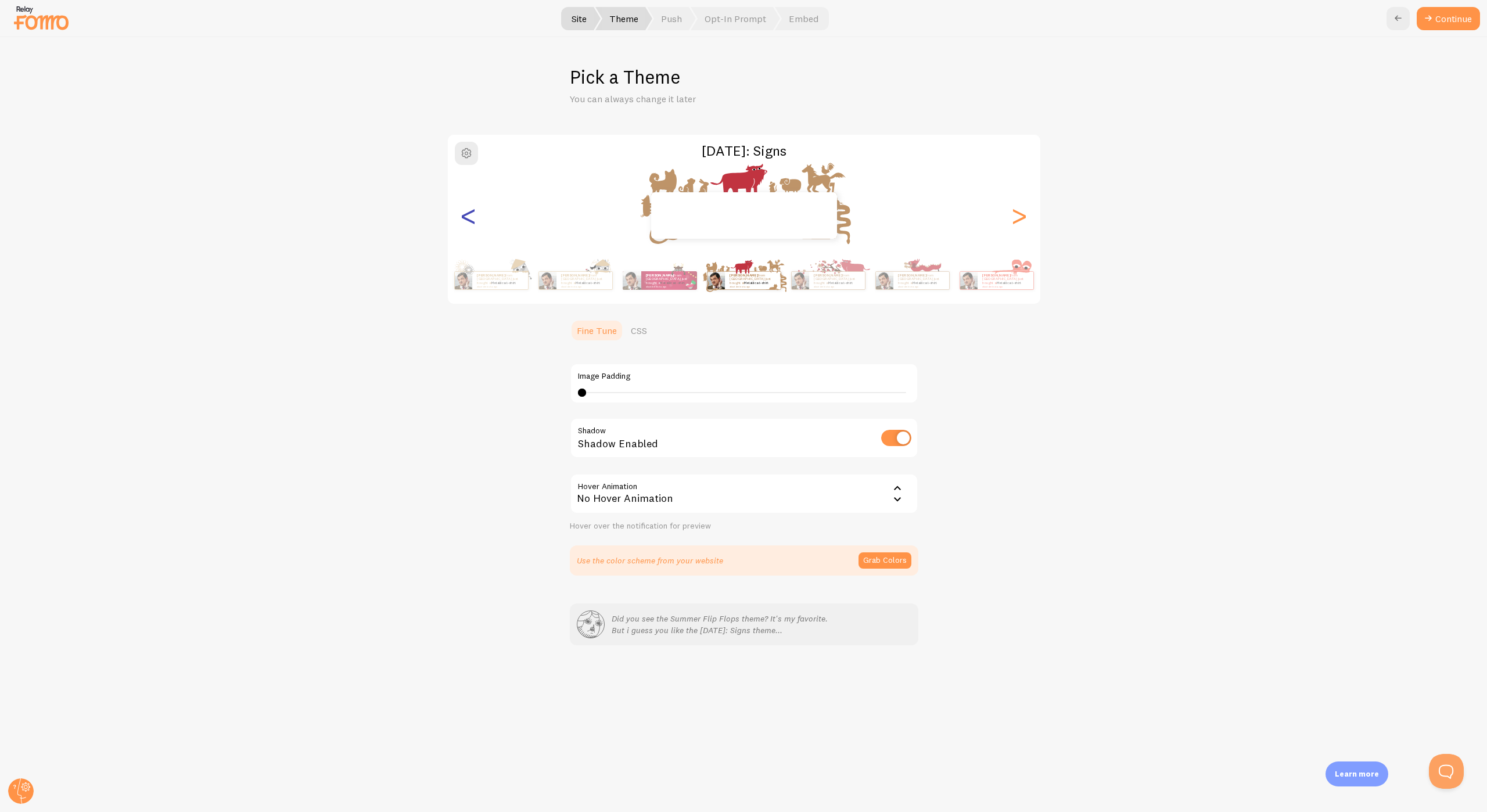
click at [472, 218] on div "<" at bounding box center [468, 215] width 14 height 83
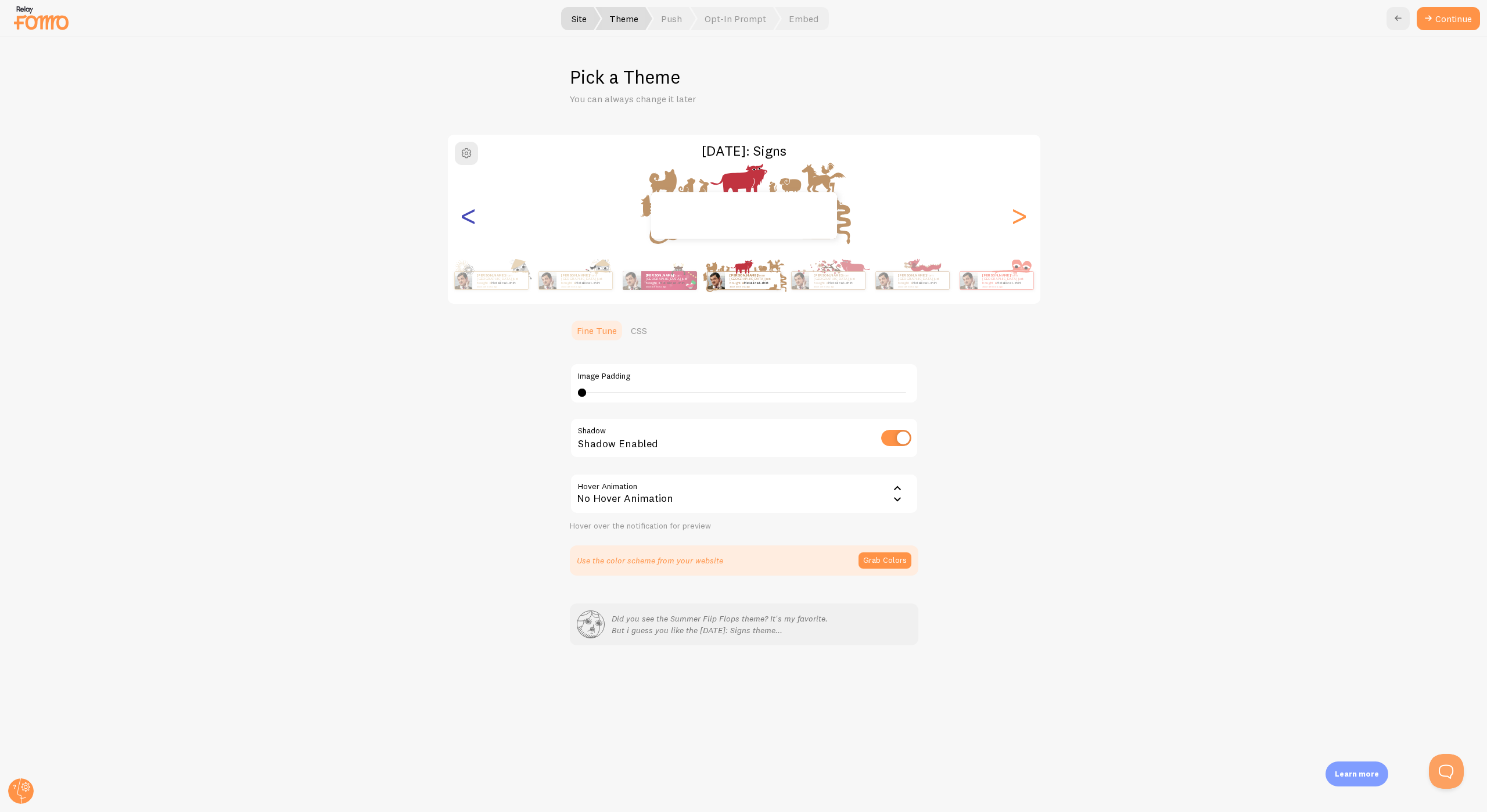
click at [472, 218] on div "<" at bounding box center [468, 215] width 14 height 83
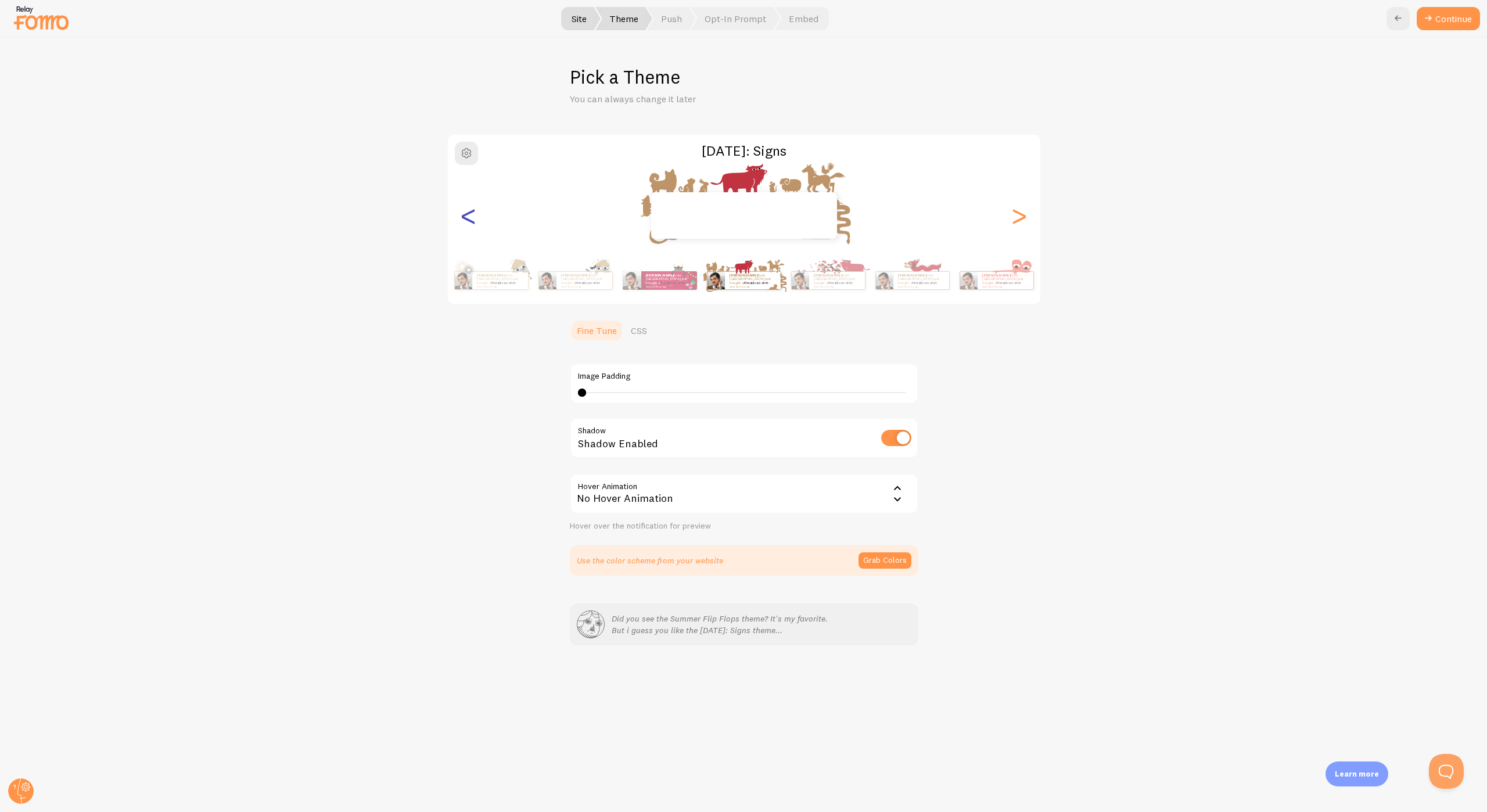
click at [472, 218] on div "<" at bounding box center [468, 215] width 14 height 83
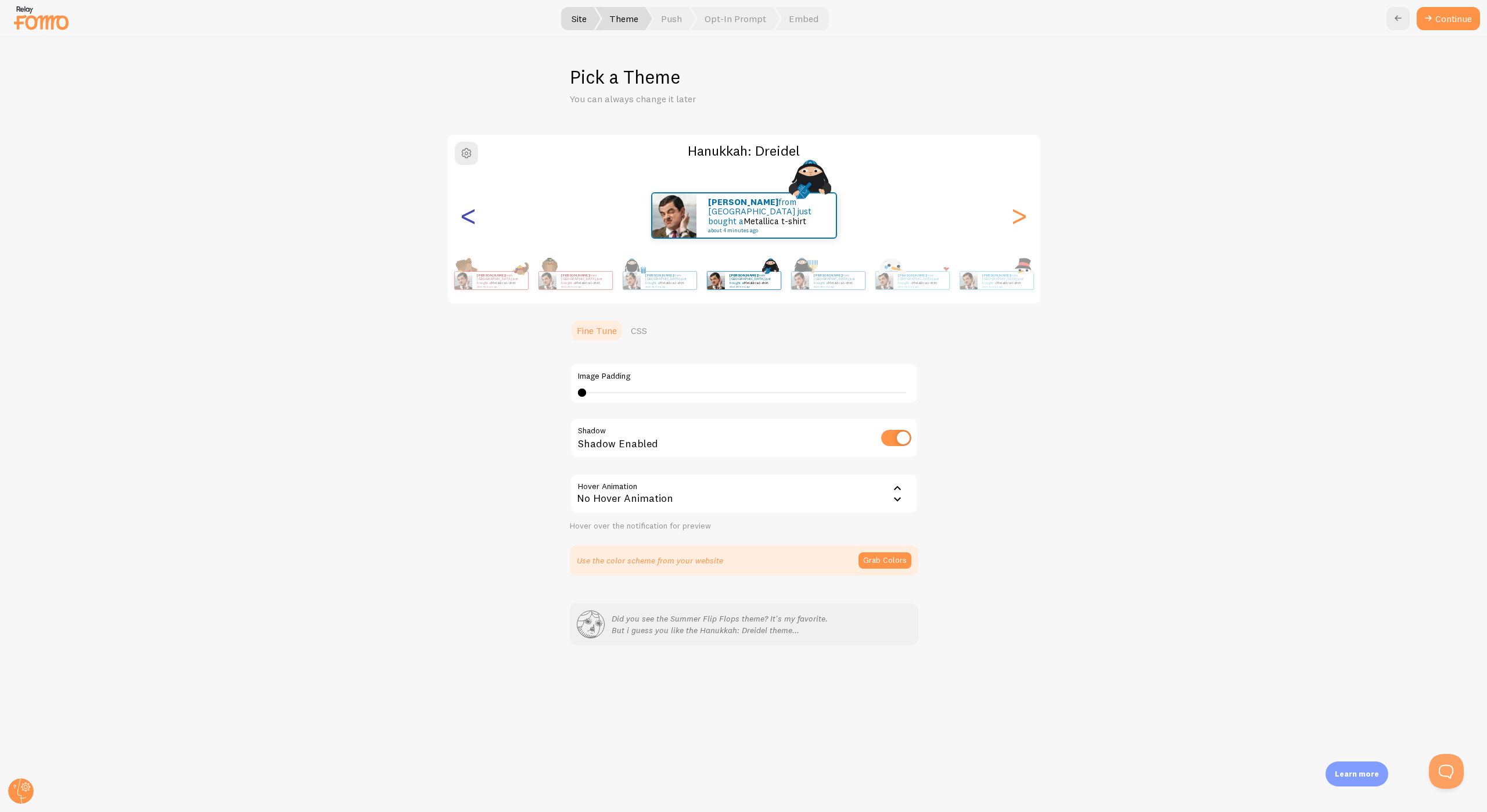
click at [464, 217] on div "<" at bounding box center [468, 215] width 14 height 83
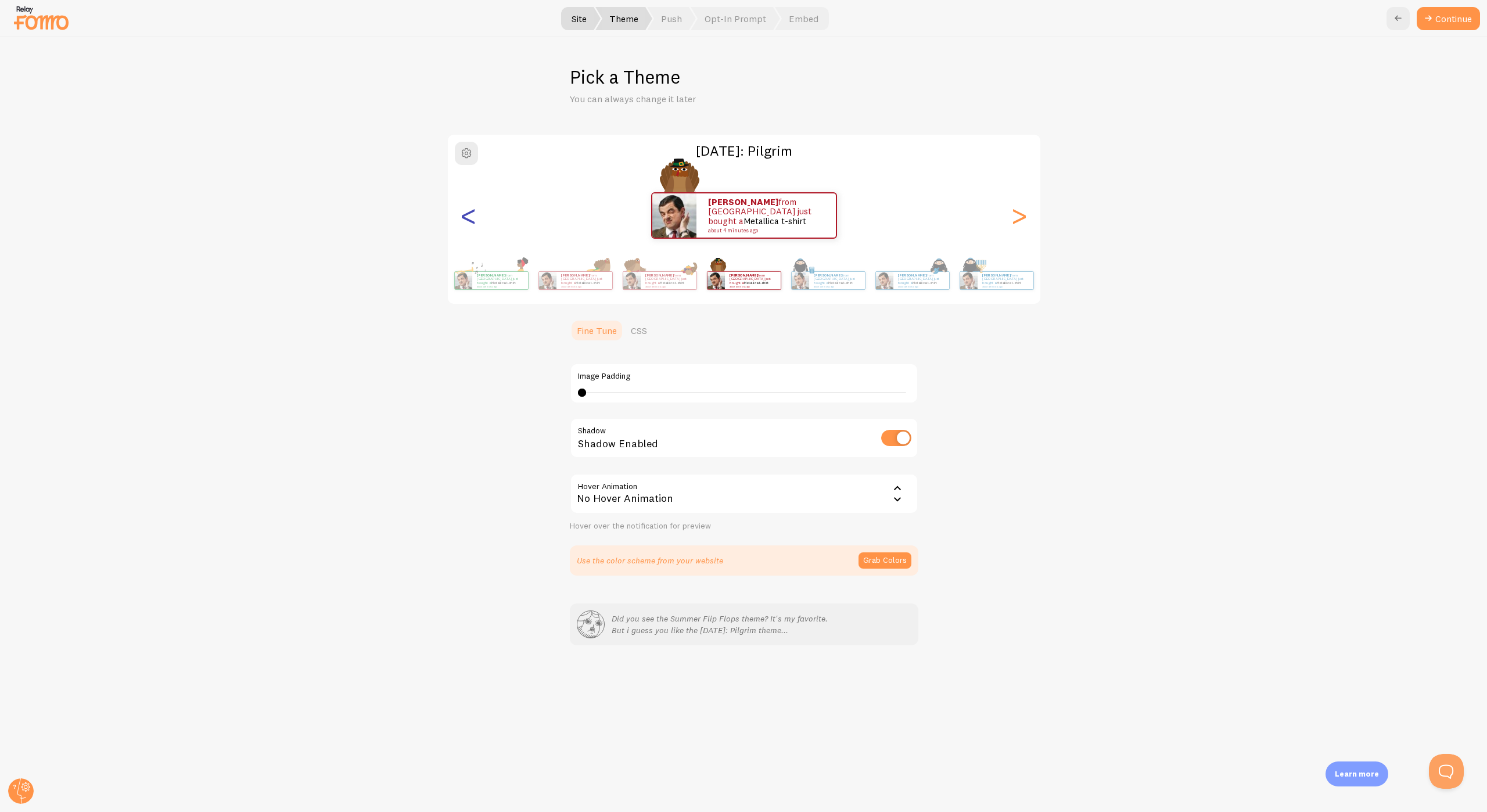
click at [464, 217] on div "<" at bounding box center [468, 215] width 14 height 83
click at [1026, 220] on div ">" at bounding box center [1019, 215] width 14 height 83
drag, startPoint x: 676, startPoint y: 163, endPoint x: 675, endPoint y: 173, distance: 10.0
drag, startPoint x: 676, startPoint y: 174, endPoint x: 680, endPoint y: 169, distance: 6.4
click at [1012, 401] on div "Thanksgiving: Pilgrim Ivan from Singapore just bought a Metallica t-shirt about…" at bounding box center [744, 354] width 1430 height 442
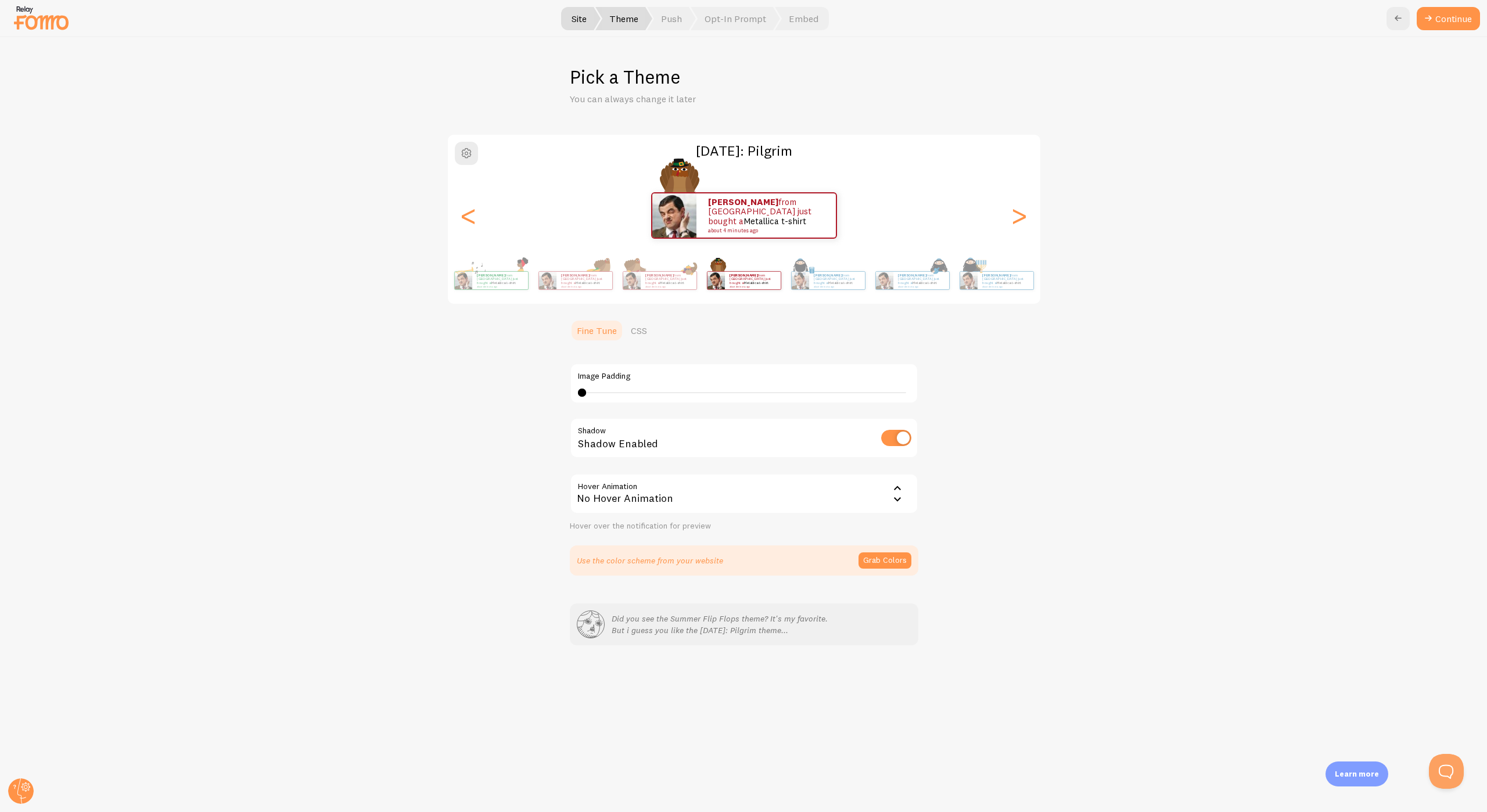
drag, startPoint x: 578, startPoint y: 391, endPoint x: 789, endPoint y: 404, distance: 211.4
click at [789, 404] on div "Image Padding 0 0 - undefined Shadow Shadow Enabled Hover Animation none No Hov…" at bounding box center [744, 439] width 349 height 182
click at [791, 400] on div "Image Padding 0 0 - undefined" at bounding box center [744, 383] width 349 height 40
click at [789, 396] on div "0 0 - undefined" at bounding box center [744, 392] width 333 height 9
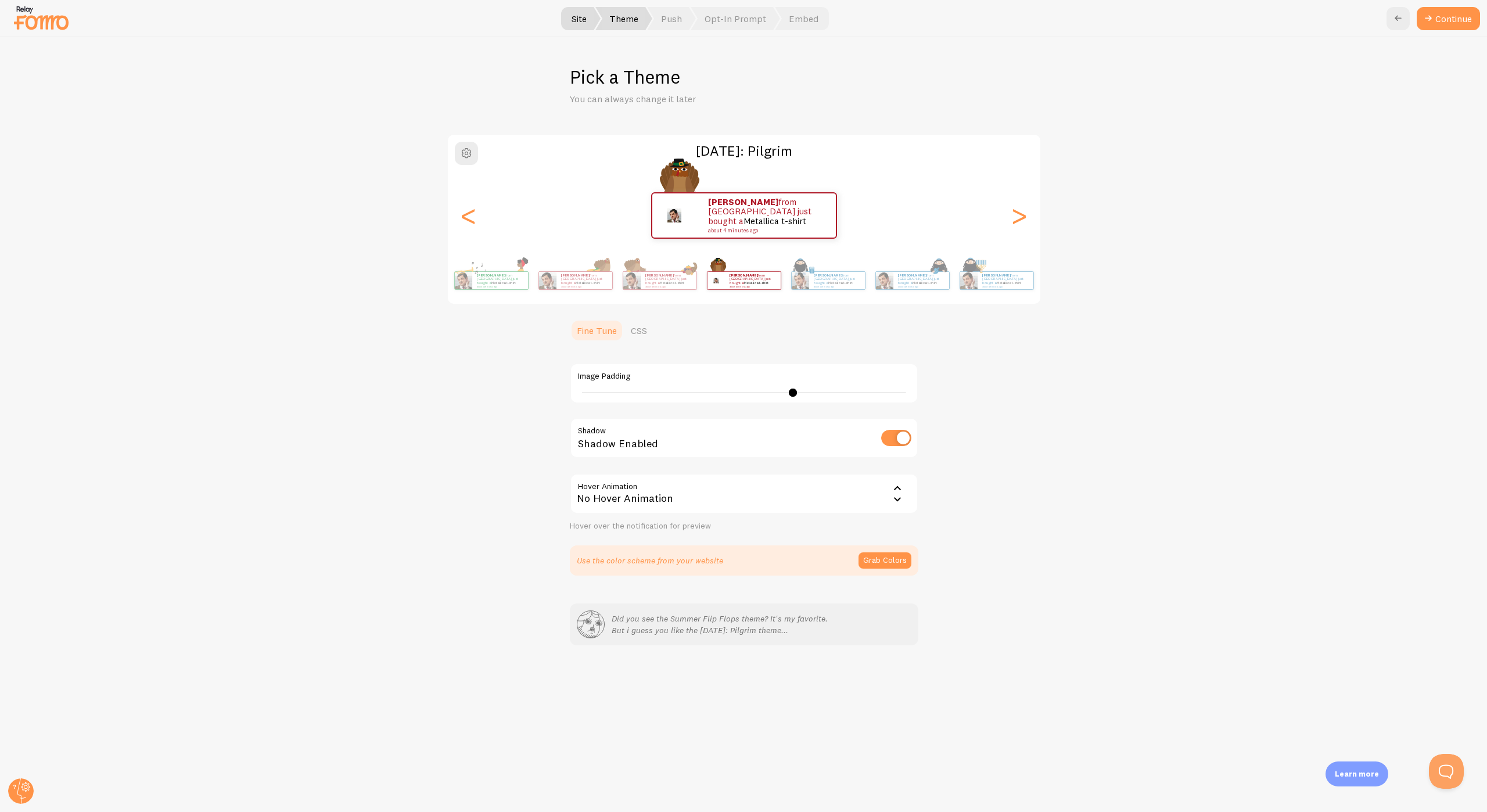
click at [787, 393] on div "26" at bounding box center [744, 392] width 324 height 1
click at [787, 393] on div at bounding box center [785, 392] width 8 height 8
drag, startPoint x: 781, startPoint y: 391, endPoint x: 650, endPoint y: 386, distance: 131.1
click at [650, 386] on div "Image Padding 8" at bounding box center [744, 383] width 349 height 40
click at [651, 332] on link "CSS" at bounding box center [638, 330] width 30 height 23
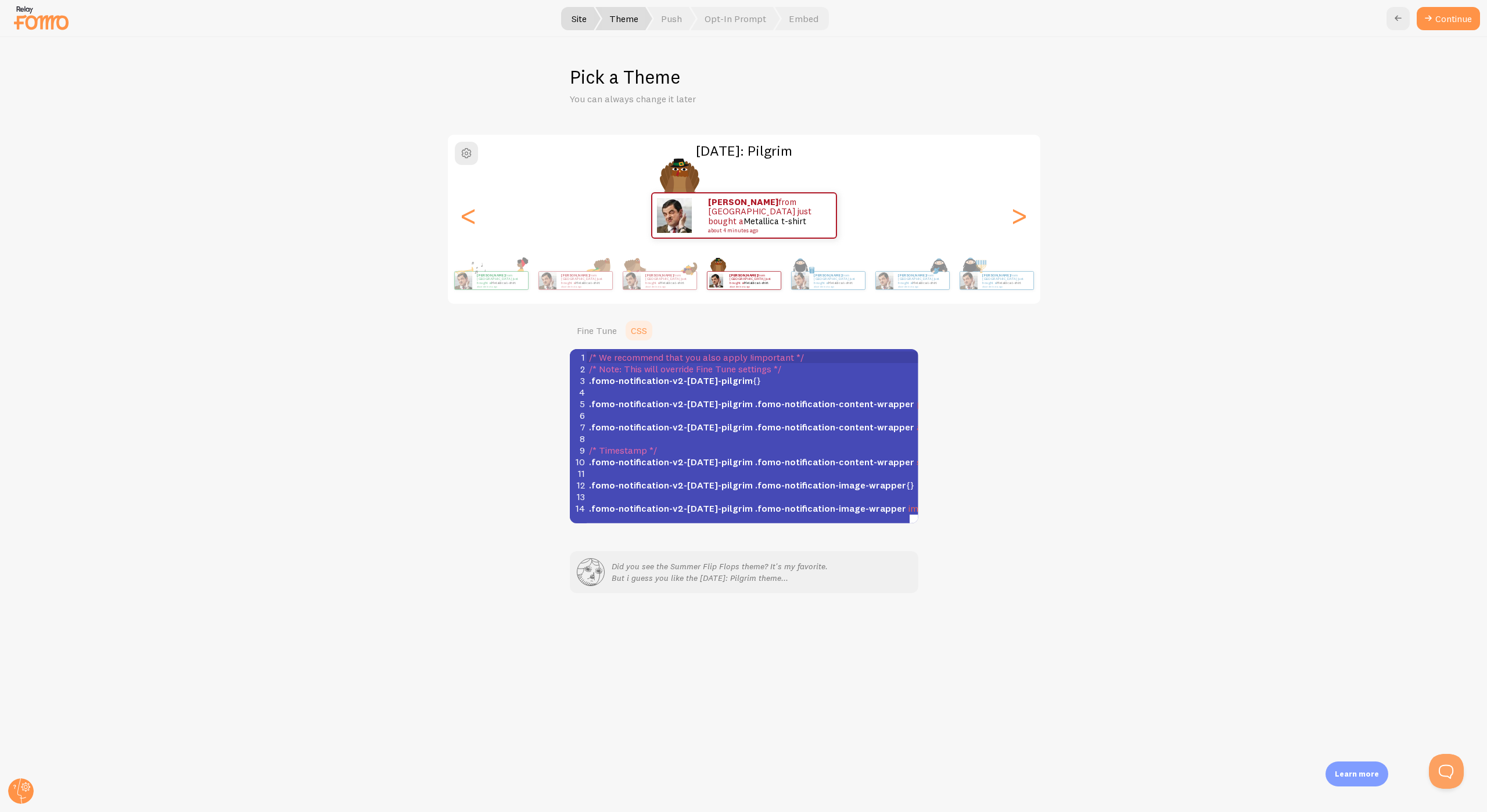
scroll to position [1, 0]
click at [1041, 328] on div "Thanksgiving: Pilgrim Ivan from Singapore just bought a Metallica t-shirt about…" at bounding box center [744, 328] width 1430 height 390
click at [593, 327] on link "Fine Tune" at bounding box center [596, 330] width 54 height 23
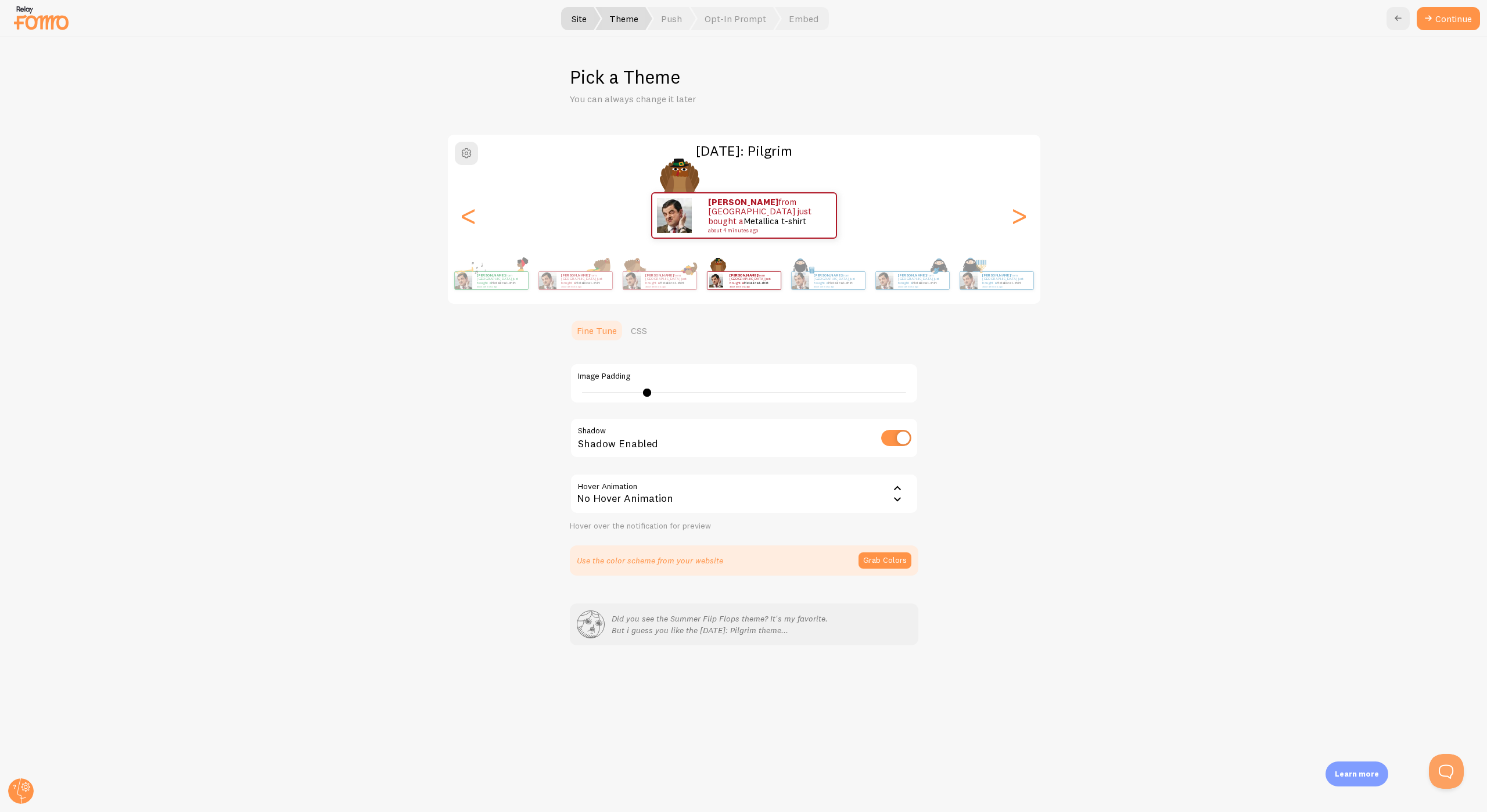
drag, startPoint x: 640, startPoint y: 383, endPoint x: 599, endPoint y: 383, distance: 41.0
click at [599, 383] on div "Image Padding 8" at bounding box center [744, 383] width 349 height 40
click at [602, 390] on div "8" at bounding box center [744, 392] width 333 height 9
click at [602, 390] on div "2" at bounding box center [744, 392] width 333 height 9
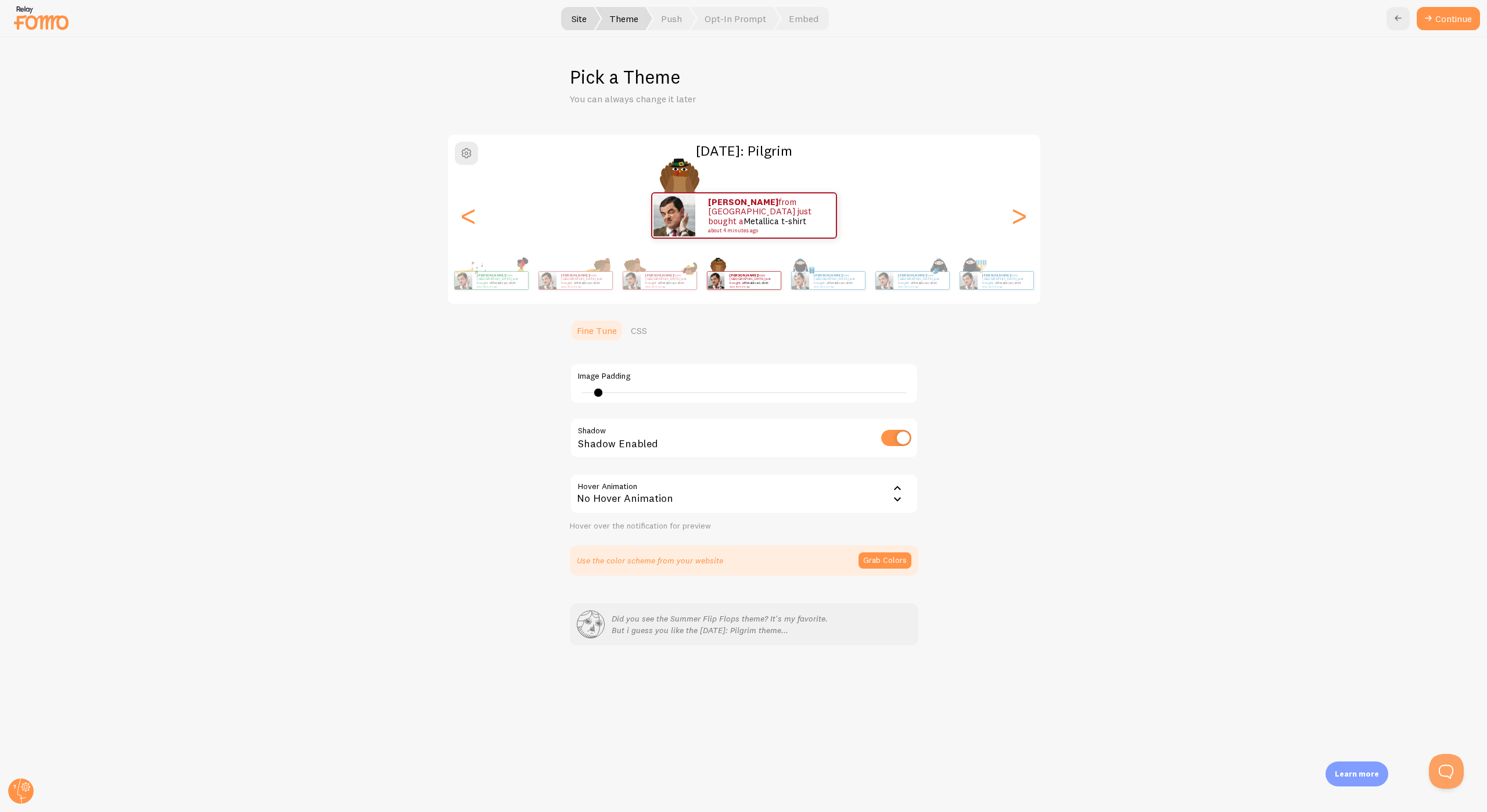
drag, startPoint x: 602, startPoint y: 390, endPoint x: 760, endPoint y: 408, distance: 159.0
click at [760, 408] on div "Image Padding 2 Shadow Shadow Enabled Hover Animation none No Hover Animation N…" at bounding box center [744, 439] width 349 height 182
click at [755, 392] on div "2" at bounding box center [744, 392] width 324 height 1
click at [606, 390] on div "21" at bounding box center [744, 392] width 333 height 9
type input "3"
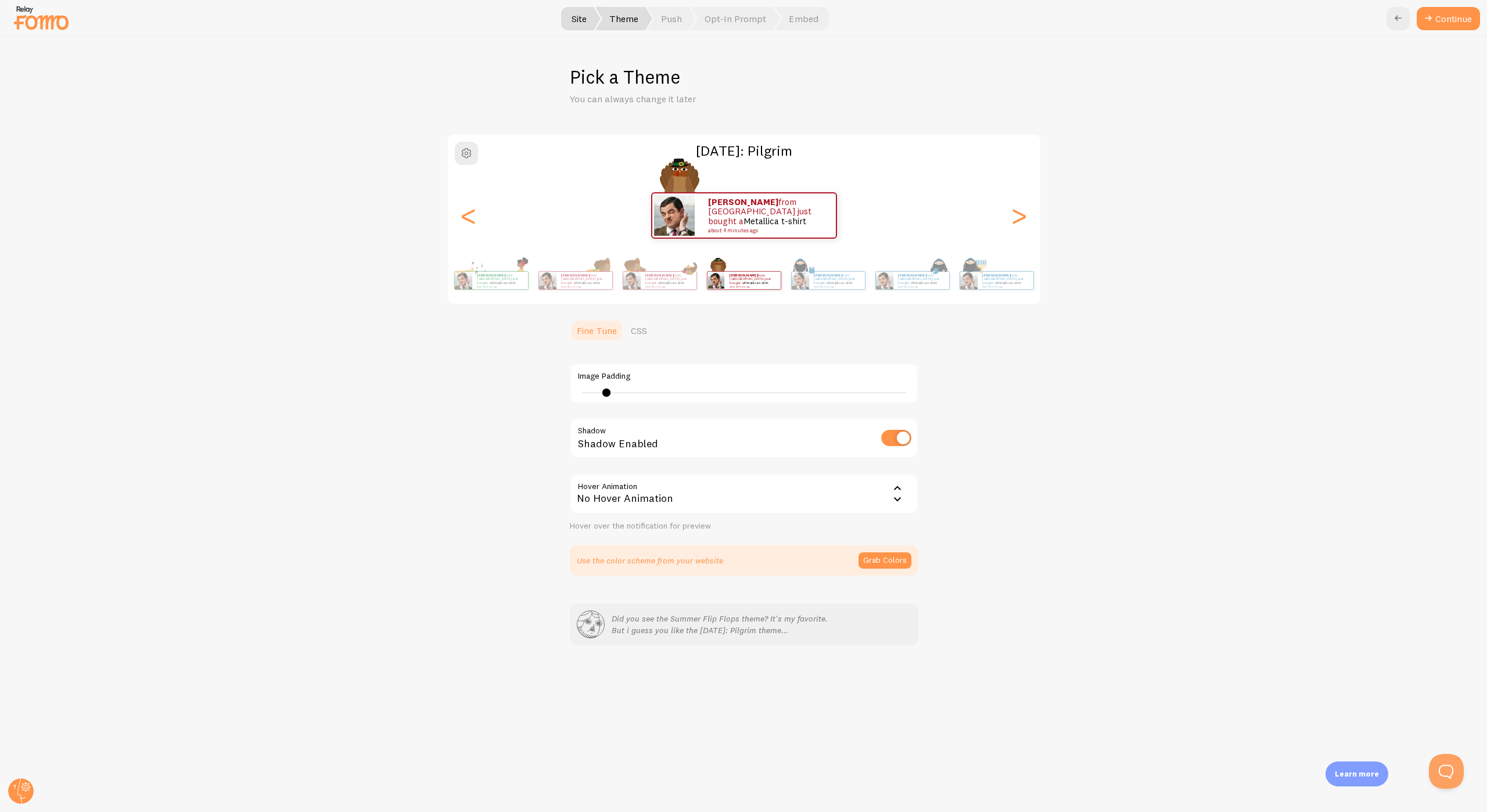
click at [889, 438] on input "checkbox" at bounding box center [896, 438] width 30 height 16
checkbox input "true"
click at [779, 504] on div "No Hover Animation" at bounding box center [744, 493] width 349 height 40
click at [707, 548] on li "Forward" at bounding box center [744, 551] width 346 height 20
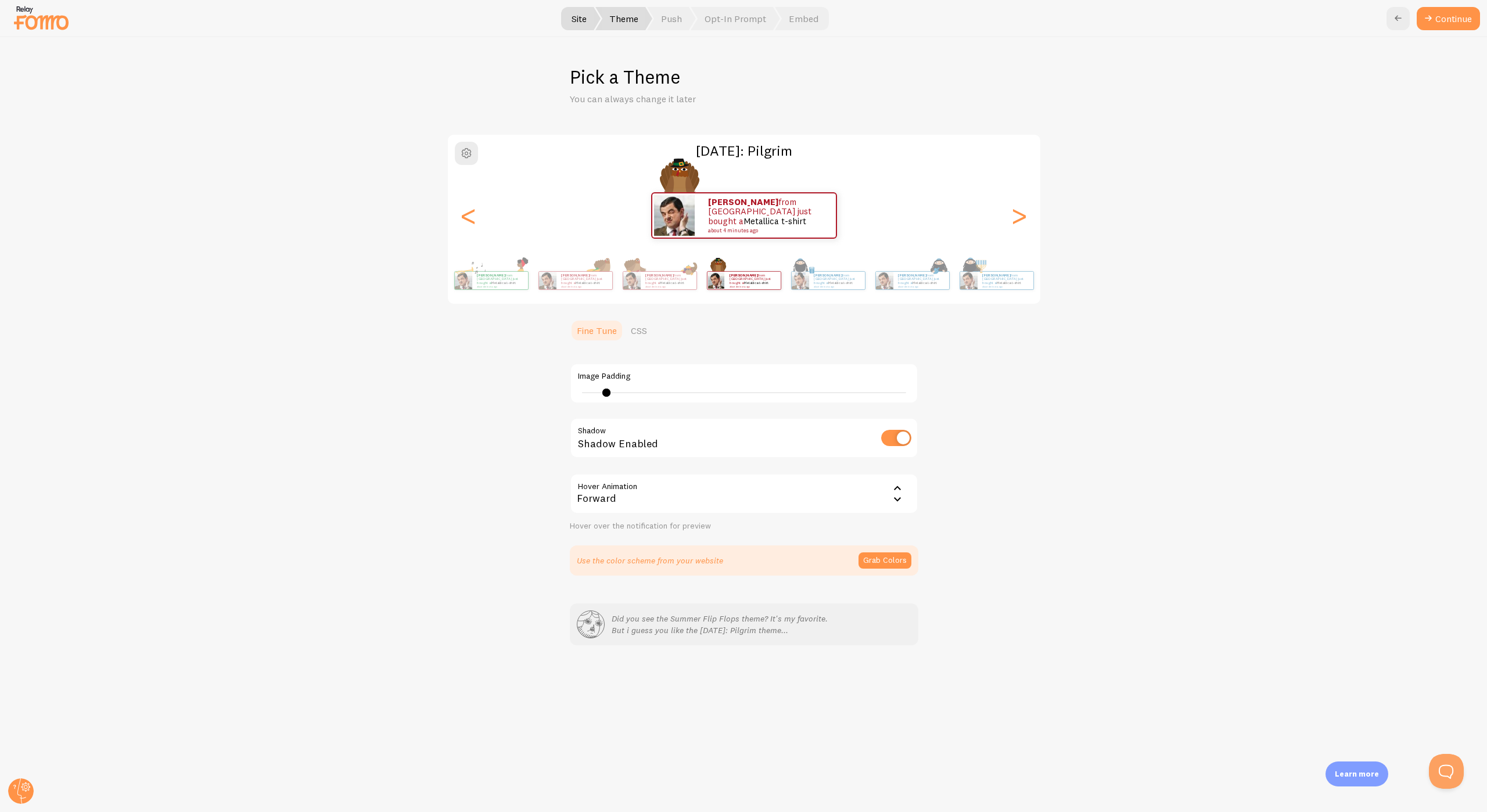
click at [718, 501] on div "Forward" at bounding box center [744, 493] width 349 height 40
click at [699, 572] on li "Float" at bounding box center [744, 570] width 346 height 20
click at [900, 558] on button "Grab Colors" at bounding box center [884, 560] width 53 height 16
click at [1451, 19] on button "Continue" at bounding box center [1448, 19] width 63 height 23
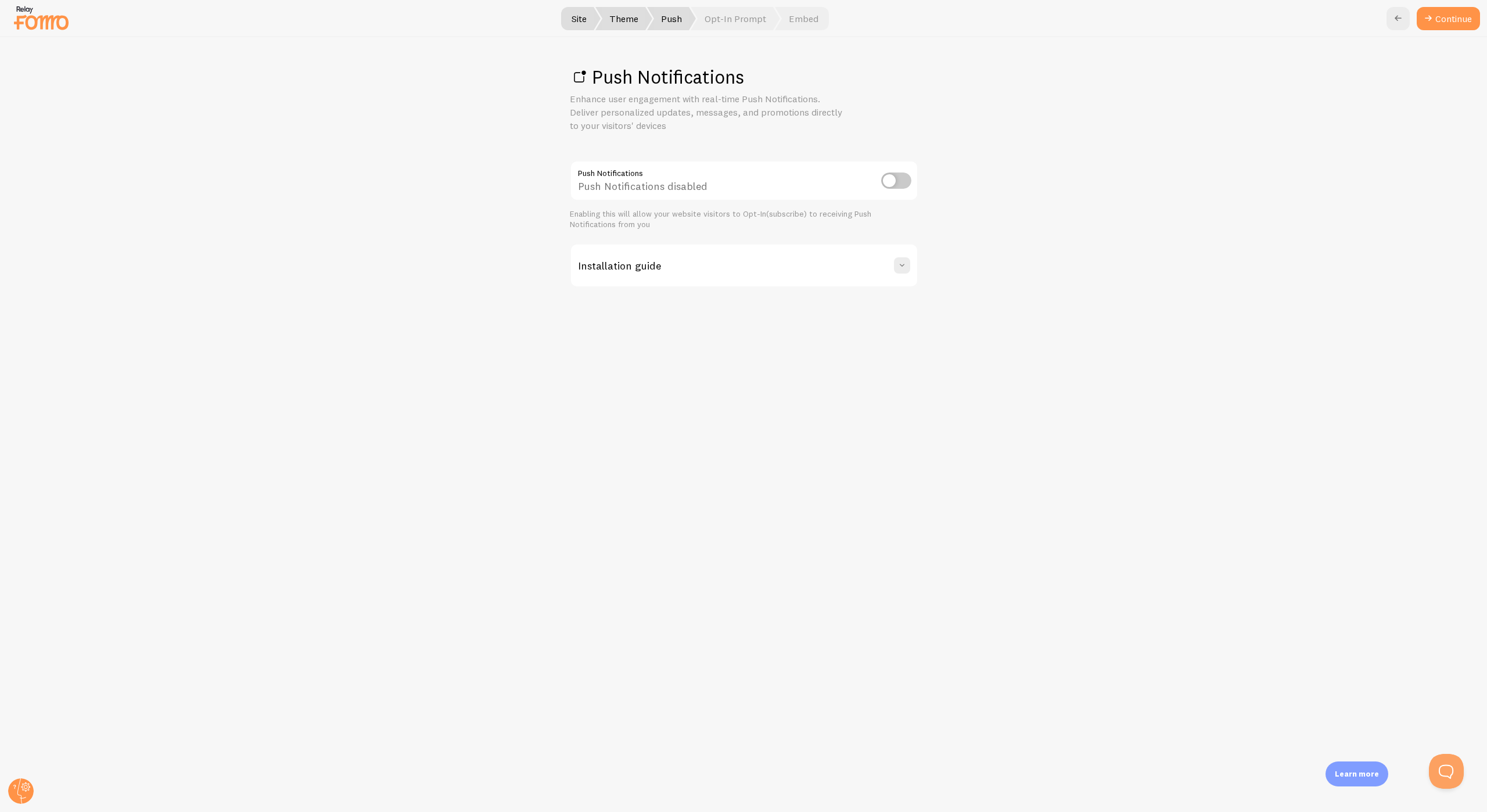
click at [881, 174] on input "checkbox" at bounding box center [896, 180] width 30 height 16
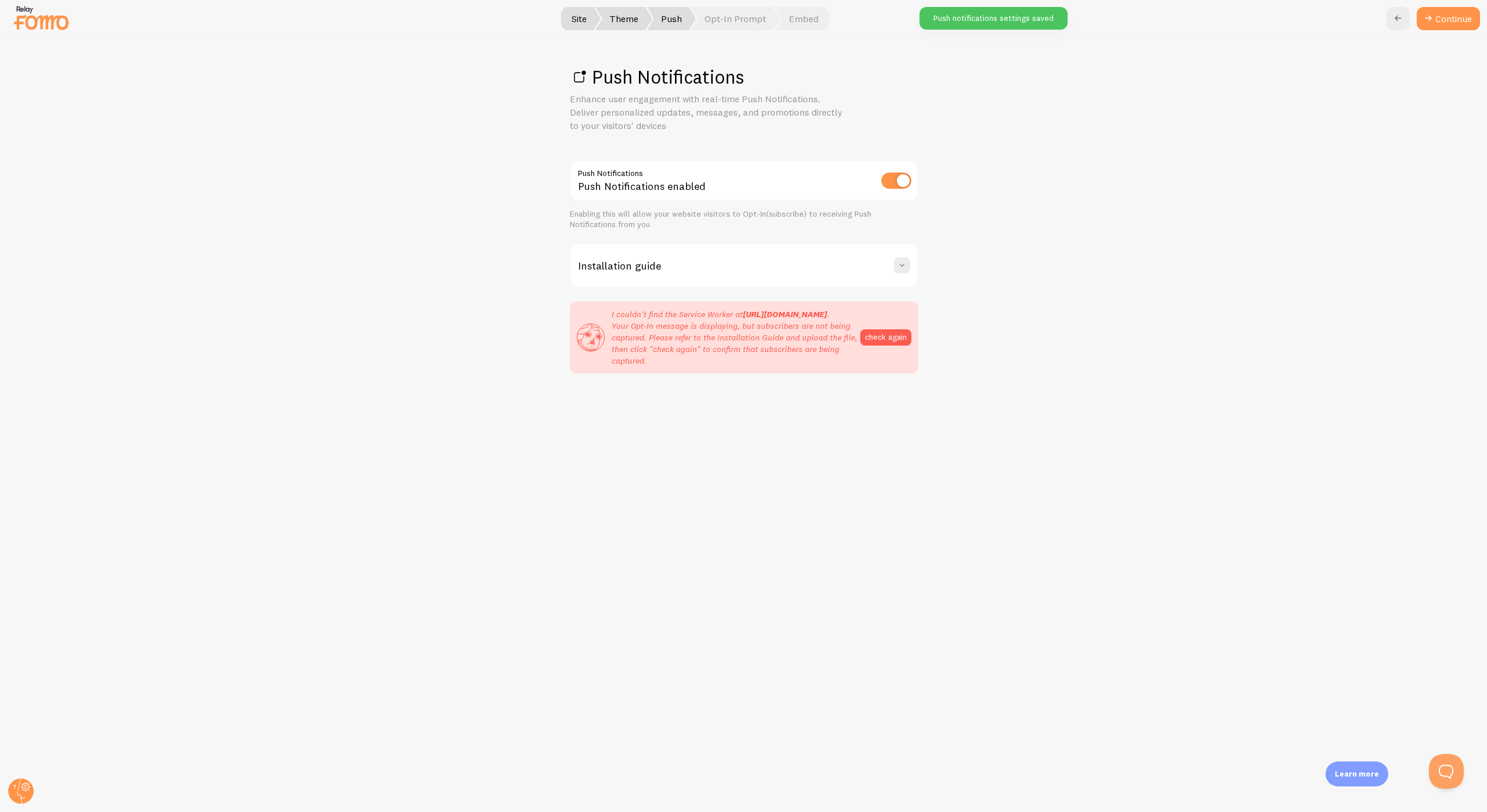
click at [881, 174] on input "checkbox" at bounding box center [896, 180] width 30 height 16
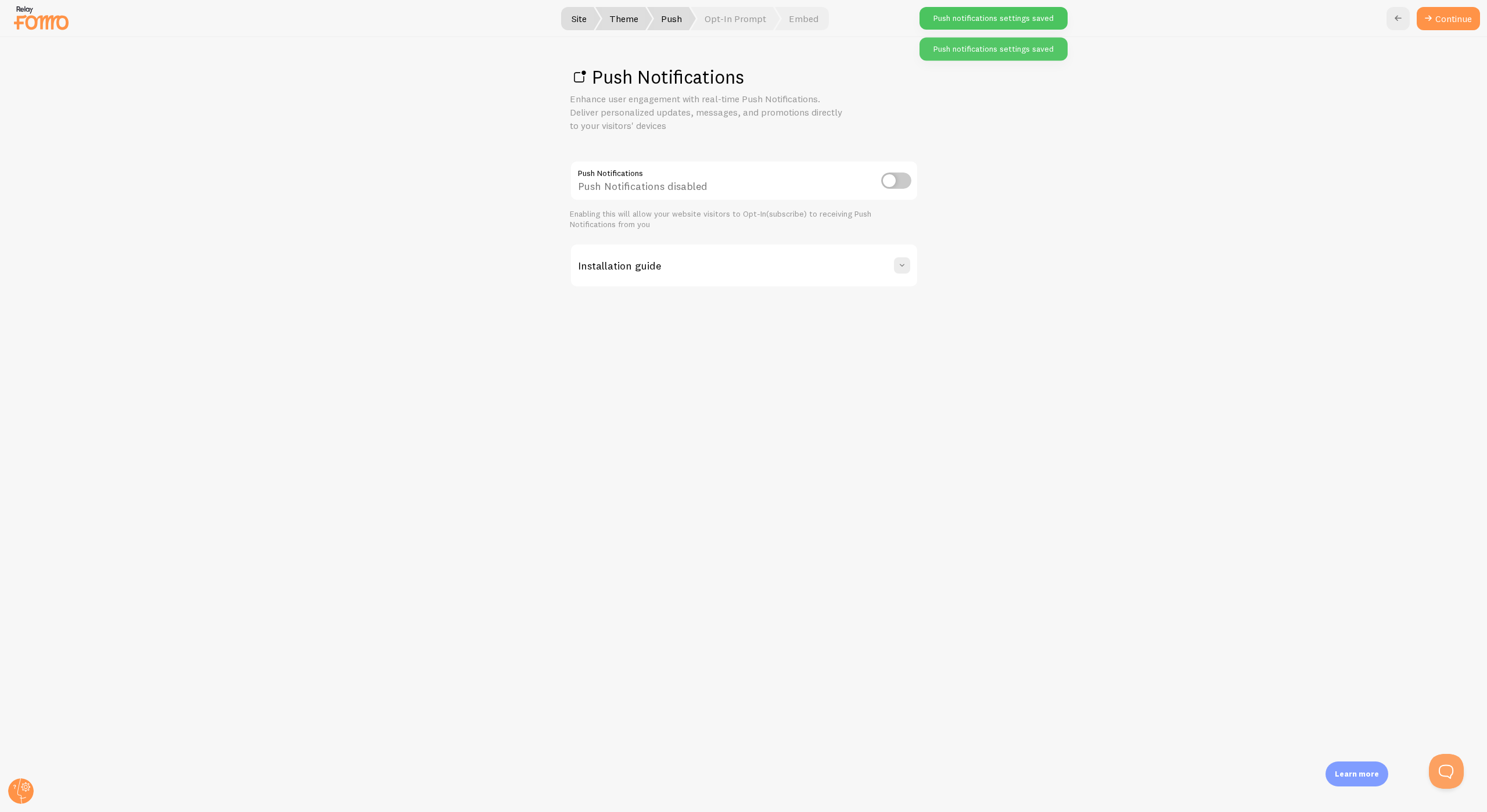
click at [881, 174] on input "checkbox" at bounding box center [896, 180] width 30 height 16
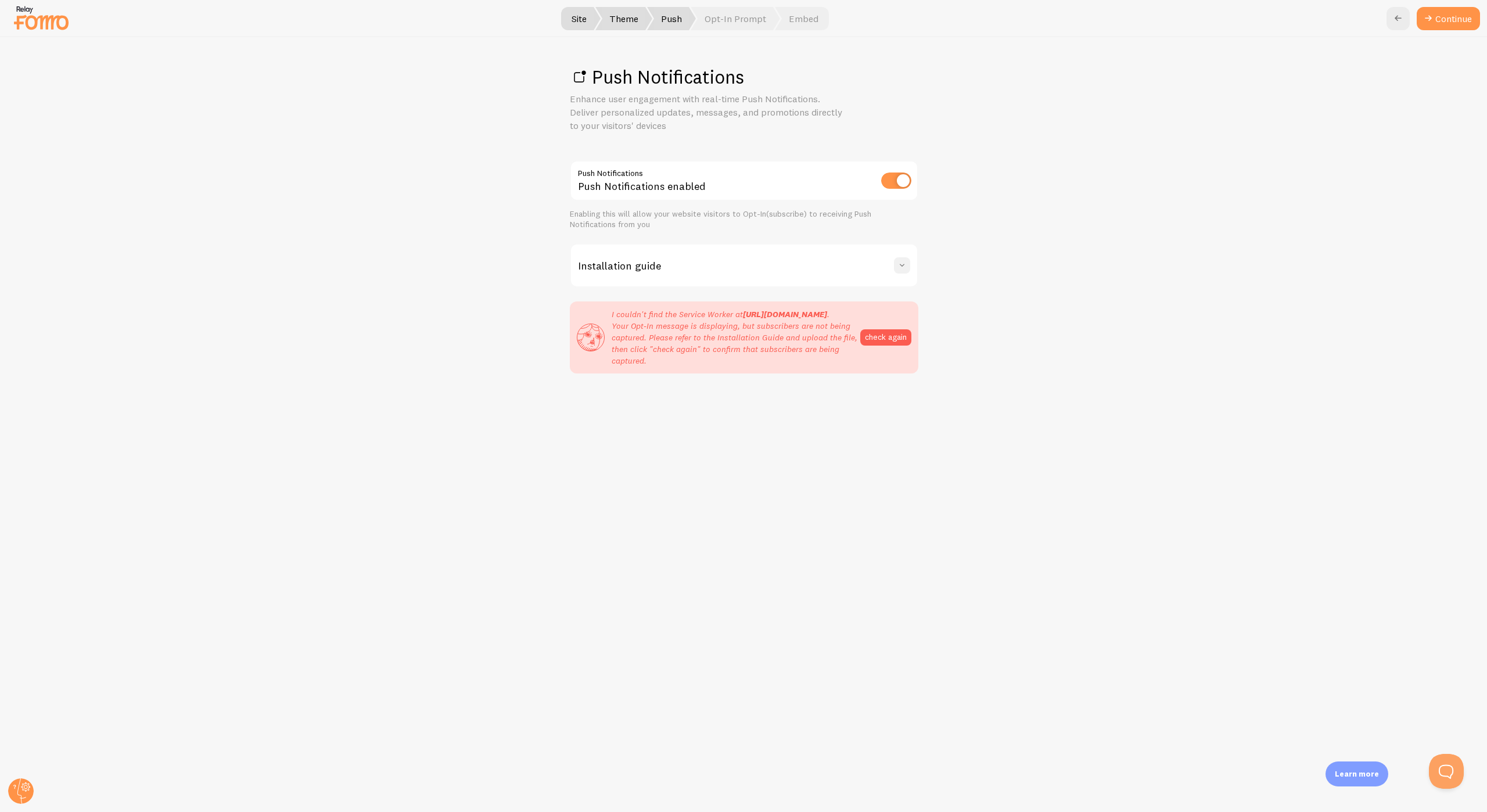
click at [905, 273] on button at bounding box center [902, 265] width 16 height 16
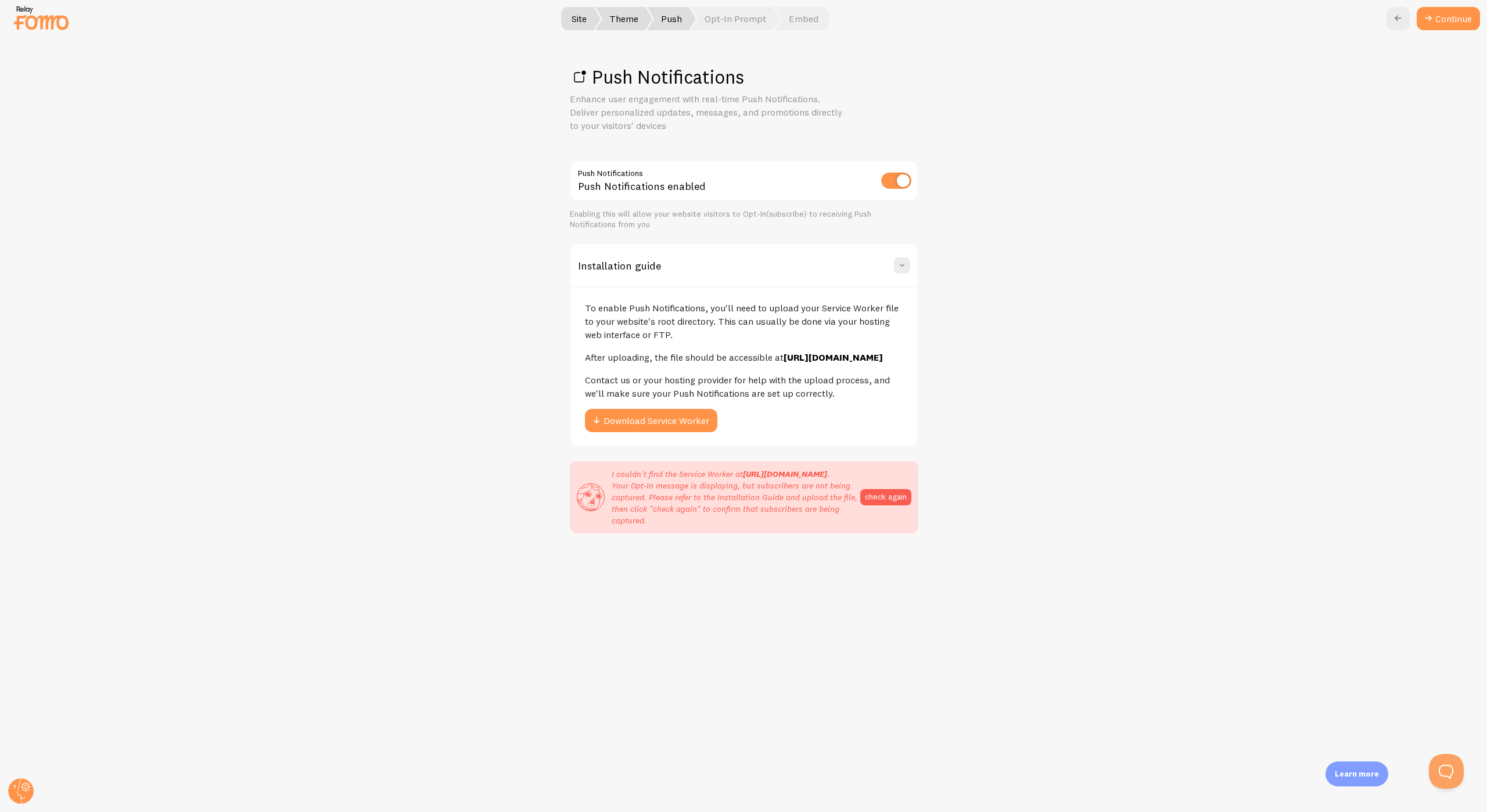
click at [895, 180] on input "checkbox" at bounding box center [896, 180] width 30 height 16
checkbox input "false"
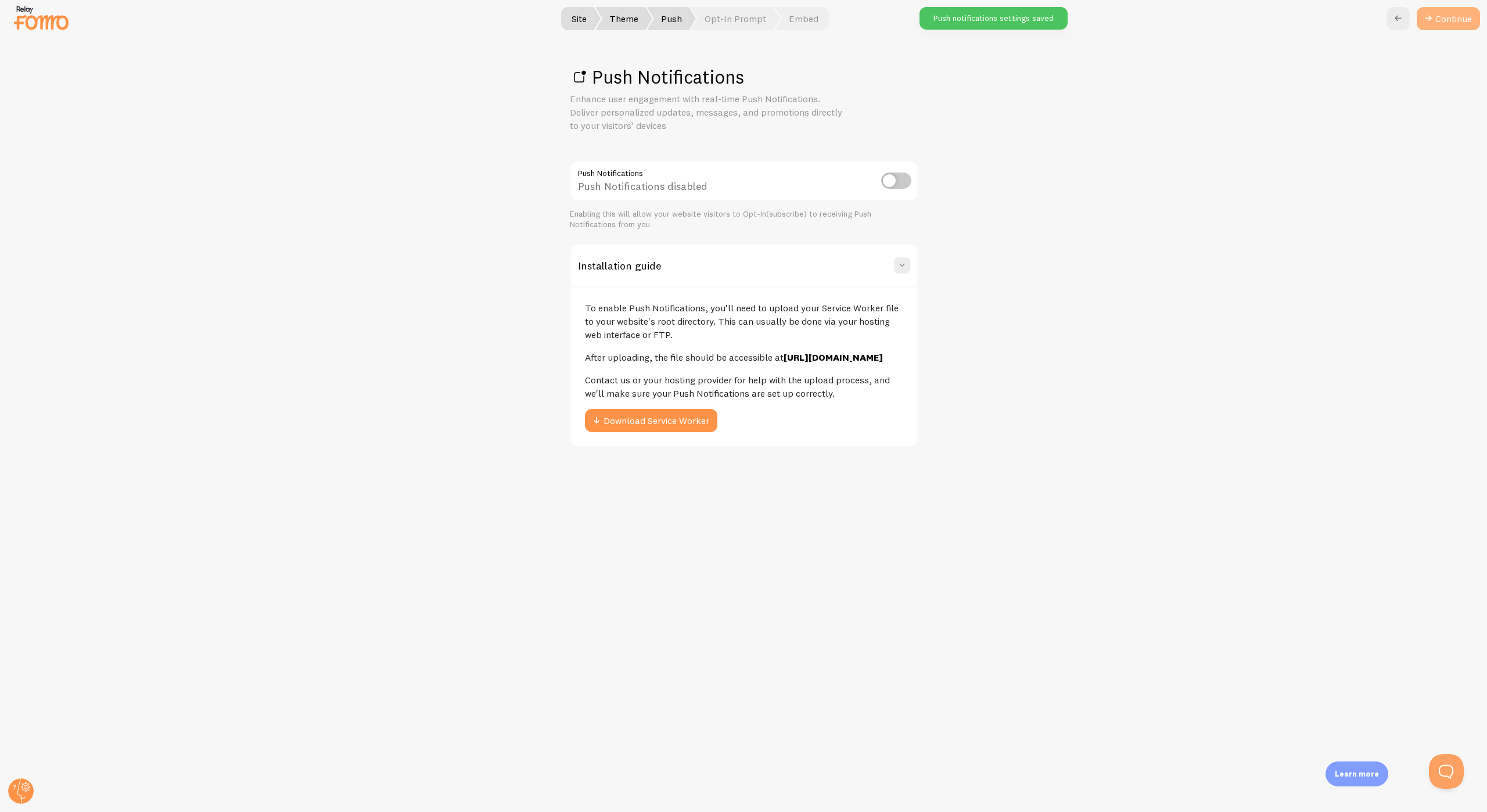
click at [1450, 20] on link "Continue" at bounding box center [1448, 19] width 63 height 23
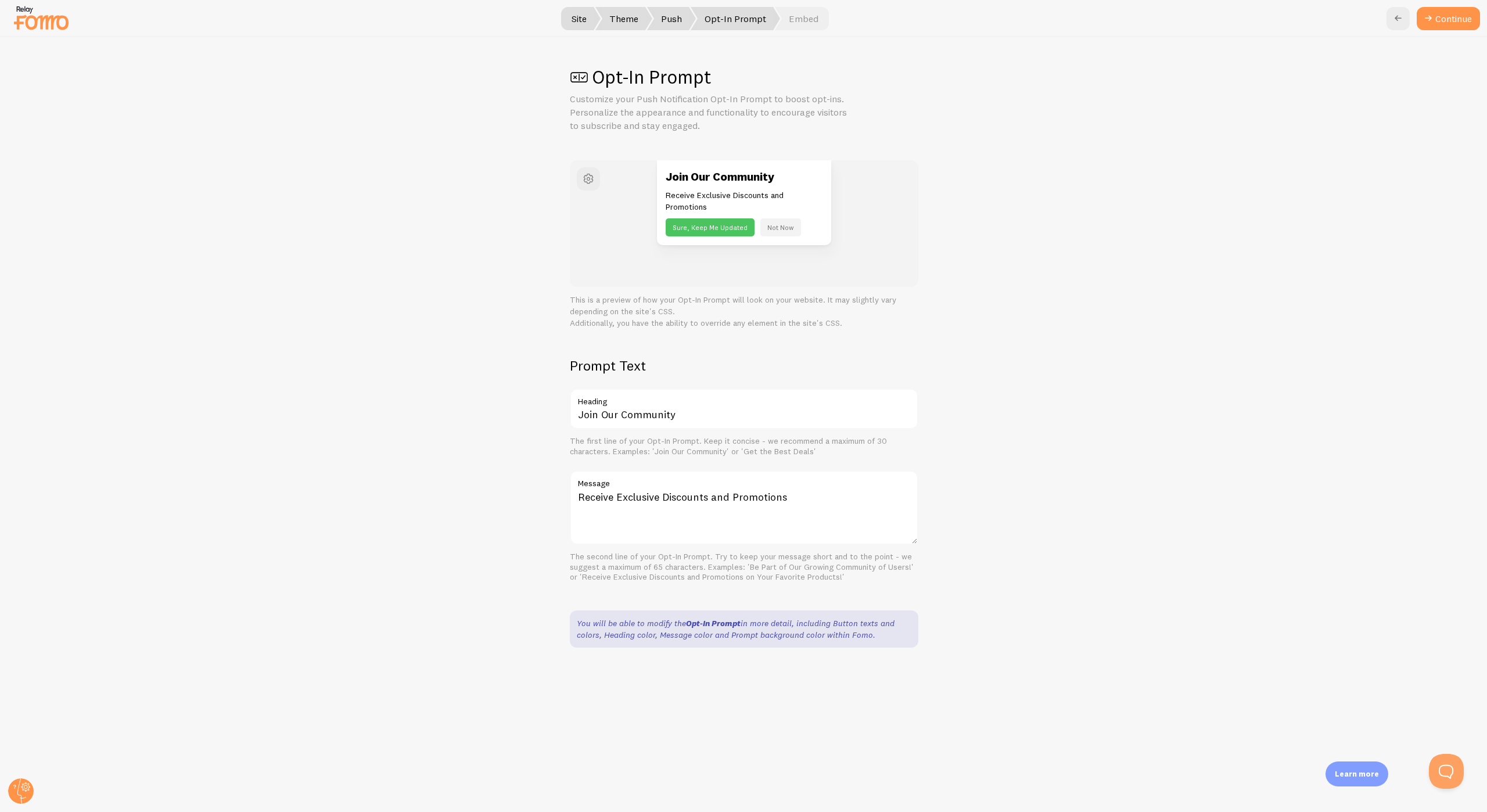
click at [687, 406] on label "Heading" at bounding box center [744, 398] width 349 height 19
click at [687, 406] on input "Join Our Community" at bounding box center [744, 408] width 349 height 40
drag, startPoint x: 687, startPoint y: 406, endPoint x: 588, endPoint y: 418, distance: 99.7
click at [588, 418] on div "Join Our Community Heading" at bounding box center [744, 408] width 349 height 40
click at [588, 418] on input "Join Our Community" at bounding box center [744, 408] width 349 height 40
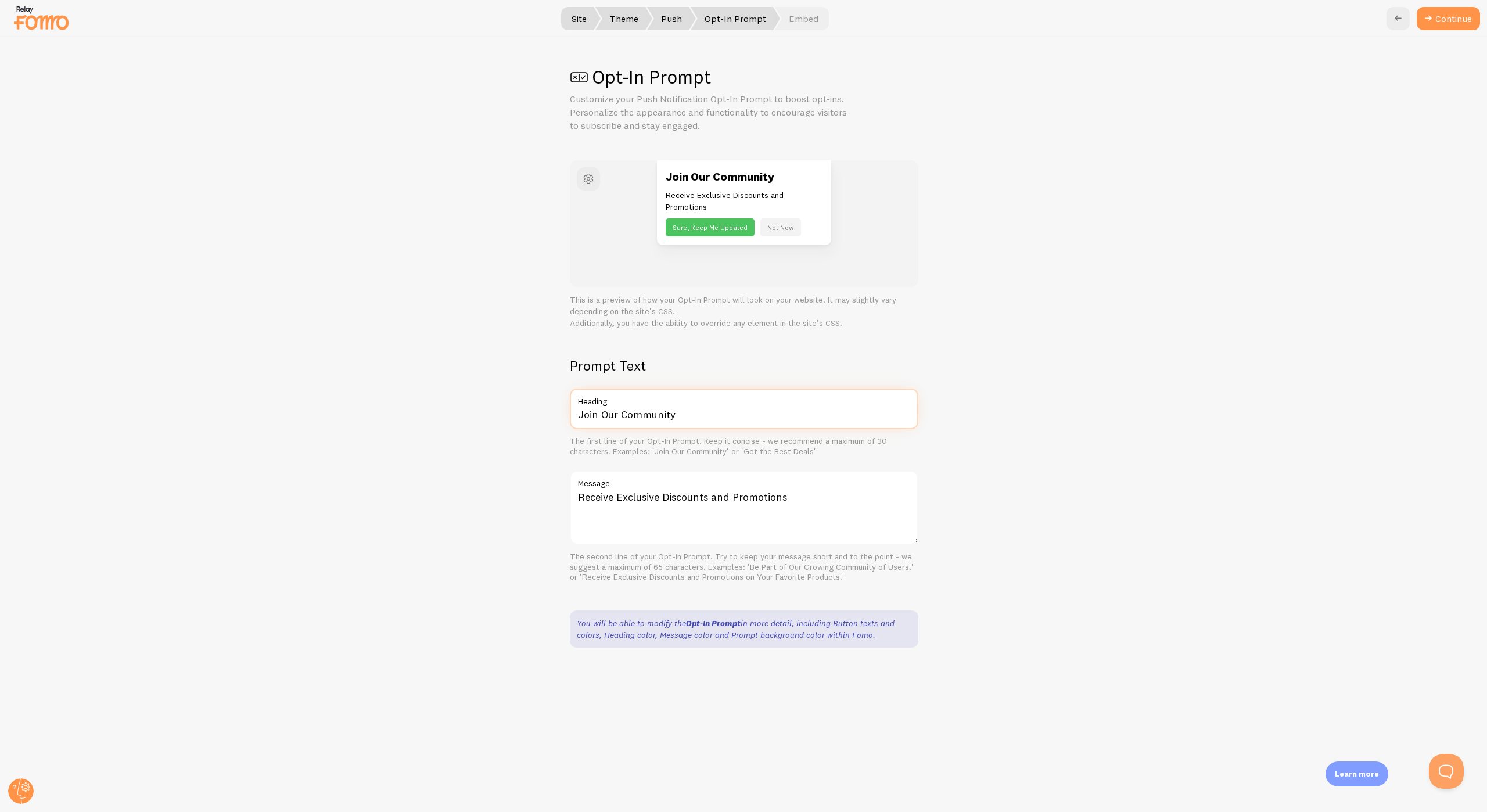
click at [604, 415] on input "Join Our Community" at bounding box center [744, 408] width 349 height 40
click at [619, 415] on input "Join Our Community" at bounding box center [744, 408] width 349 height 40
type input "Join Our Fans"
drag, startPoint x: 811, startPoint y: 494, endPoint x: 712, endPoint y: 502, distance: 99.3
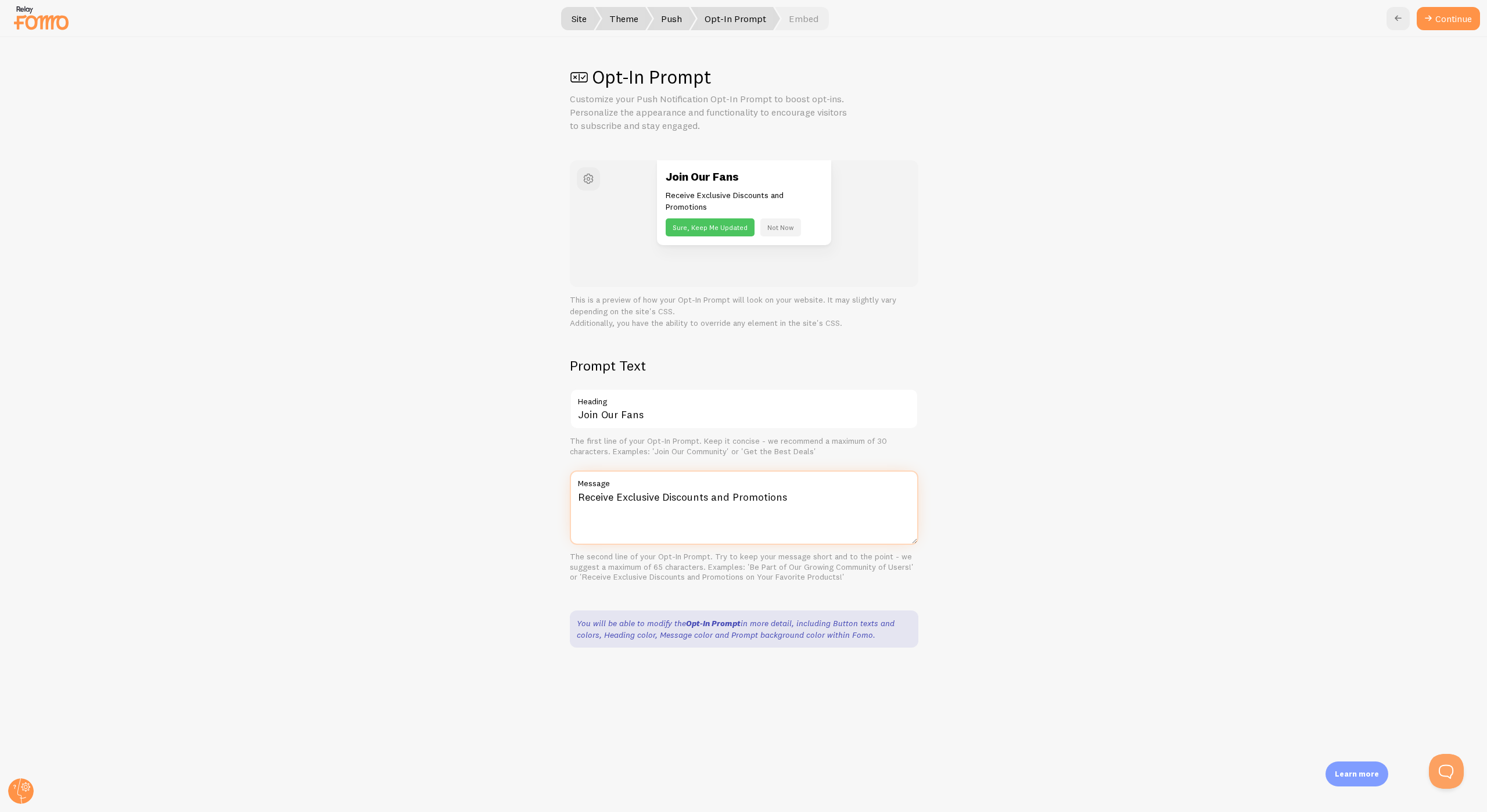
click at [712, 502] on textarea "Receive Exclusive Discounts and Promotions" at bounding box center [744, 507] width 349 height 74
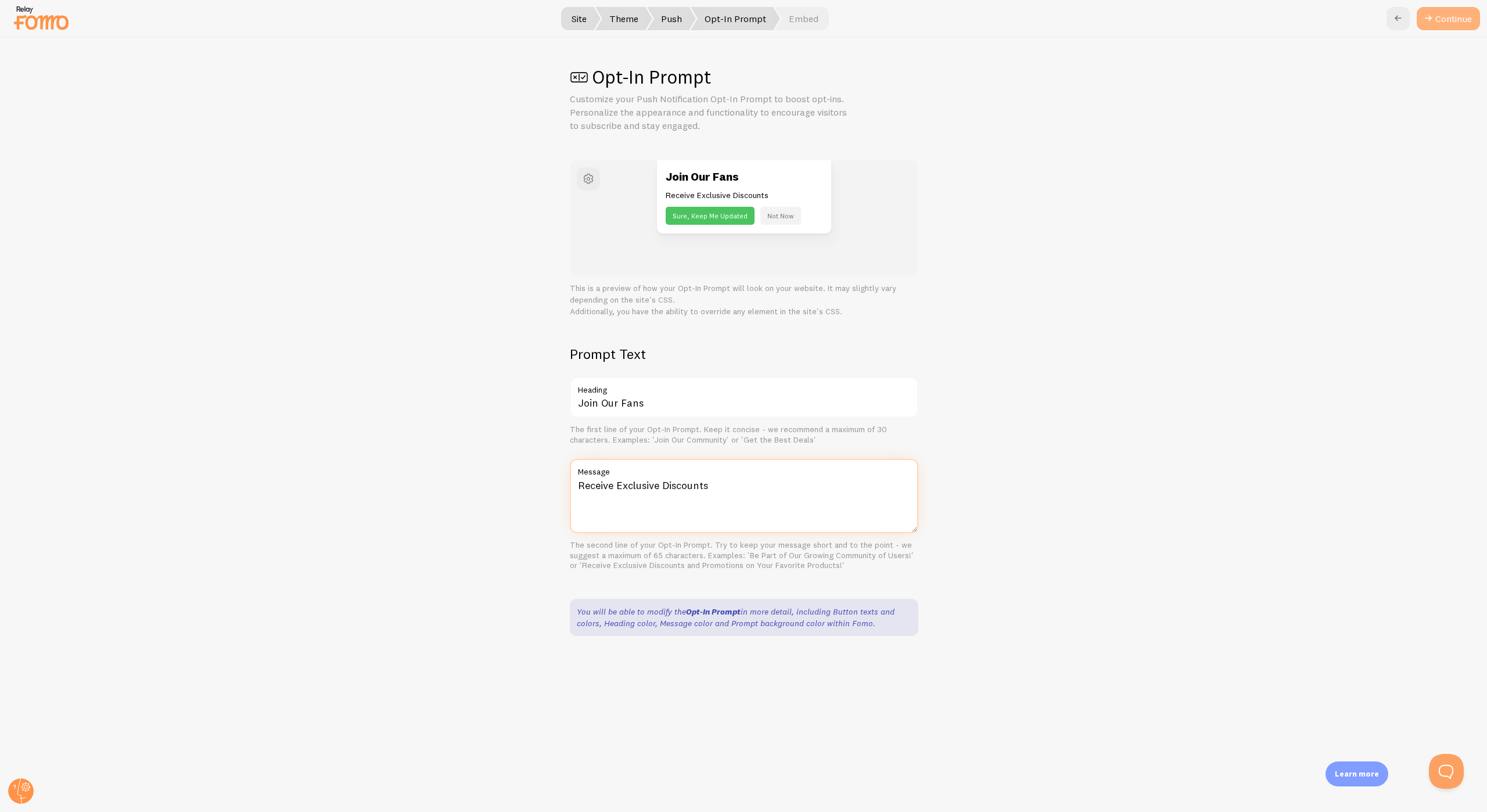
type textarea "Receive Exclusive Discounts"
click at [1452, 25] on button "Continue" at bounding box center [1448, 19] width 63 height 23
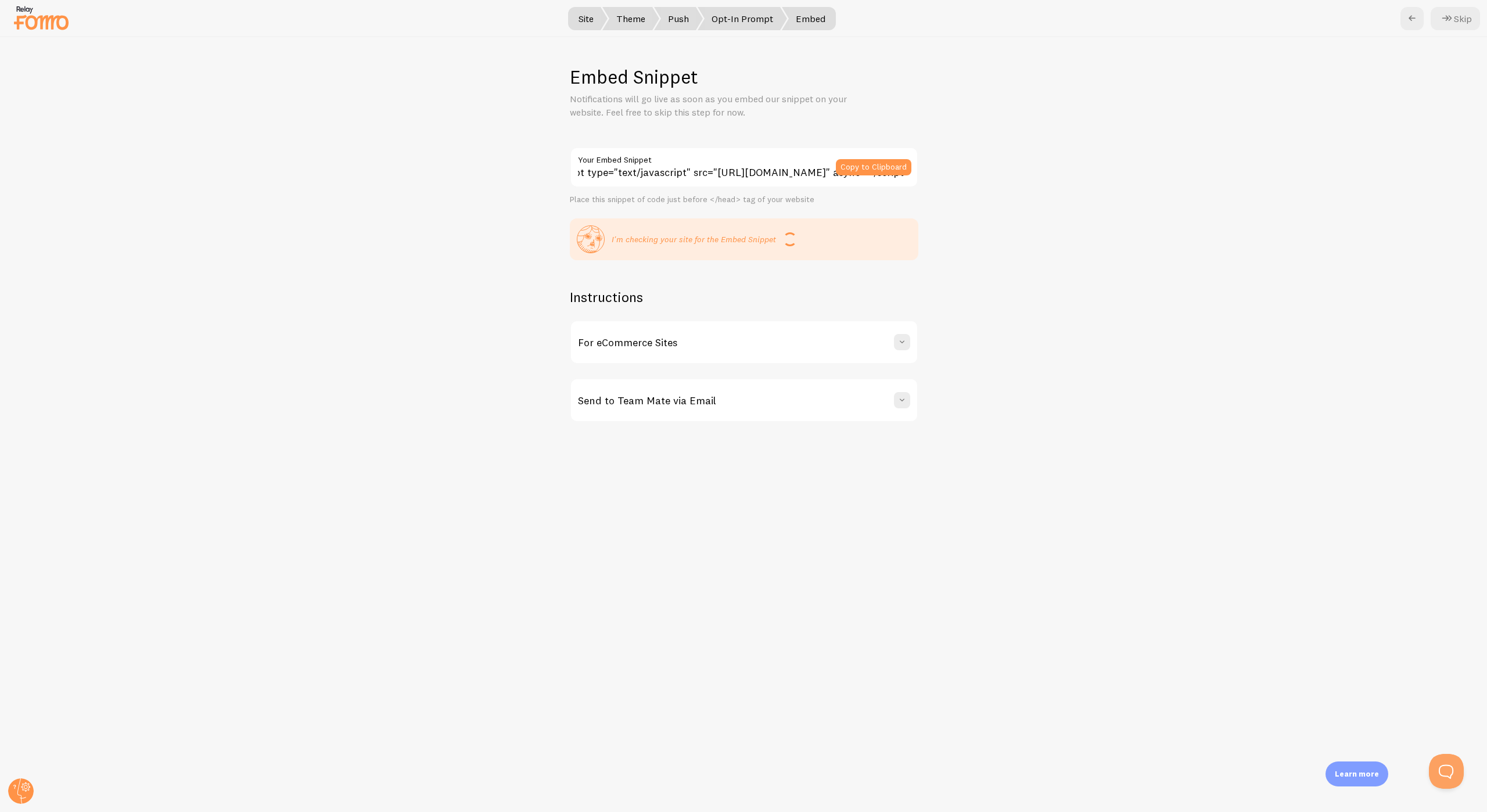
scroll to position [0, 218]
drag, startPoint x: 777, startPoint y: 175, endPoint x: 942, endPoint y: 190, distance: 165.7
click at [942, 190] on div "Embed Snippet Notifications will go live as soon as you embed our snippet on yo…" at bounding box center [744, 425] width 1486 height 775
click at [904, 345] on span at bounding box center [902, 342] width 11 height 11
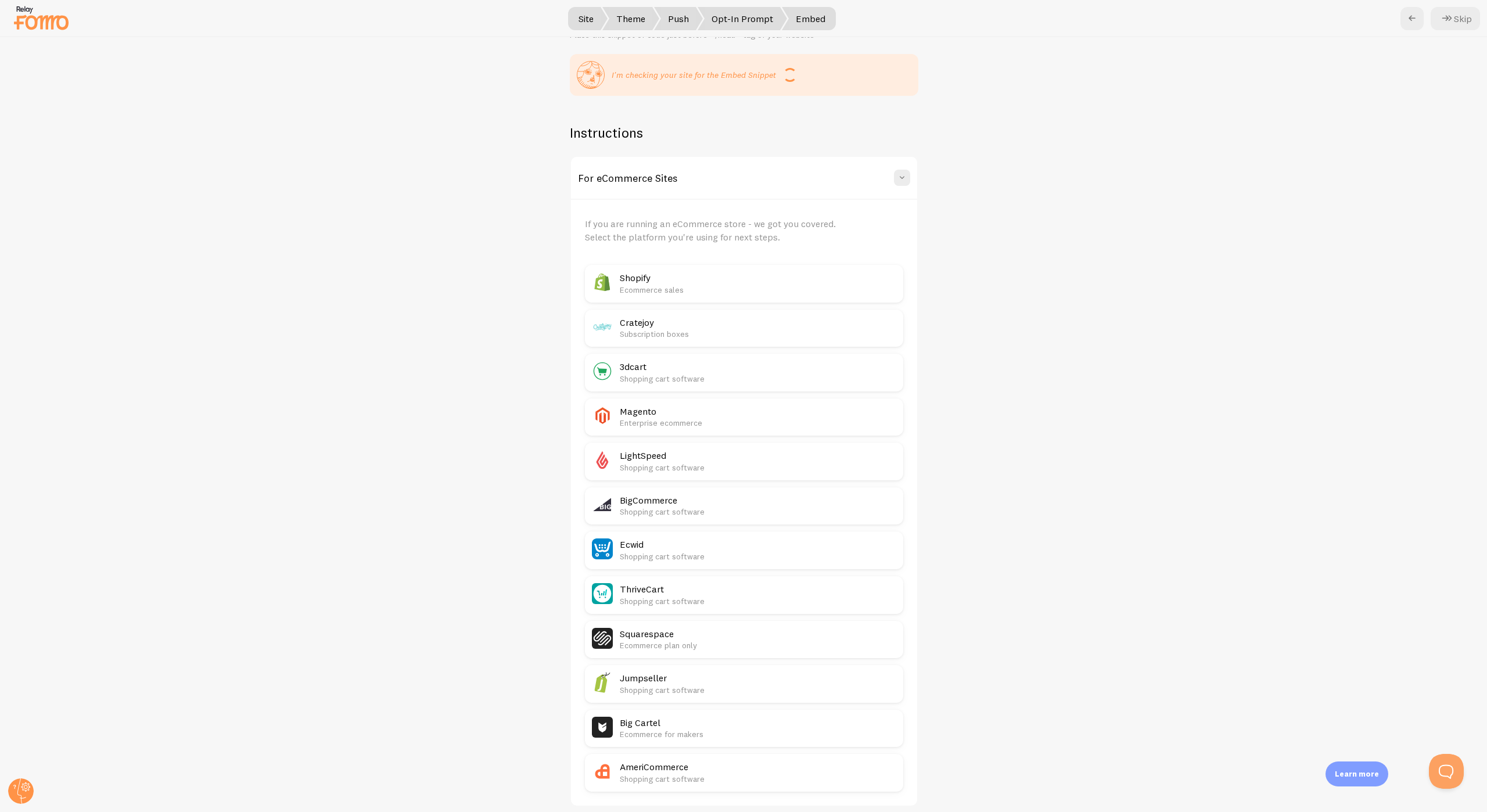
scroll to position [259, 0]
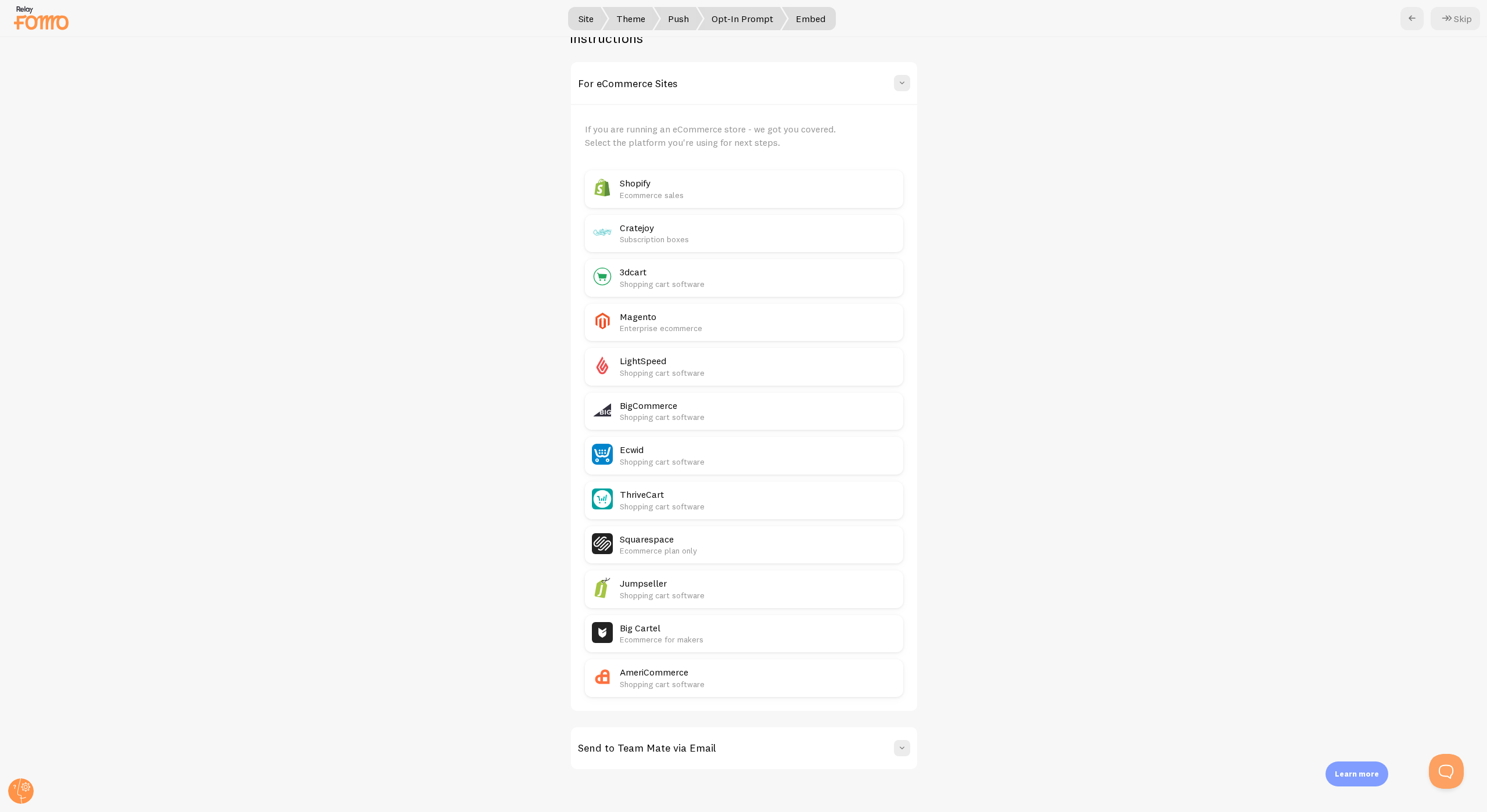
click at [722, 197] on p "Ecommerce sales" at bounding box center [758, 195] width 277 height 11
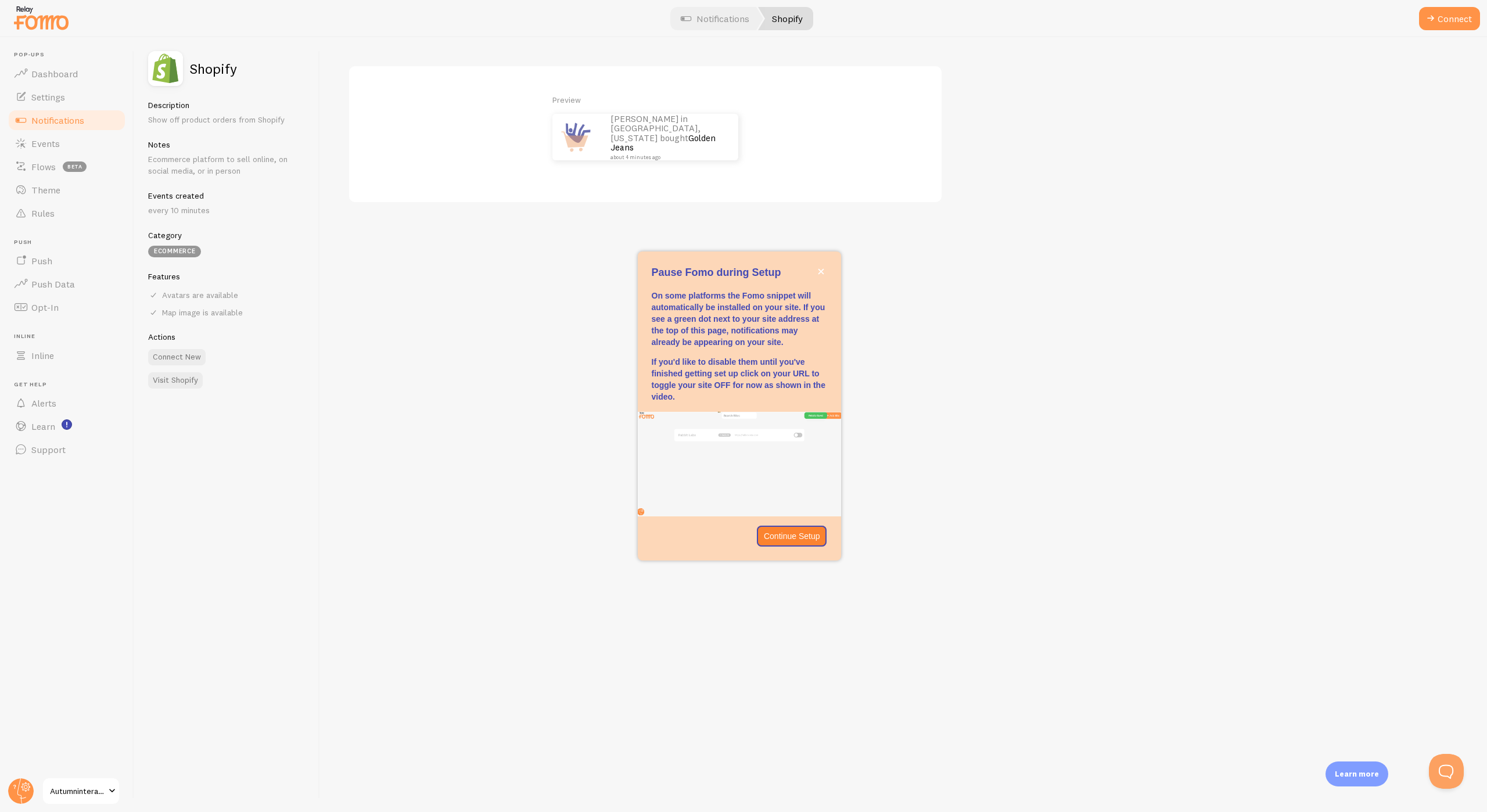
click at [827, 271] on div "Pause Fomo during Setup" at bounding box center [739, 273] width 203 height 15
click at [803, 532] on p "Continue Setup" at bounding box center [792, 535] width 57 height 11
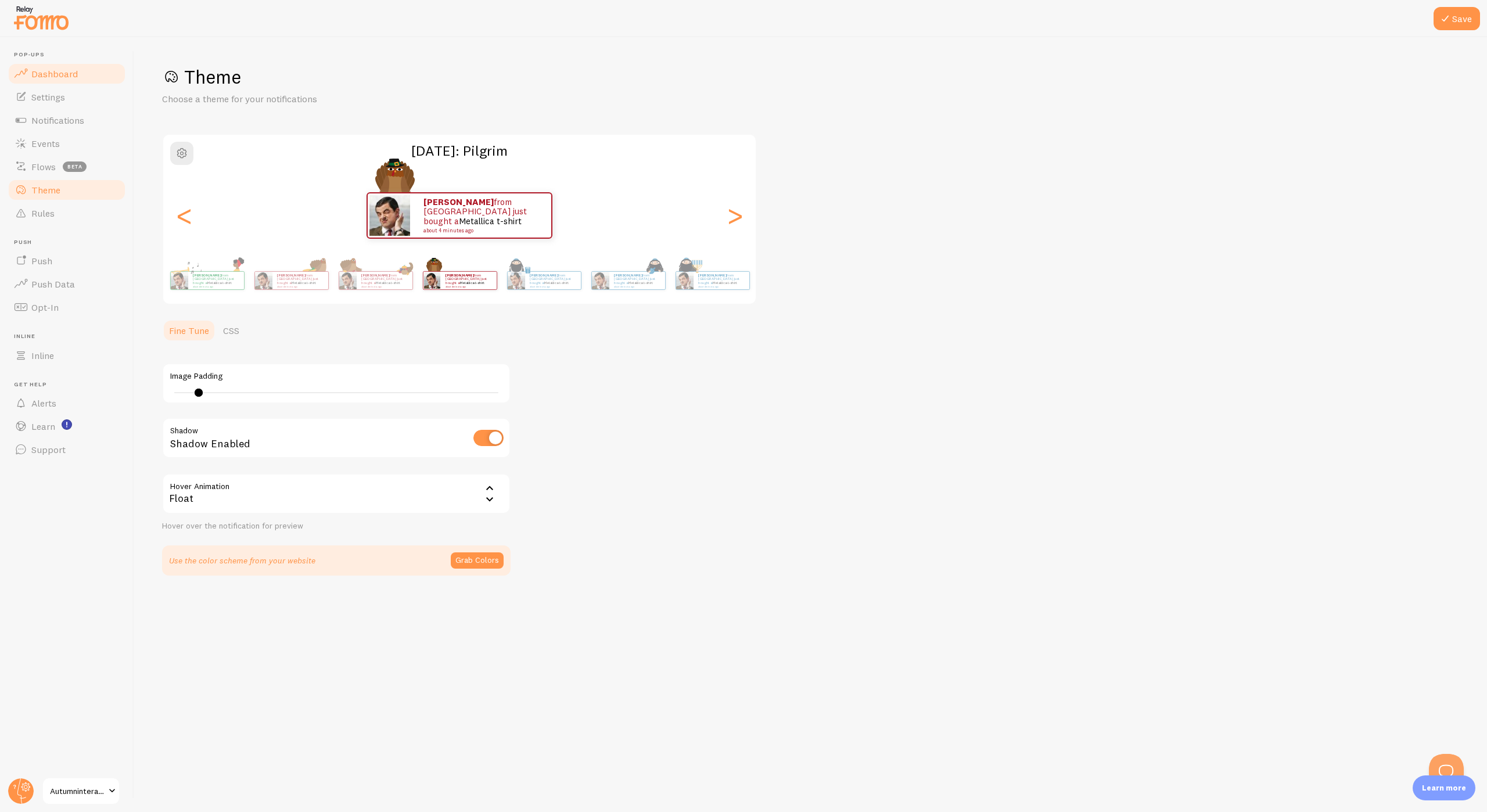
click at [77, 70] on link "Dashboard" at bounding box center [67, 74] width 120 height 23
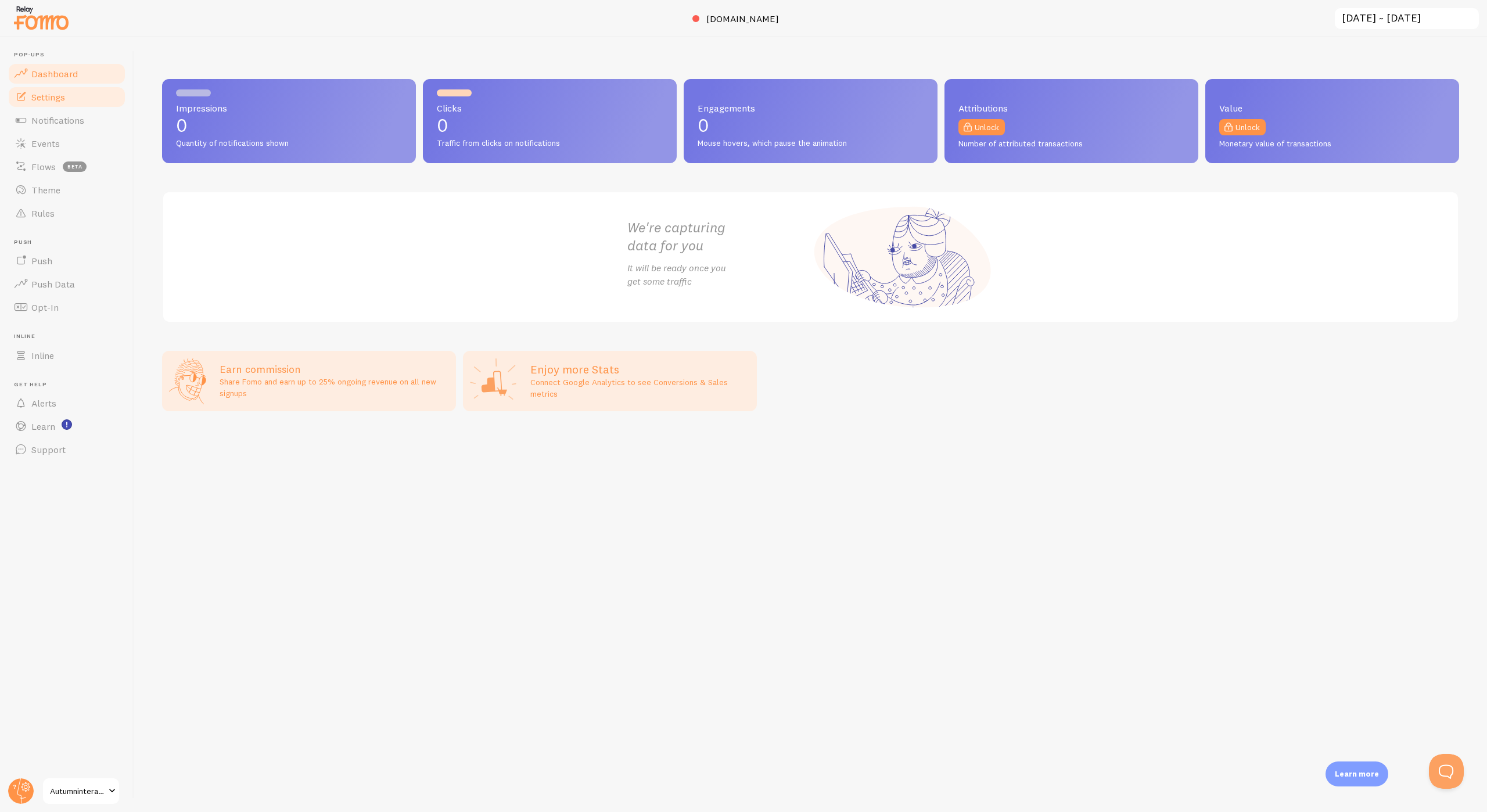
click at [64, 96] on span "Settings" at bounding box center [49, 97] width 34 height 11
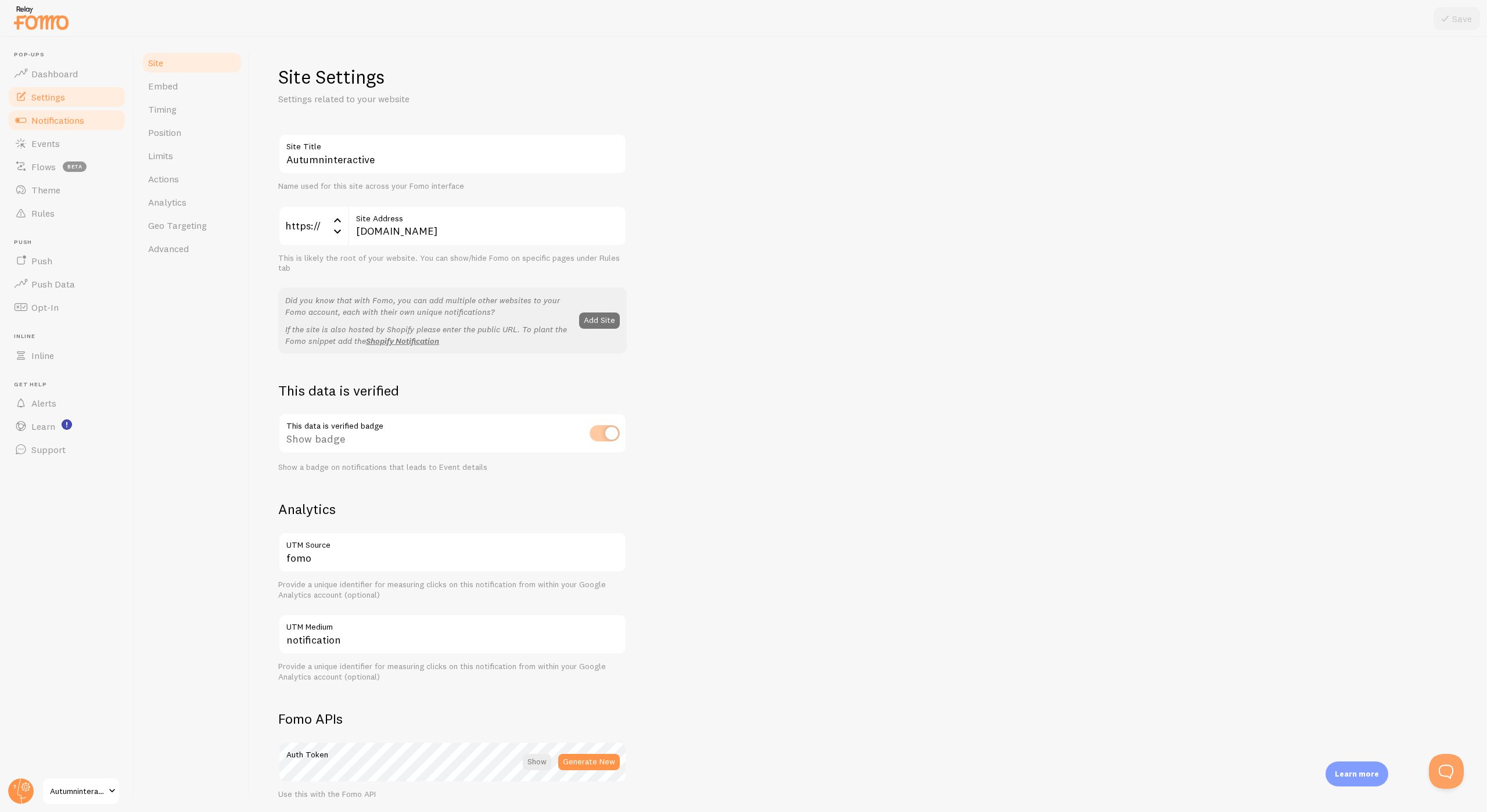
click at [59, 119] on span "Notifications" at bounding box center [57, 120] width 53 height 11
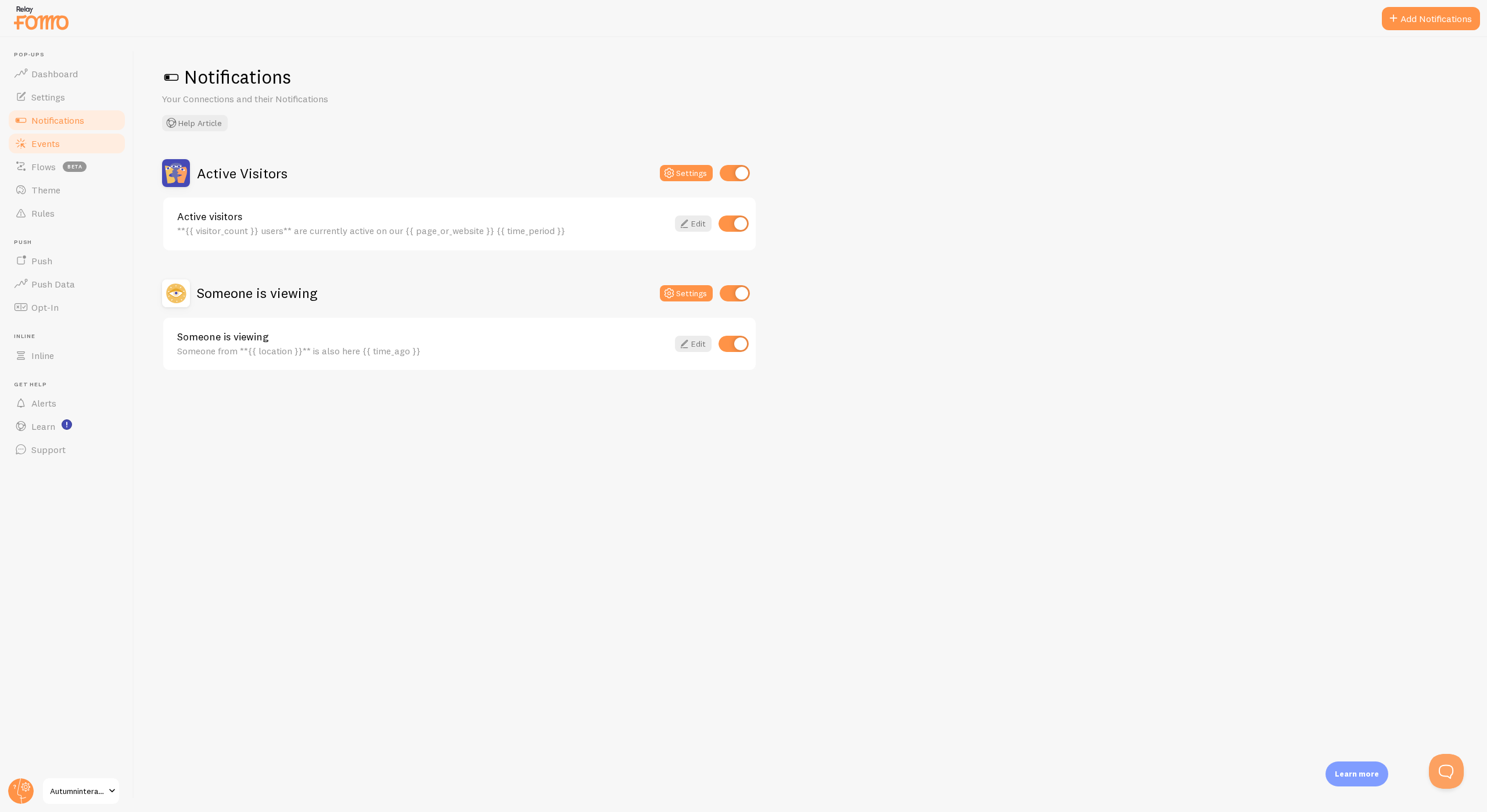
click at [59, 135] on link "Events" at bounding box center [67, 143] width 120 height 23
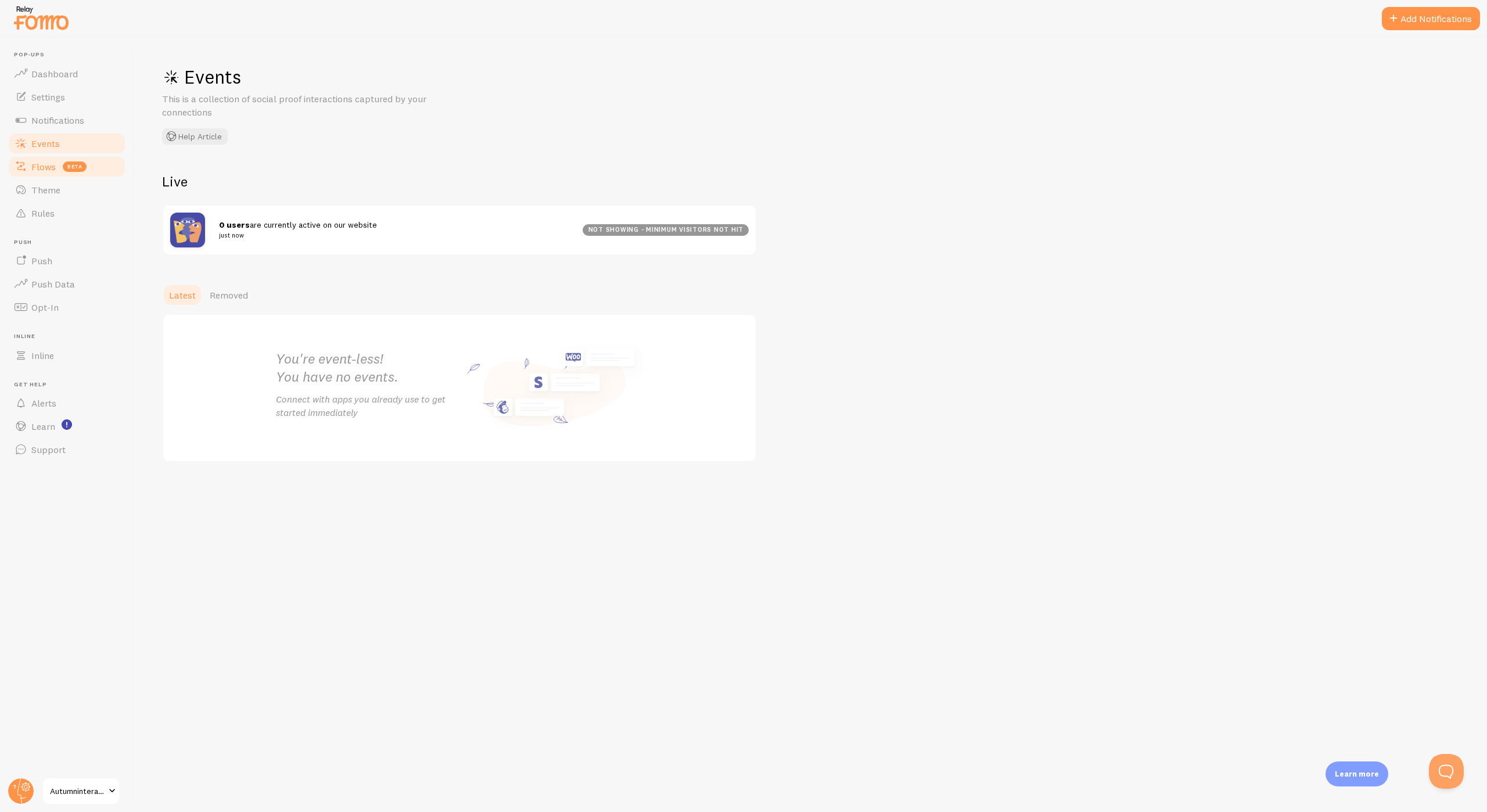
click at [54, 169] on span "Flows" at bounding box center [44, 167] width 24 height 11
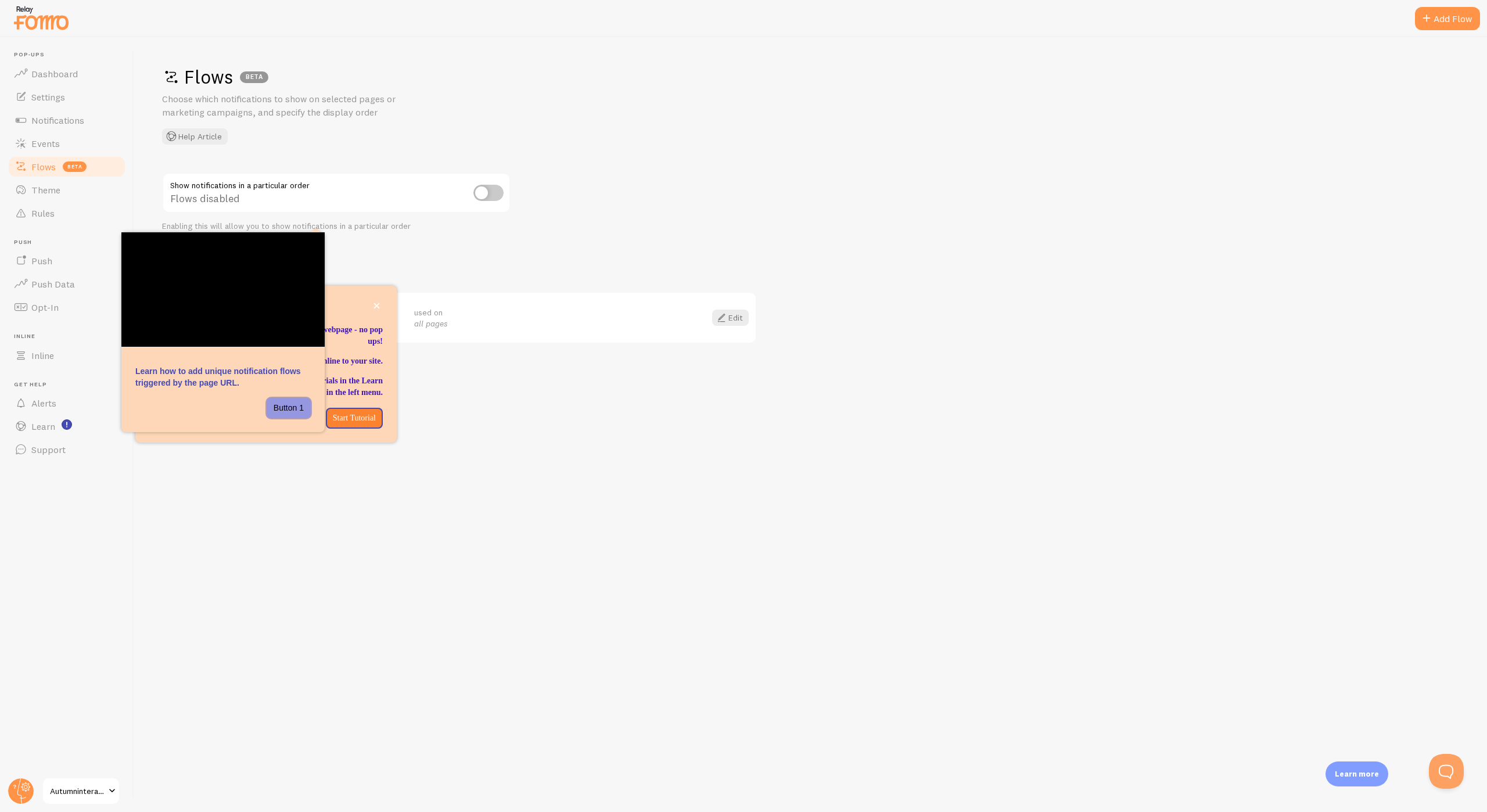
click at [294, 408] on button "Button 1" at bounding box center [288, 408] width 44 height 21
click at [339, 264] on h2 "Your Flows" at bounding box center [459, 269] width 595 height 18
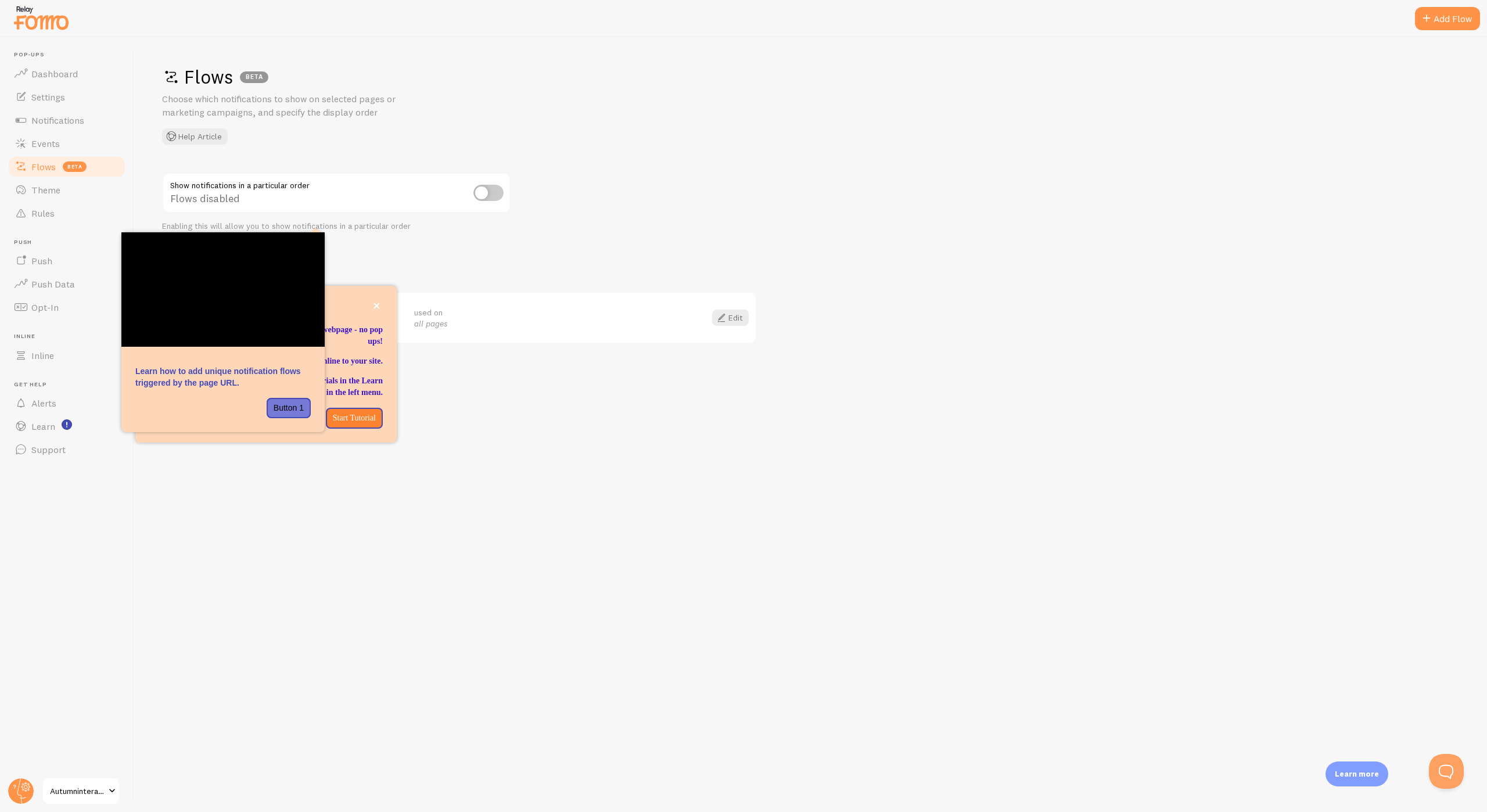
click at [350, 260] on h2 "Your Flows" at bounding box center [459, 269] width 595 height 18
drag, startPoint x: 799, startPoint y: 377, endPoint x: 783, endPoint y: 375, distance: 16.1
drag, startPoint x: 783, startPoint y: 375, endPoint x: 294, endPoint y: 400, distance: 489.6
click at [294, 400] on button "Button 1" at bounding box center [288, 408] width 44 height 21
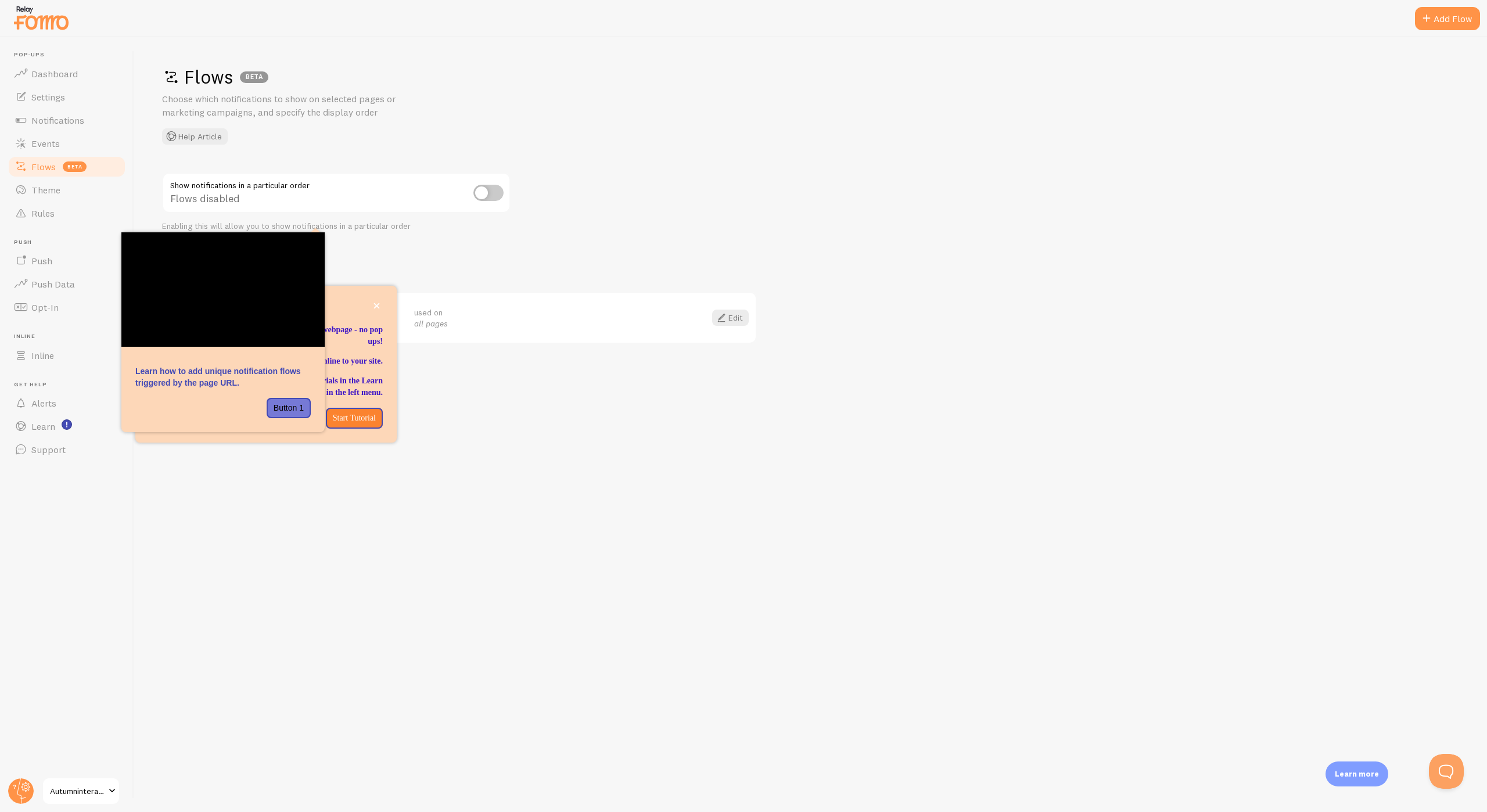
click at [468, 256] on div "Flows BETA Choose which notifications to show on selected pages or marketing ca…" at bounding box center [811, 425] width 1353 height 775
click at [104, 78] on link "Dashboard" at bounding box center [67, 74] width 120 height 23
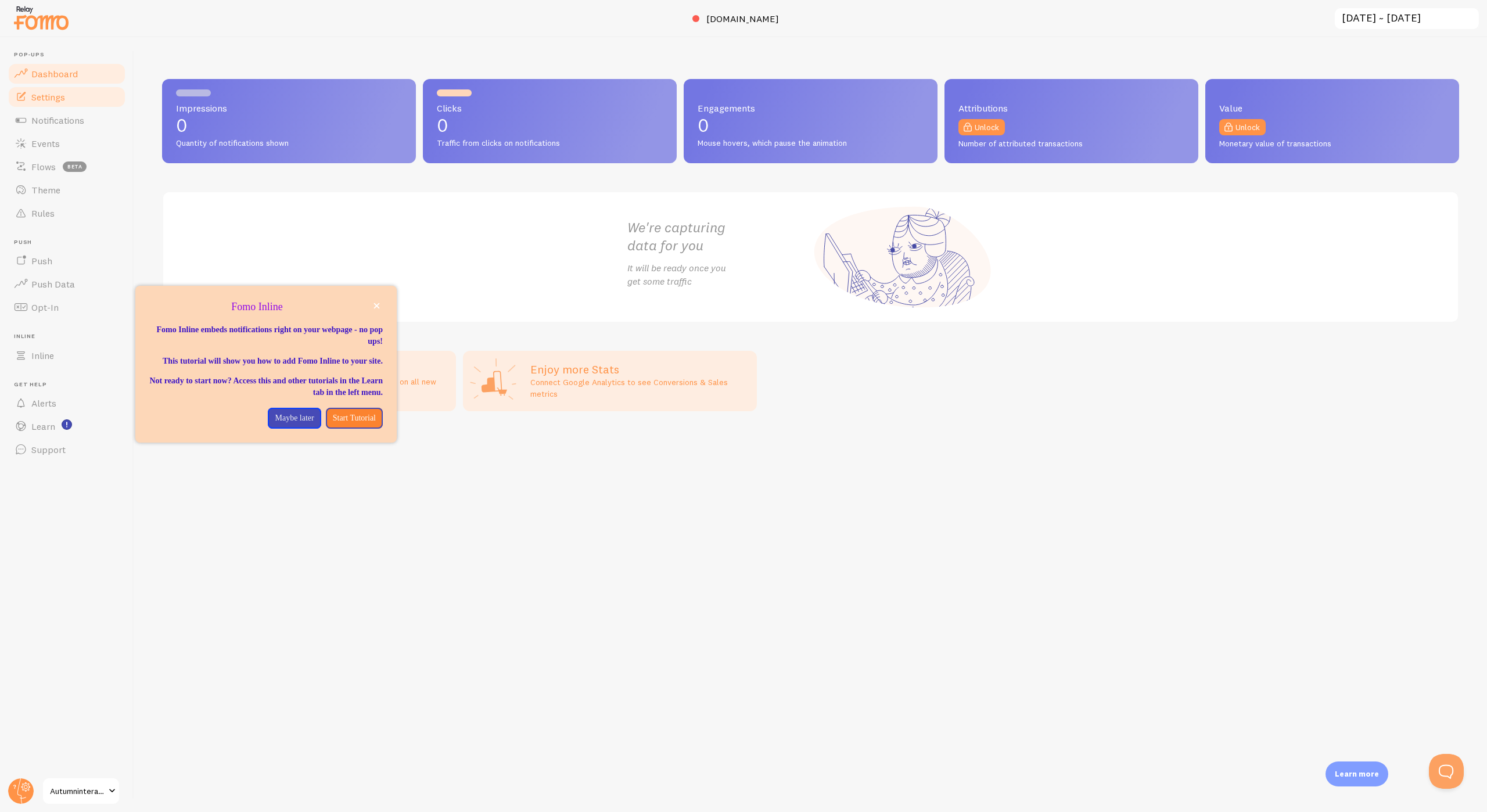
click at [91, 104] on link "Settings" at bounding box center [67, 97] width 120 height 23
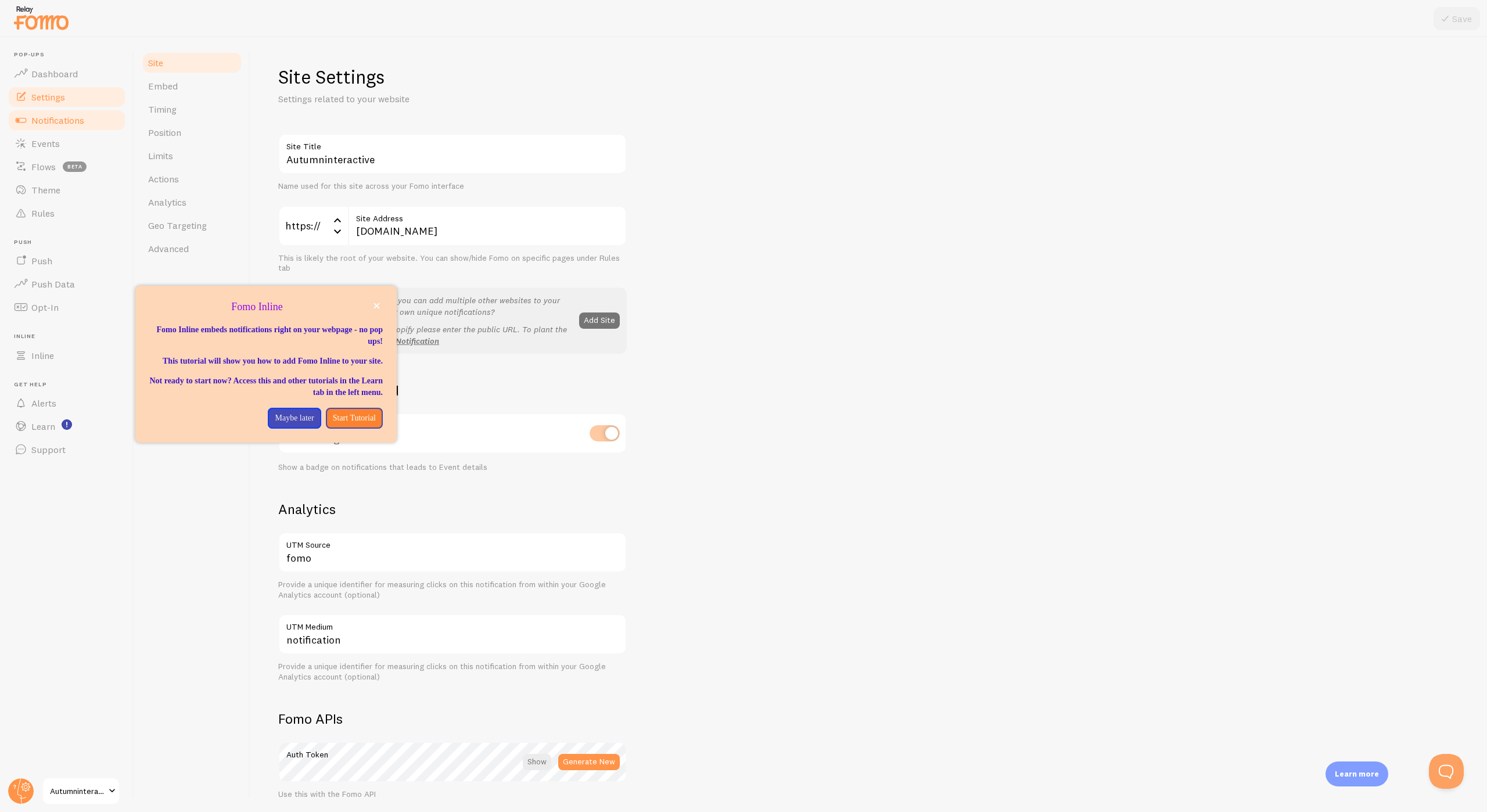
click at [91, 114] on link "Notifications" at bounding box center [67, 120] width 120 height 23
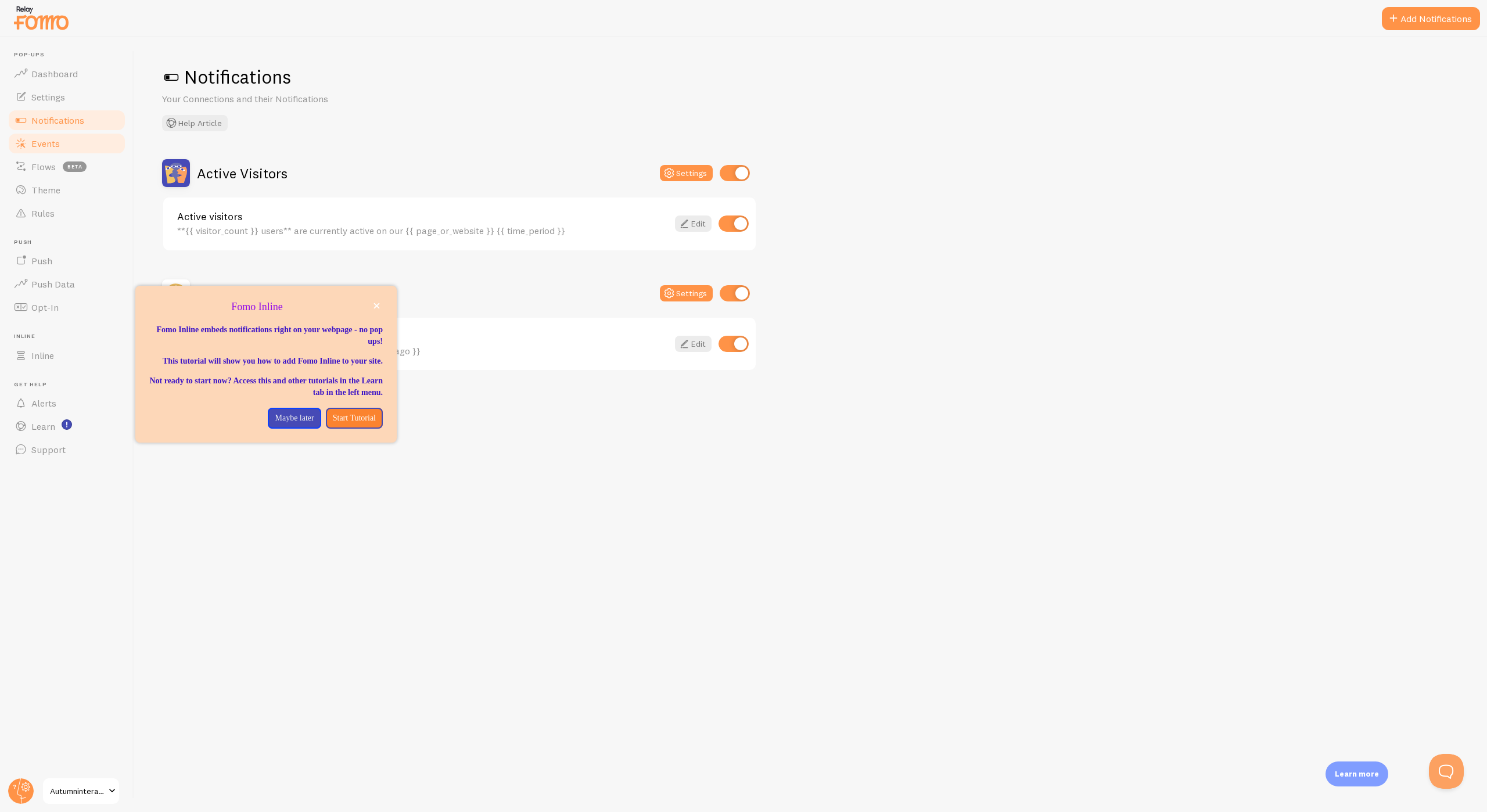
click at [88, 135] on link "Events" at bounding box center [67, 143] width 120 height 23
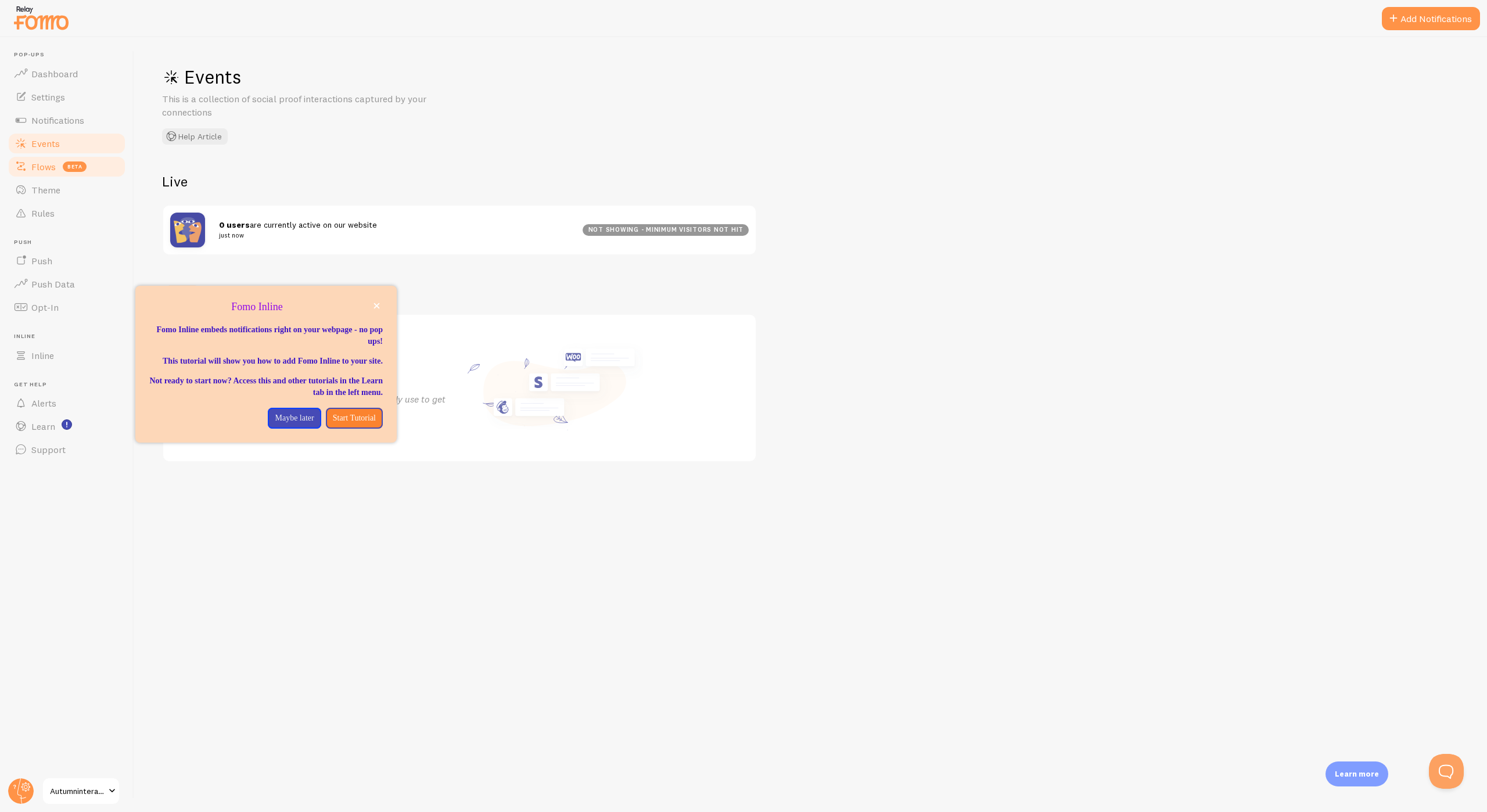
click at [76, 159] on link "Flows beta" at bounding box center [67, 167] width 120 height 23
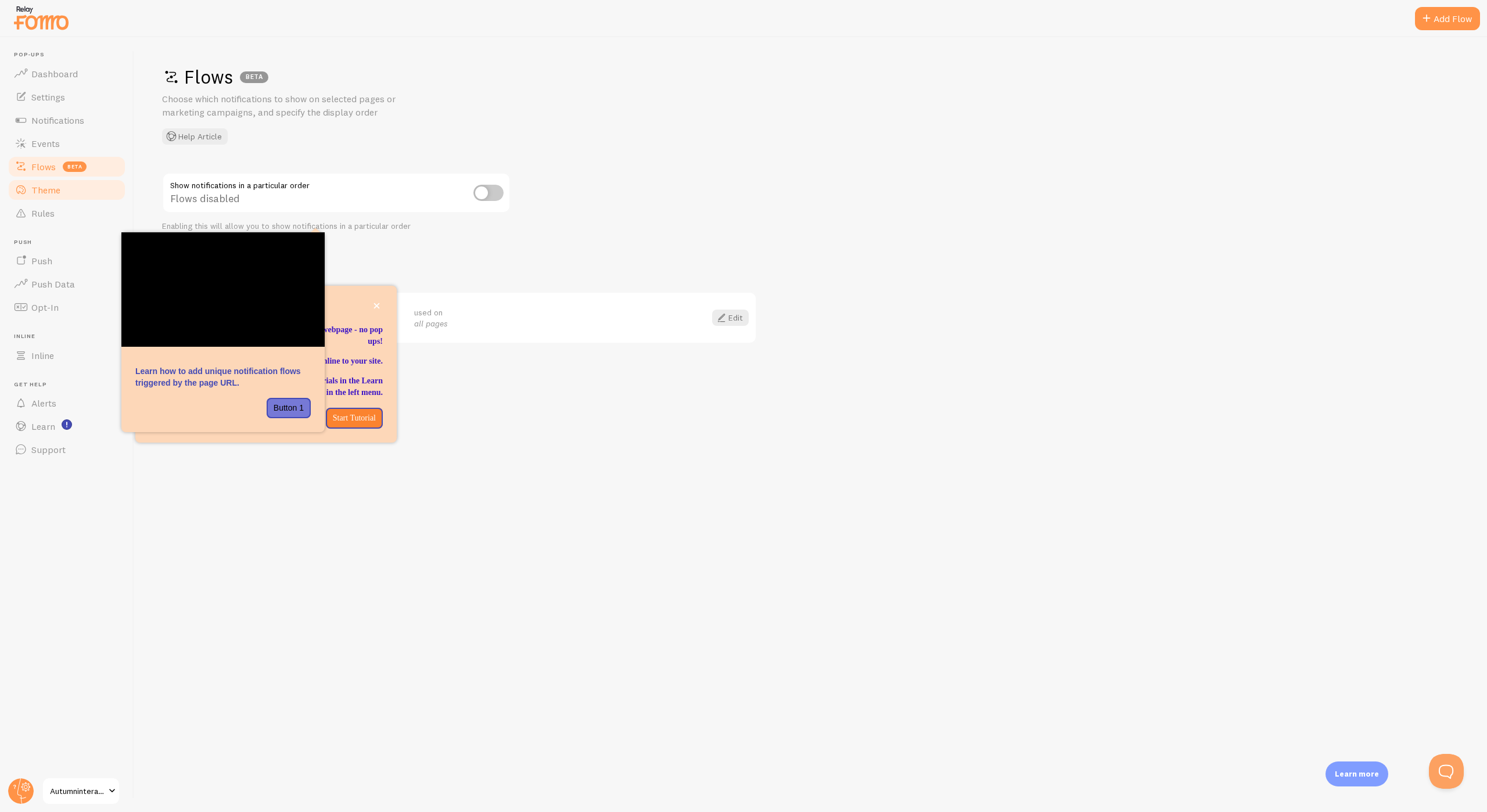
click at [72, 184] on link "Theme" at bounding box center [67, 189] width 120 height 23
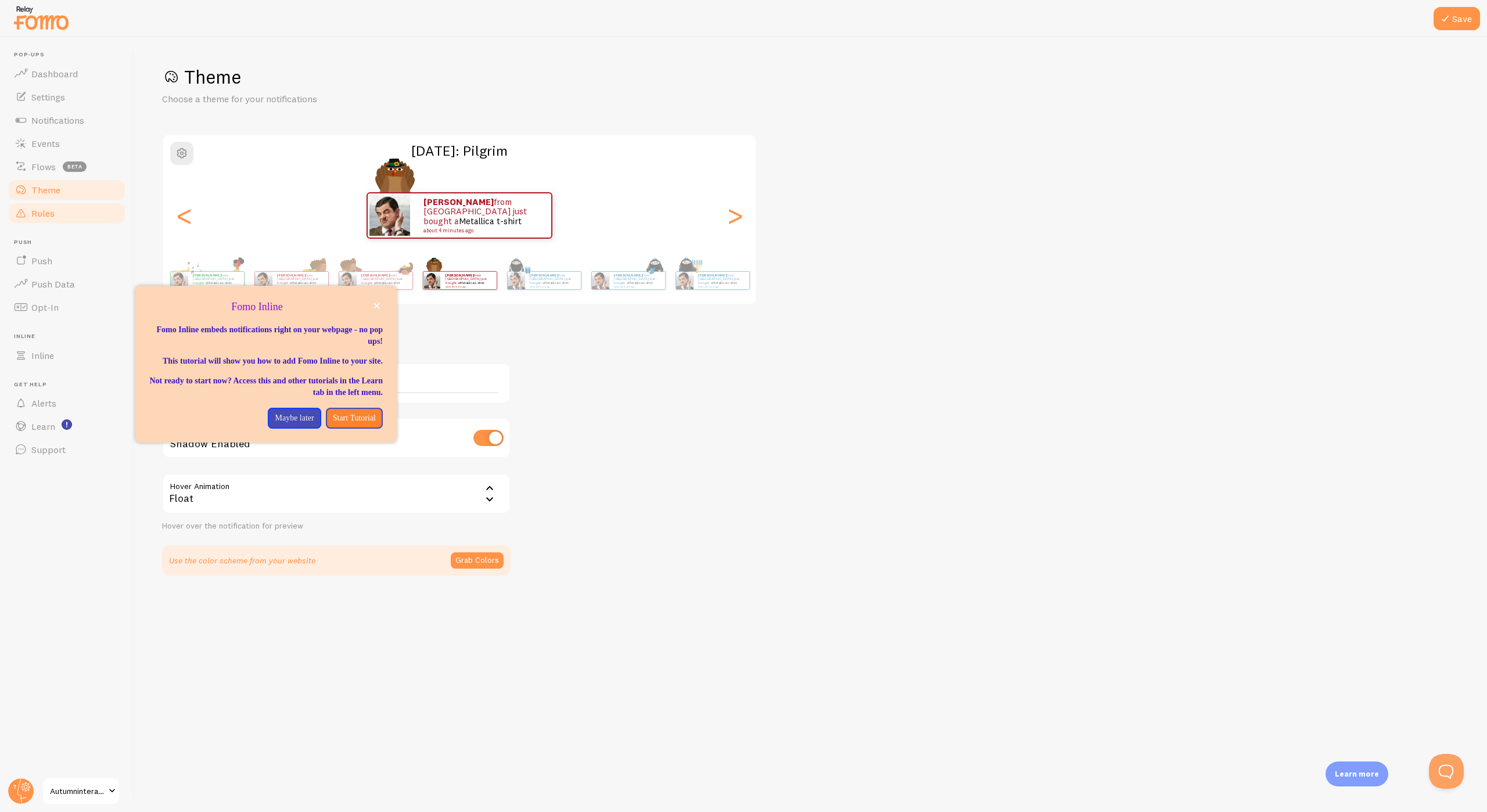
click at [79, 205] on link "Rules" at bounding box center [67, 213] width 120 height 23
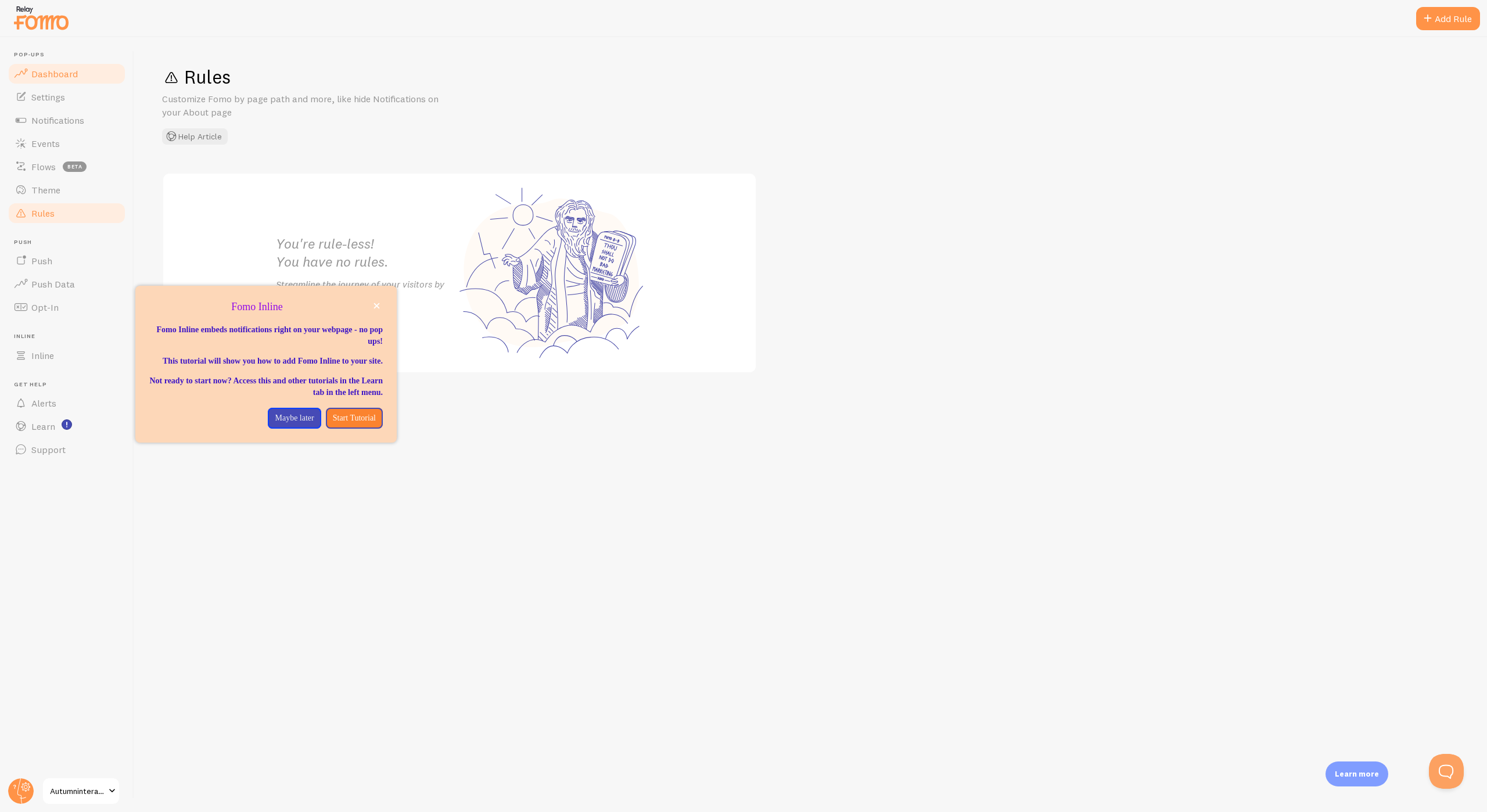
click at [78, 74] on link "Dashboard" at bounding box center [67, 74] width 120 height 23
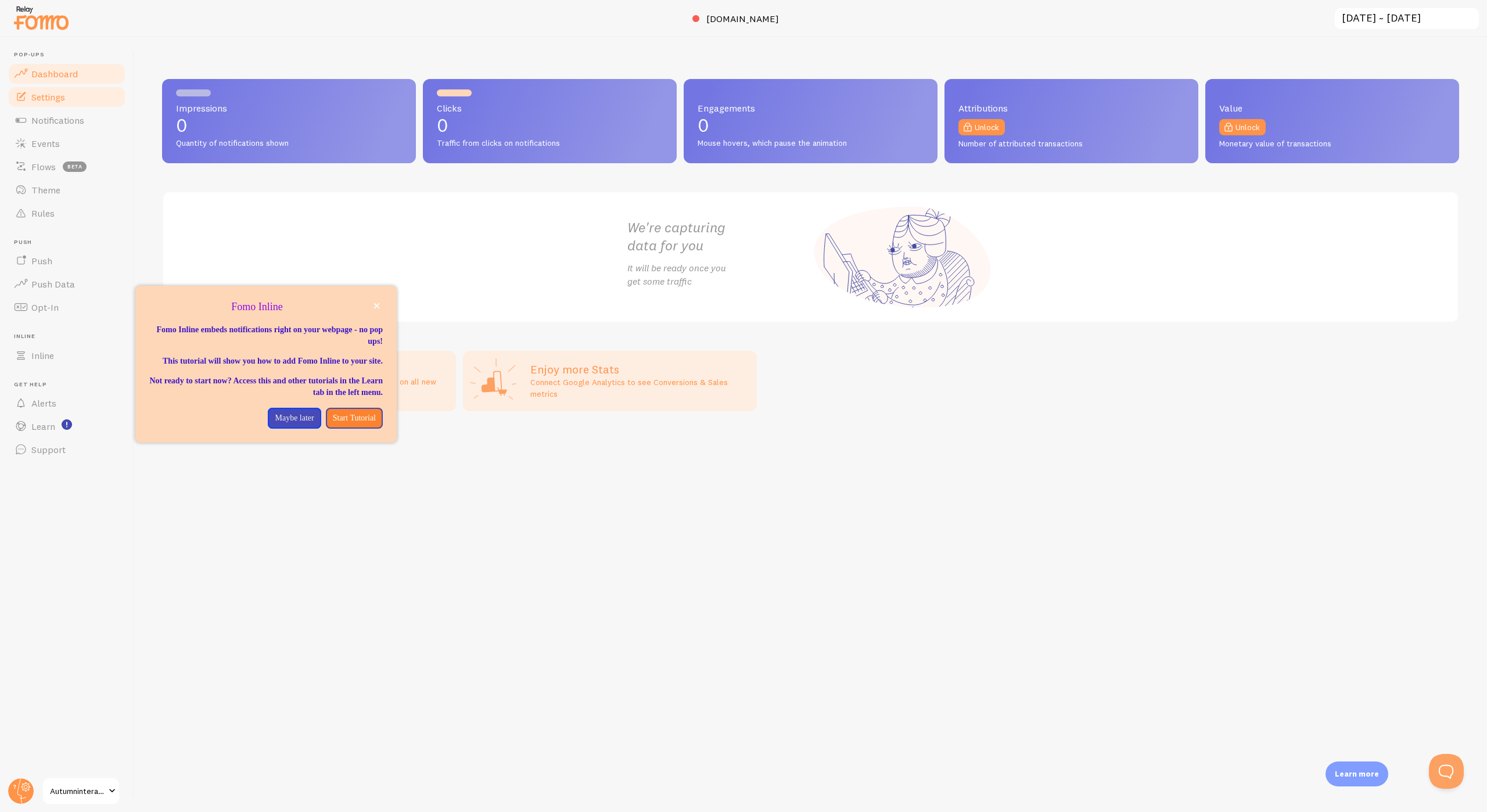
click at [83, 102] on link "Settings" at bounding box center [67, 97] width 120 height 23
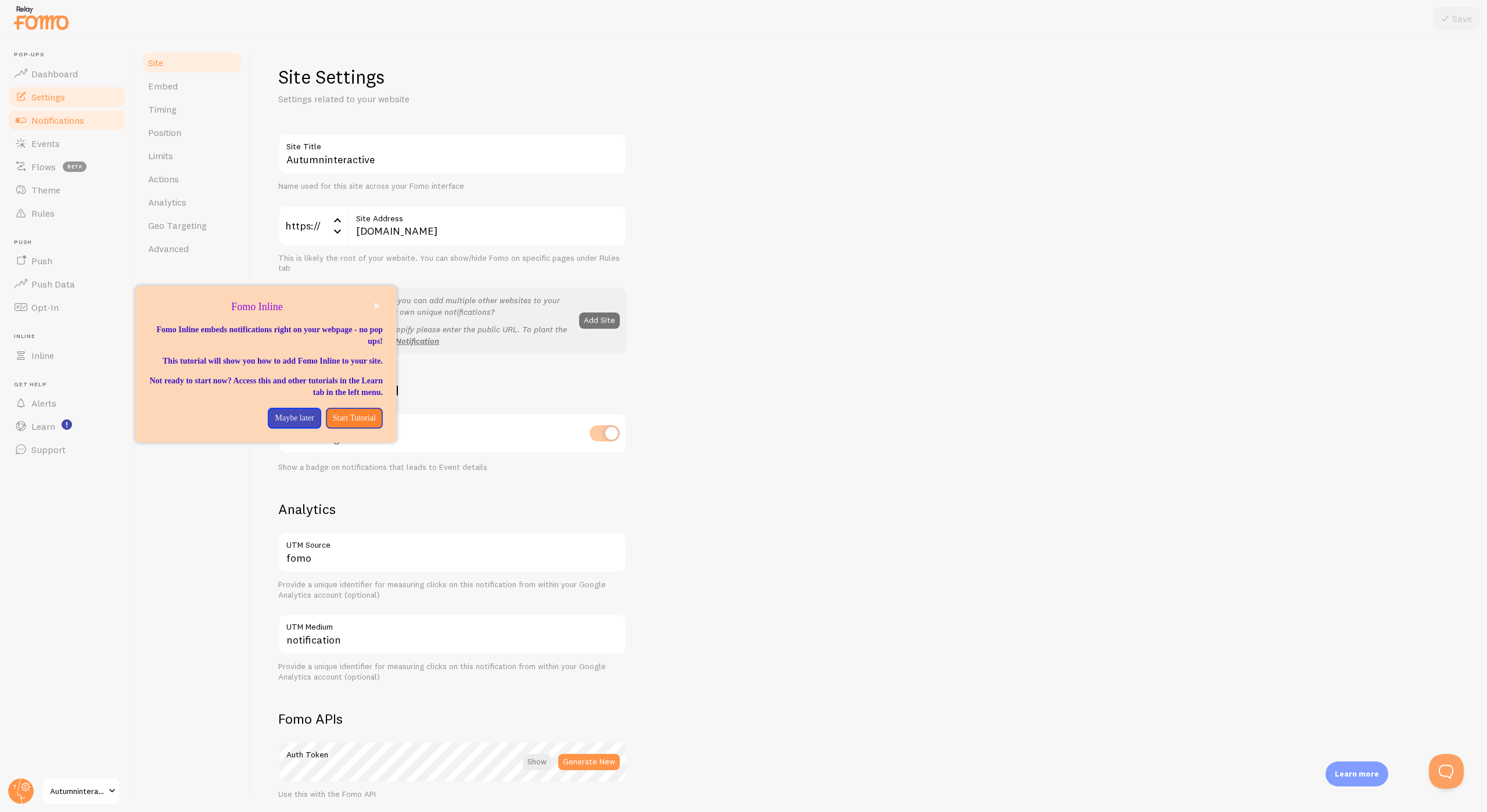
click at [83, 125] on span "Notifications" at bounding box center [57, 120] width 53 height 11
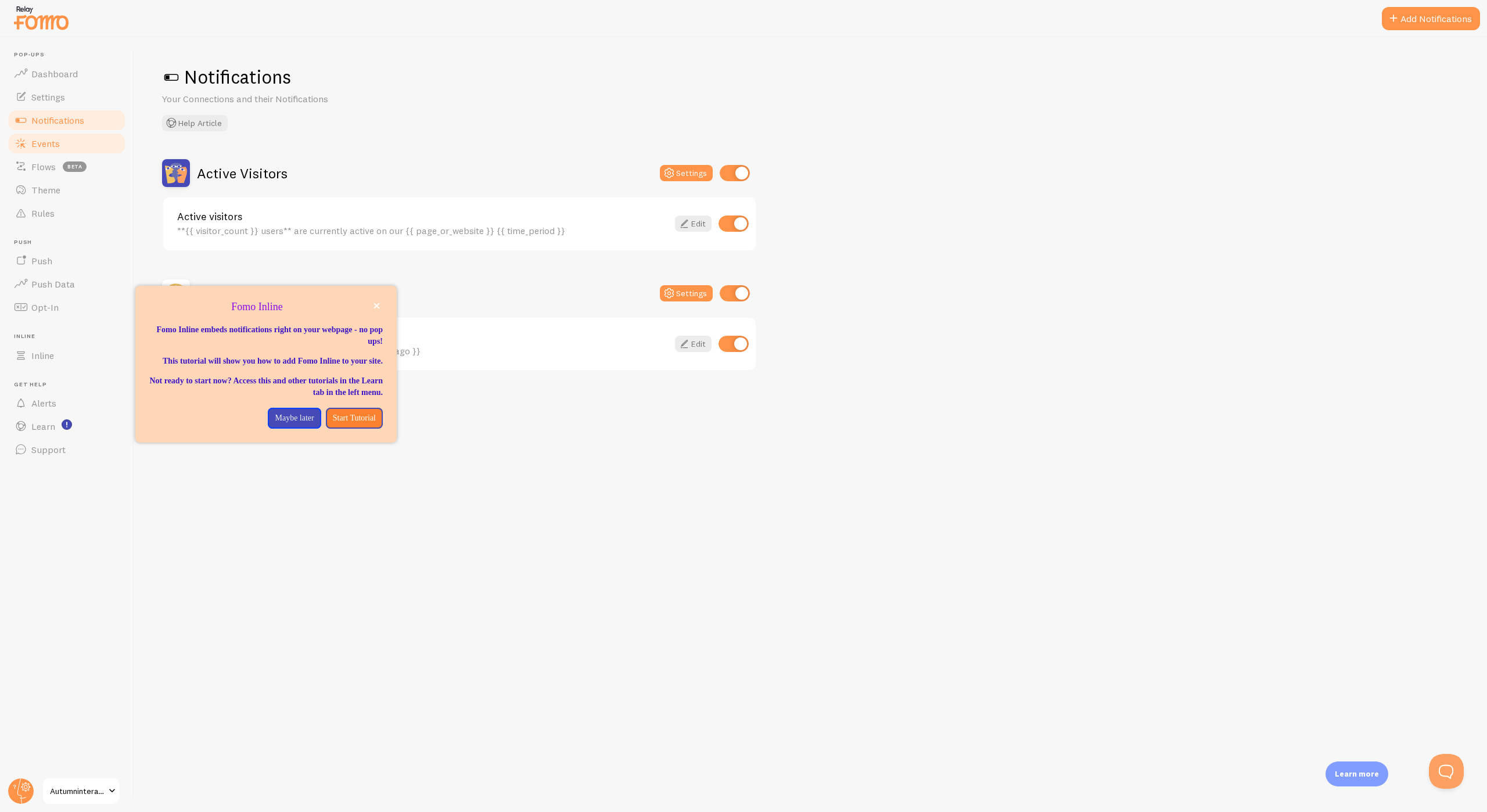
click at [78, 144] on link "Events" at bounding box center [67, 143] width 120 height 23
